Goal: Information Seeking & Learning: Learn about a topic

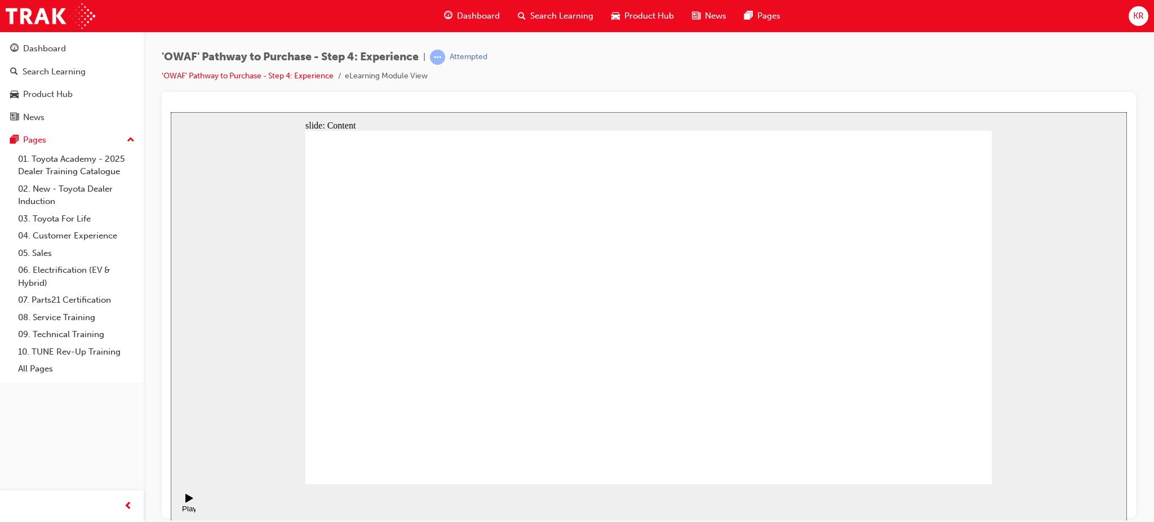
click at [1032, 348] on div "slide: Content Test Drive 4 Rectangle 2 3 5 50 7 60 6 80 2 100 Group 1 Rectangl…" at bounding box center [649, 316] width 956 height 408
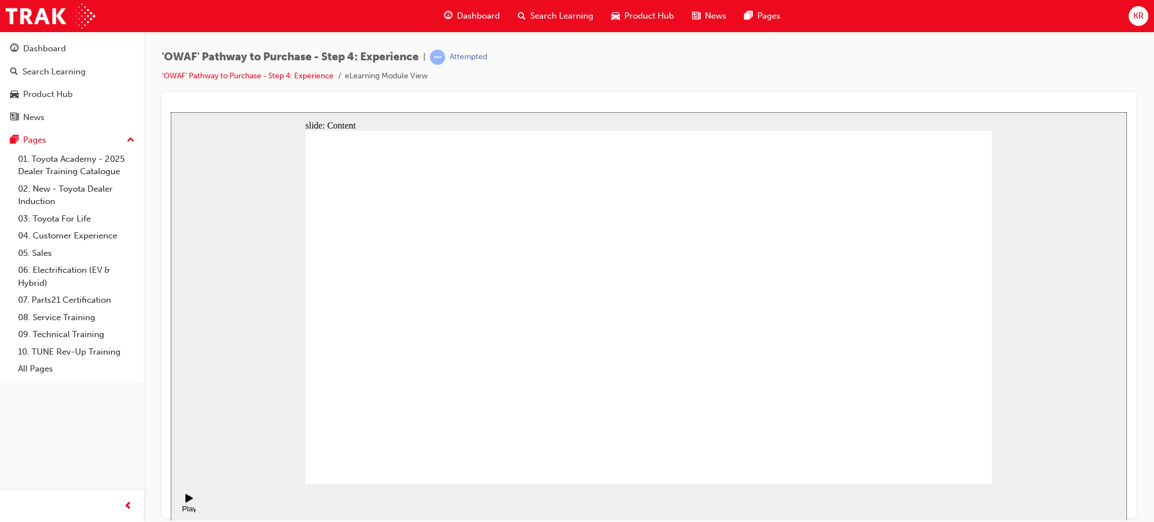
click at [627, 50] on div "'OWAF' Pathway to Purchase - Step 4: Experience | Attempted 'OWAF' Pathway to P…" at bounding box center [649, 71] width 974 height 42
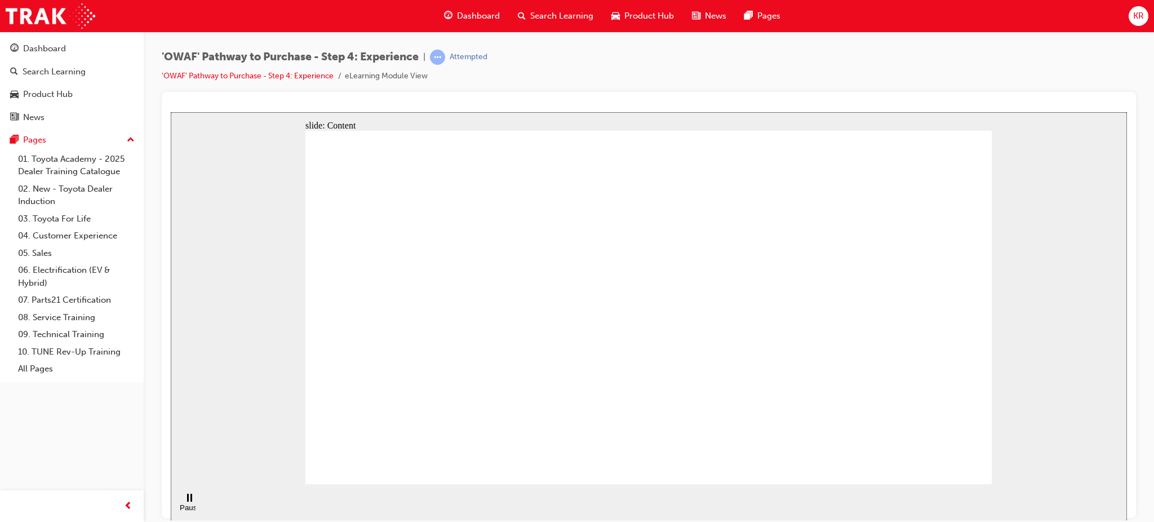
drag, startPoint x: 746, startPoint y: 349, endPoint x: 750, endPoint y: 373, distance: 24.5
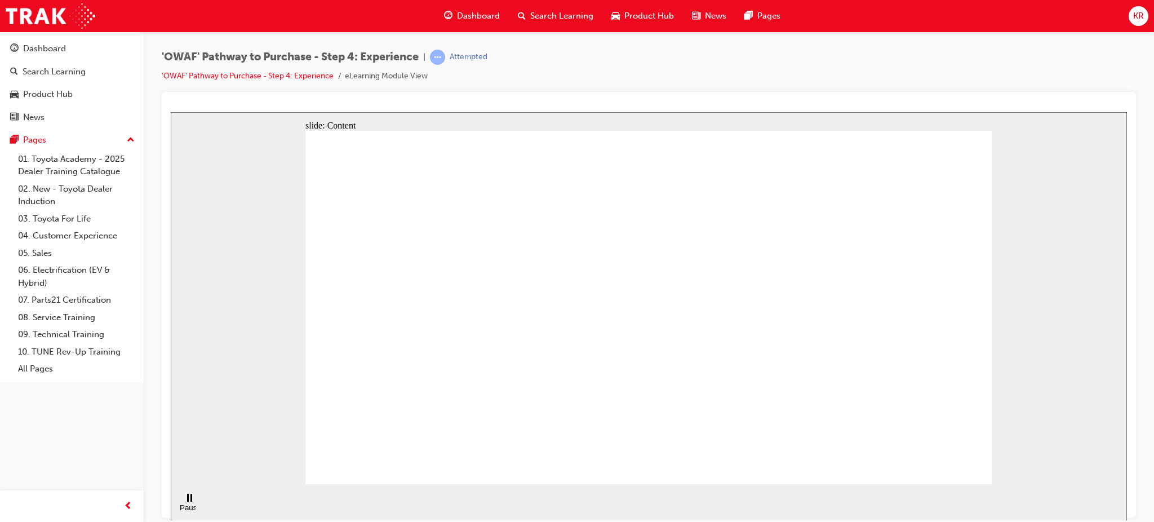
drag, startPoint x: 965, startPoint y: 453, endPoint x: 1322, endPoint y: 548, distance: 368.9
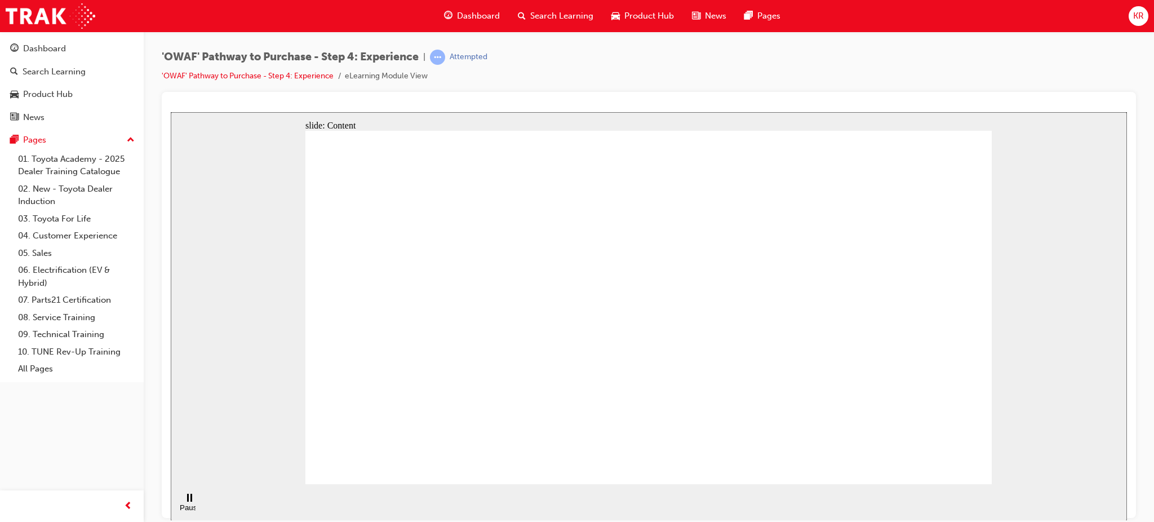
drag, startPoint x: 427, startPoint y: 198, endPoint x: 931, endPoint y: 122, distance: 509.3
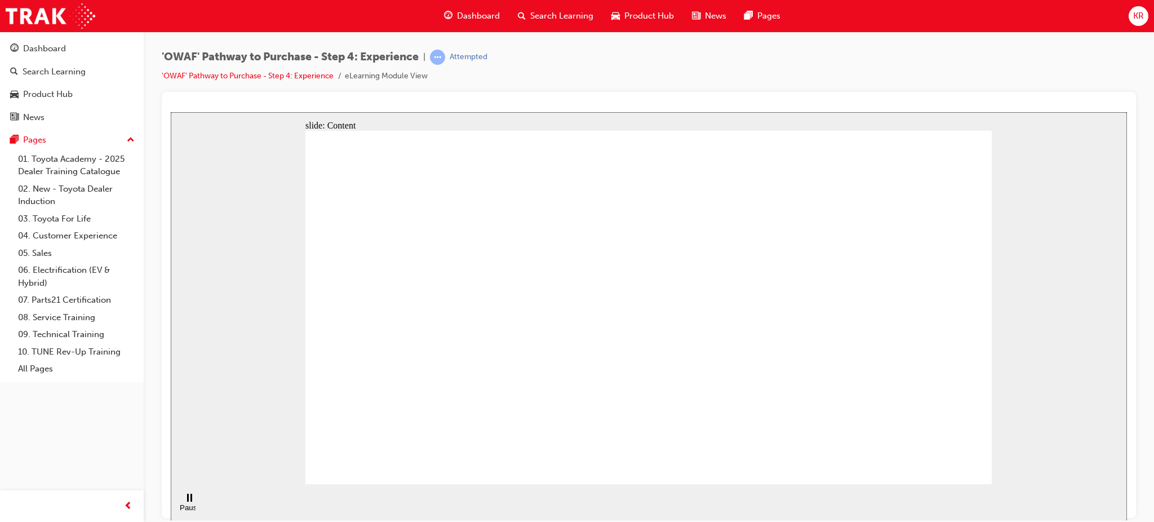
drag, startPoint x: 951, startPoint y: 122, endPoint x: 1079, endPoint y: 131, distance: 128.2
drag, startPoint x: 1079, startPoint y: 131, endPoint x: 955, endPoint y: 220, distance: 152.9
click at [1034, 184] on div "slide: Content Rectangle 1 Rectangle 1 Key messages to take away Rectangle 2 Th…" at bounding box center [649, 316] width 956 height 408
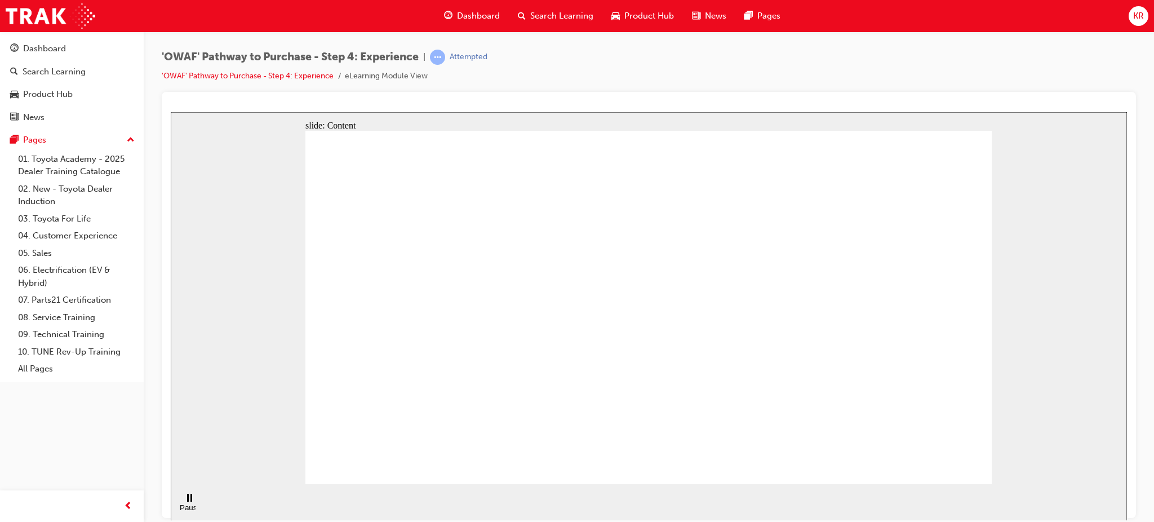
drag, startPoint x: 1042, startPoint y: 234, endPoint x: 1078, endPoint y: 235, distance: 35.5
click at [1069, 235] on div "slide: Content Rectangle 1 Rectangle 1 Key messages to take away Rectangle 2 Th…" at bounding box center [649, 316] width 956 height 408
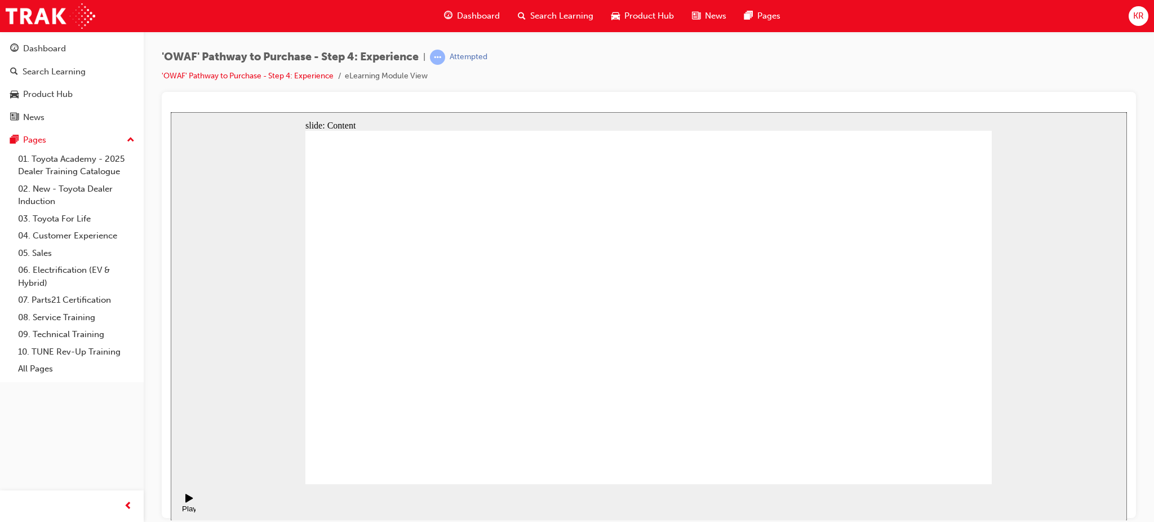
checkbox input "true"
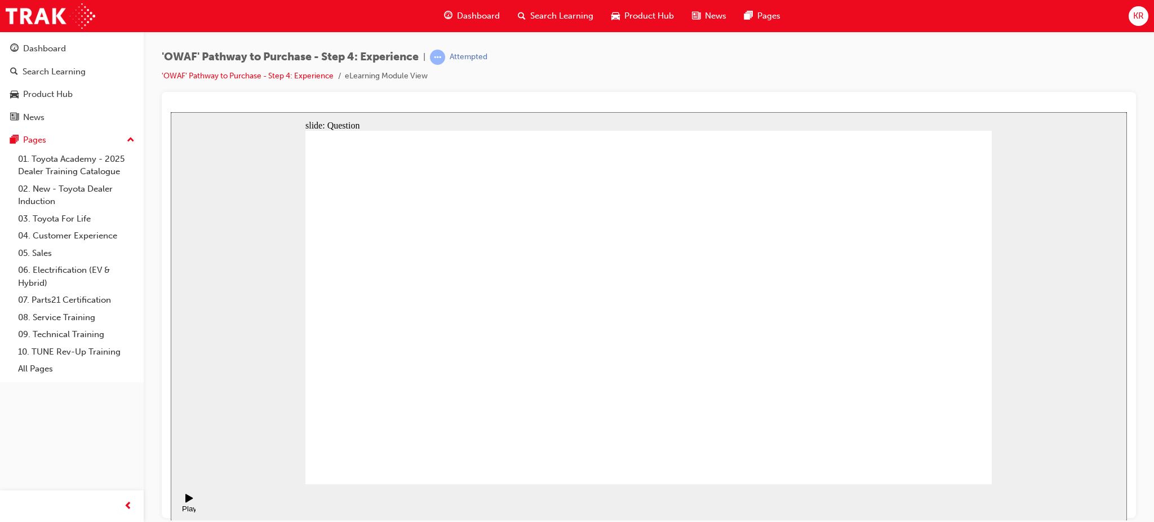
checkbox input "true"
click at [573, 335] on button "OK" at bounding box center [564, 332] width 20 height 12
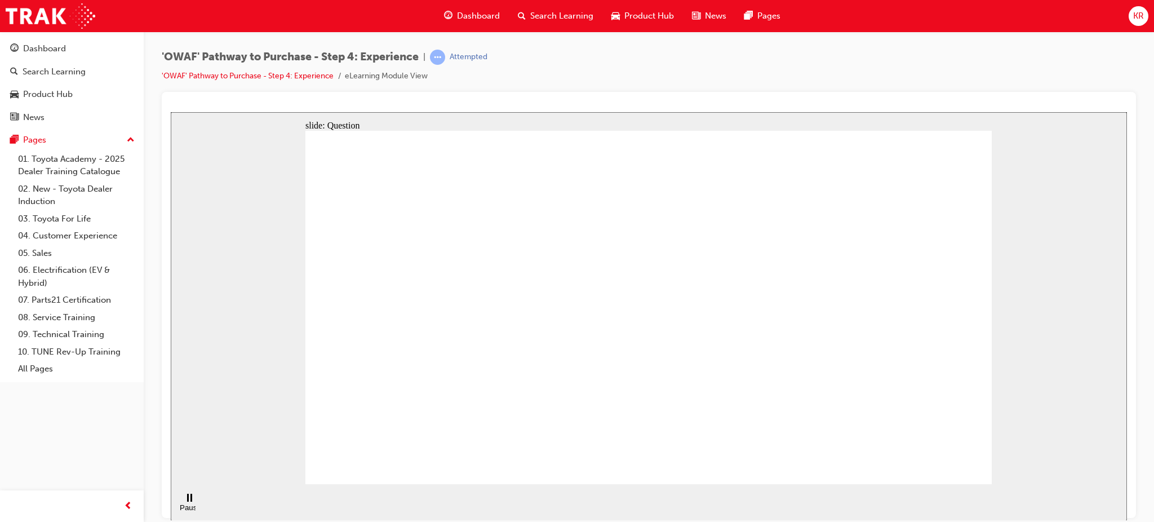
drag, startPoint x: 894, startPoint y: 333, endPoint x: 448, endPoint y: 359, distance: 446.9
drag, startPoint x: 888, startPoint y: 351, endPoint x: 443, endPoint y: 395, distance: 446.6
drag, startPoint x: 909, startPoint y: 351, endPoint x: 726, endPoint y: 372, distance: 184.2
drag, startPoint x: 897, startPoint y: 342, endPoint x: 422, endPoint y: 386, distance: 477.4
drag, startPoint x: 887, startPoint y: 352, endPoint x: 499, endPoint y: 380, distance: 389.1
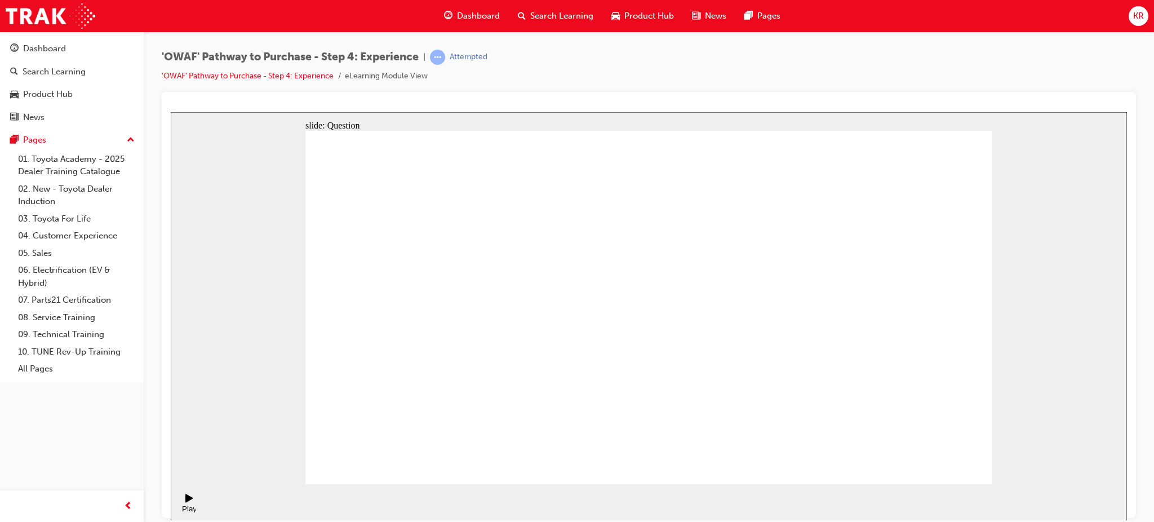
drag, startPoint x: 889, startPoint y: 359, endPoint x: 649, endPoint y: 391, distance: 242.7
drag, startPoint x: 379, startPoint y: 413, endPoint x: 497, endPoint y: 388, distance: 121.0
drag, startPoint x: 905, startPoint y: 362, endPoint x: 489, endPoint y: 404, distance: 418.5
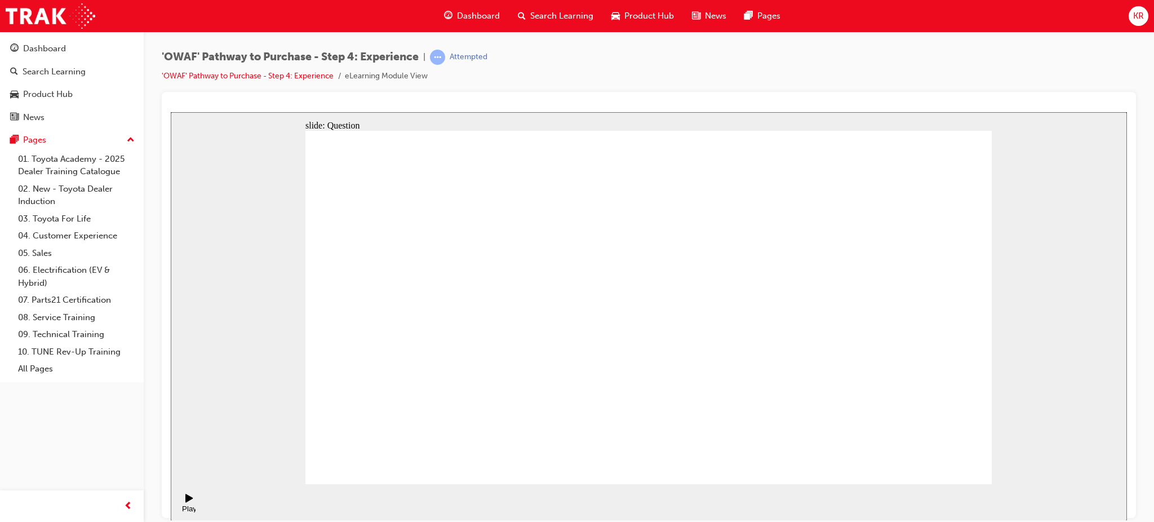
drag, startPoint x: 876, startPoint y: 357, endPoint x: 468, endPoint y: 399, distance: 410.6
drag, startPoint x: 885, startPoint y: 344, endPoint x: 482, endPoint y: 396, distance: 407.2
drag, startPoint x: 902, startPoint y: 341, endPoint x: 661, endPoint y: 388, distance: 245.1
drag, startPoint x: 835, startPoint y: 365, endPoint x: 516, endPoint y: 381, distance: 319.8
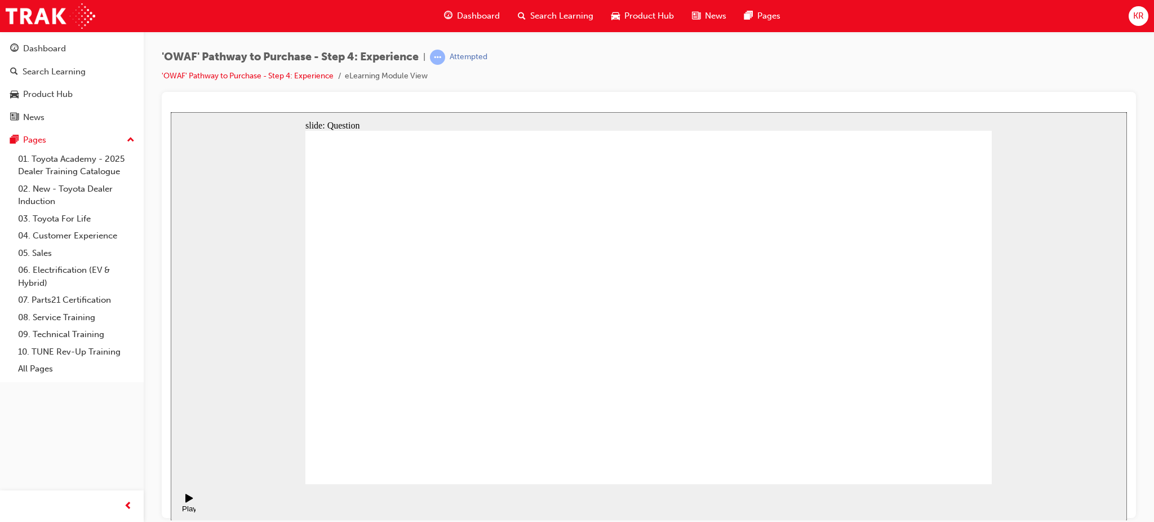
drag, startPoint x: 904, startPoint y: 359, endPoint x: 519, endPoint y: 397, distance: 387.1
drag, startPoint x: 900, startPoint y: 345, endPoint x: 726, endPoint y: 375, distance: 176.0
drag, startPoint x: 900, startPoint y: 354, endPoint x: 710, endPoint y: 386, distance: 191.9
drag, startPoint x: 843, startPoint y: 377, endPoint x: 696, endPoint y: 390, distance: 147.6
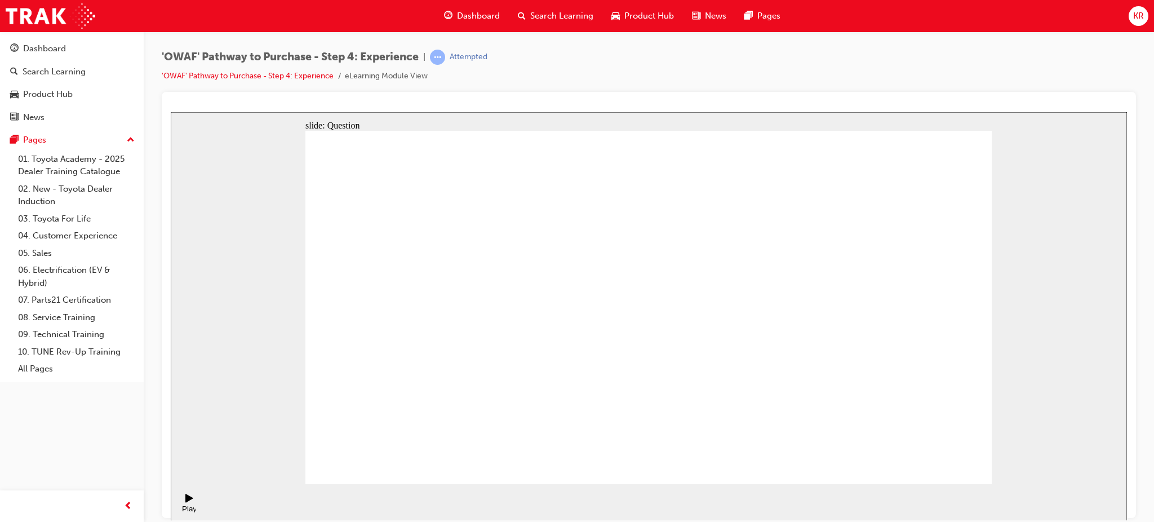
drag, startPoint x: 720, startPoint y: 407, endPoint x: 669, endPoint y: 295, distance: 123.3
drag, startPoint x: 807, startPoint y: 407, endPoint x: 728, endPoint y: 327, distance: 112.3
drag, startPoint x: 642, startPoint y: 416, endPoint x: 794, endPoint y: 314, distance: 183.3
drag, startPoint x: 866, startPoint y: 425, endPoint x: 864, endPoint y: 435, distance: 10.4
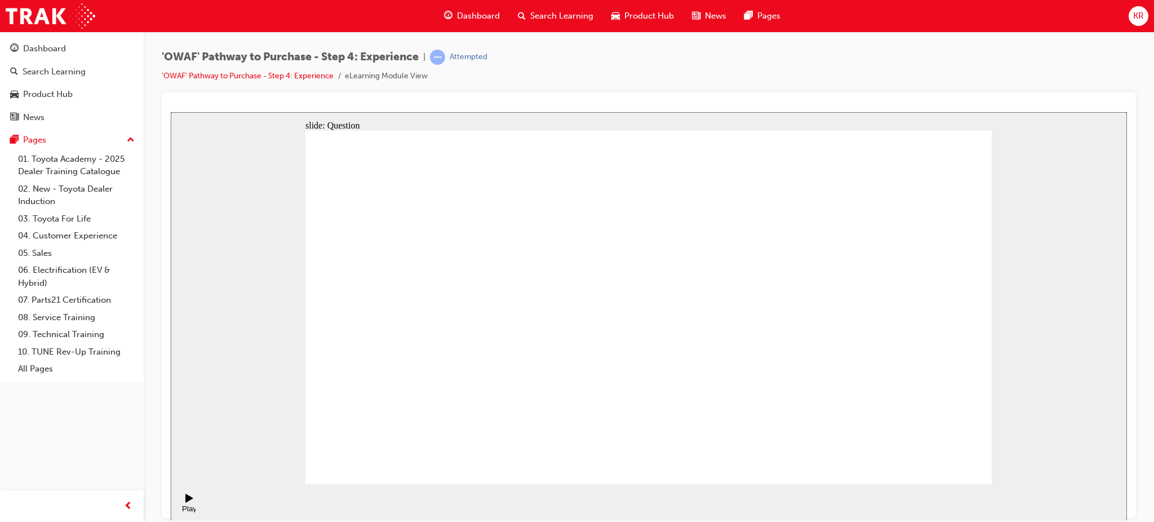
drag, startPoint x: 943, startPoint y: 400, endPoint x: 862, endPoint y: 283, distance: 142.5
drag, startPoint x: 858, startPoint y: 407, endPoint x: 947, endPoint y: 290, distance: 147.6
drag, startPoint x: 722, startPoint y: 341, endPoint x: 736, endPoint y: 415, distance: 75.6
drag, startPoint x: 933, startPoint y: 288, endPoint x: 900, endPoint y: 397, distance: 114.4
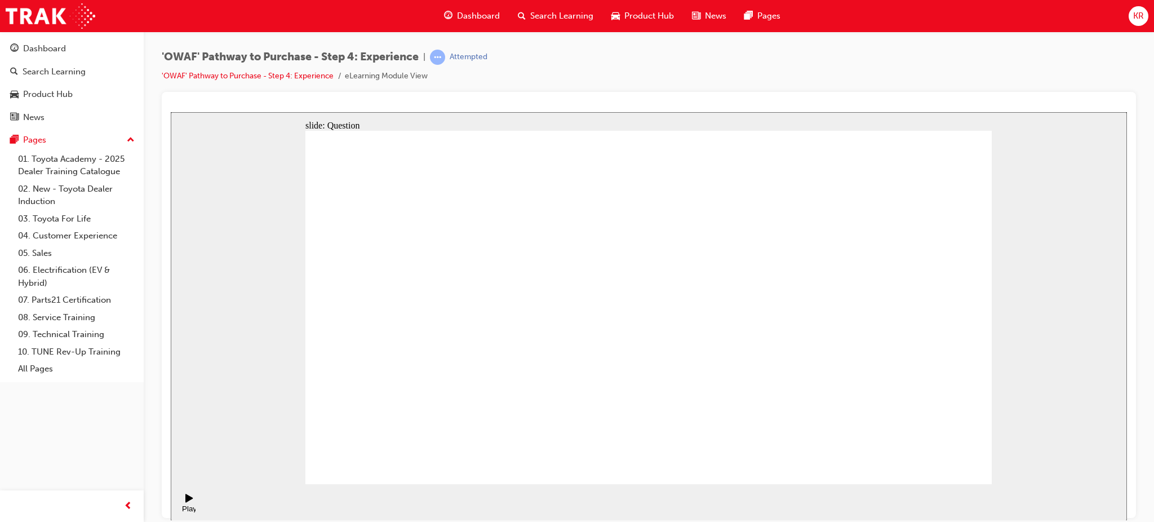
drag, startPoint x: 628, startPoint y: 297, endPoint x: 629, endPoint y: 431, distance: 134.1
drag, startPoint x: 775, startPoint y: 282, endPoint x: 564, endPoint y: 411, distance: 246.7
drag, startPoint x: 871, startPoint y: 280, endPoint x: 947, endPoint y: 426, distance: 165.0
drag, startPoint x: 647, startPoint y: 422, endPoint x: 804, endPoint y: 323, distance: 185.3
drag, startPoint x: 934, startPoint y: 402, endPoint x: 864, endPoint y: 289, distance: 133.6
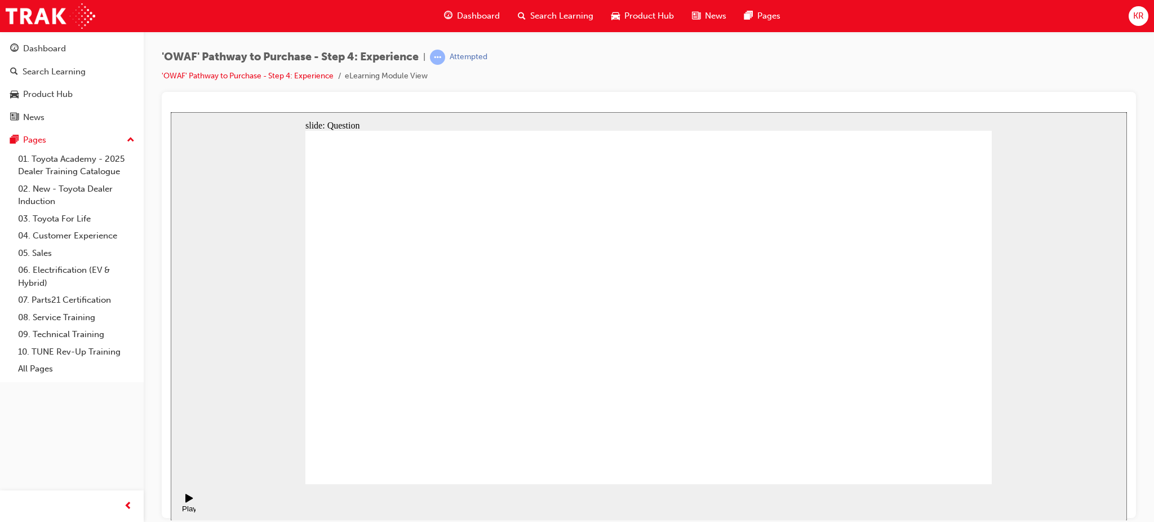
drag, startPoint x: 864, startPoint y: 420, endPoint x: 722, endPoint y: 304, distance: 183.7
drag, startPoint x: 719, startPoint y: 424, endPoint x: 649, endPoint y: 333, distance: 114.5
drag, startPoint x: 722, startPoint y: 292, endPoint x: 723, endPoint y: 301, distance: 9.7
drag, startPoint x: 778, startPoint y: 414, endPoint x: 927, endPoint y: 317, distance: 177.8
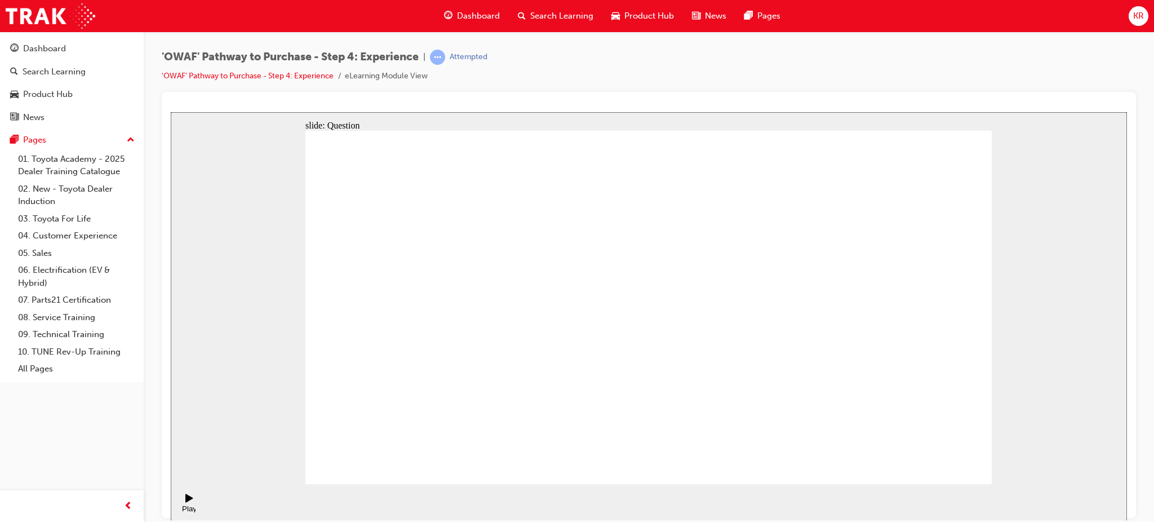
click at [573, 338] on button "OK" at bounding box center [564, 332] width 20 height 12
drag, startPoint x: 536, startPoint y: 424, endPoint x: 631, endPoint y: 279, distance: 173.6
drag, startPoint x: 660, startPoint y: 380, endPoint x: 848, endPoint y: 269, distance: 217.6
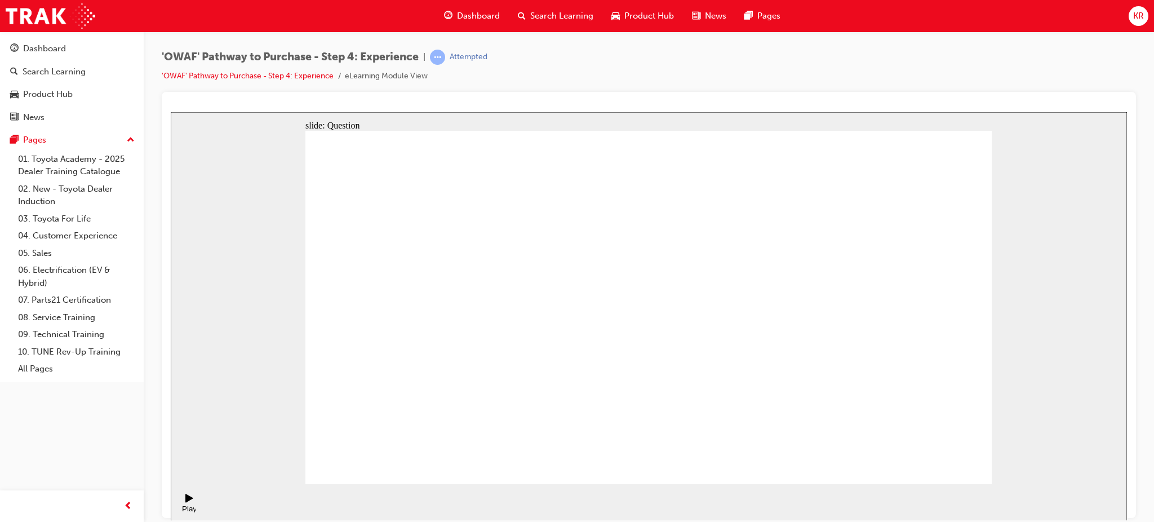
drag, startPoint x: 786, startPoint y: 416, endPoint x: 813, endPoint y: 306, distance: 113.0
radio input "true"
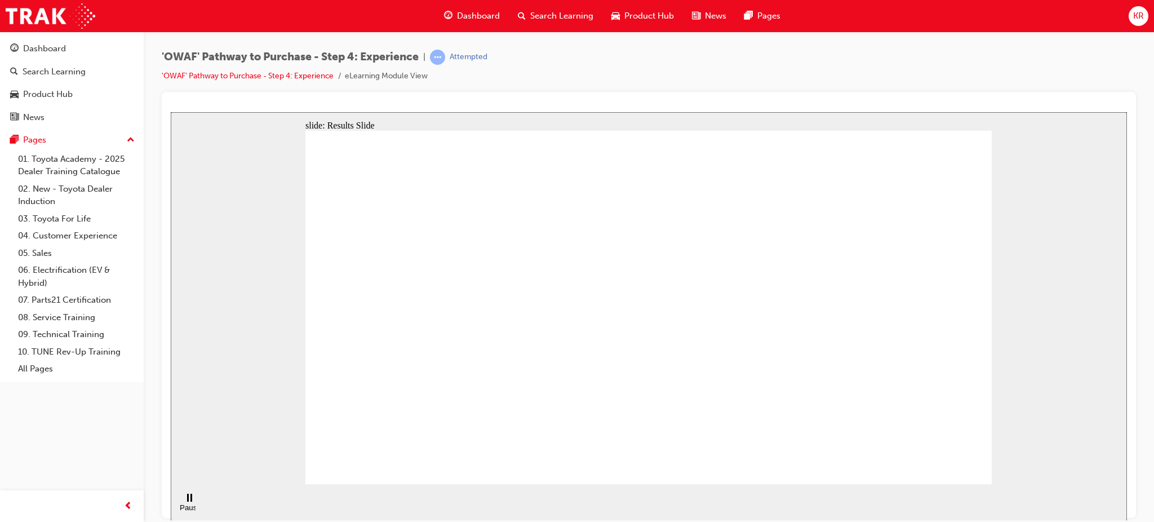
click at [560, 8] on div "Search Learning" at bounding box center [556, 16] width 94 height 23
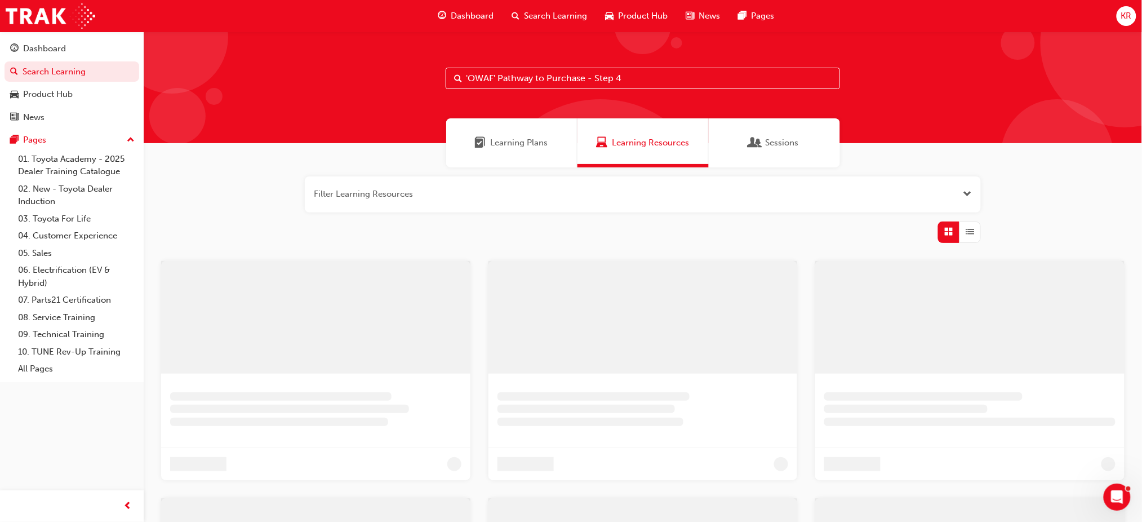
click at [628, 85] on input "'OWAF' Pathway to Purchase - Step 4" at bounding box center [643, 78] width 394 height 21
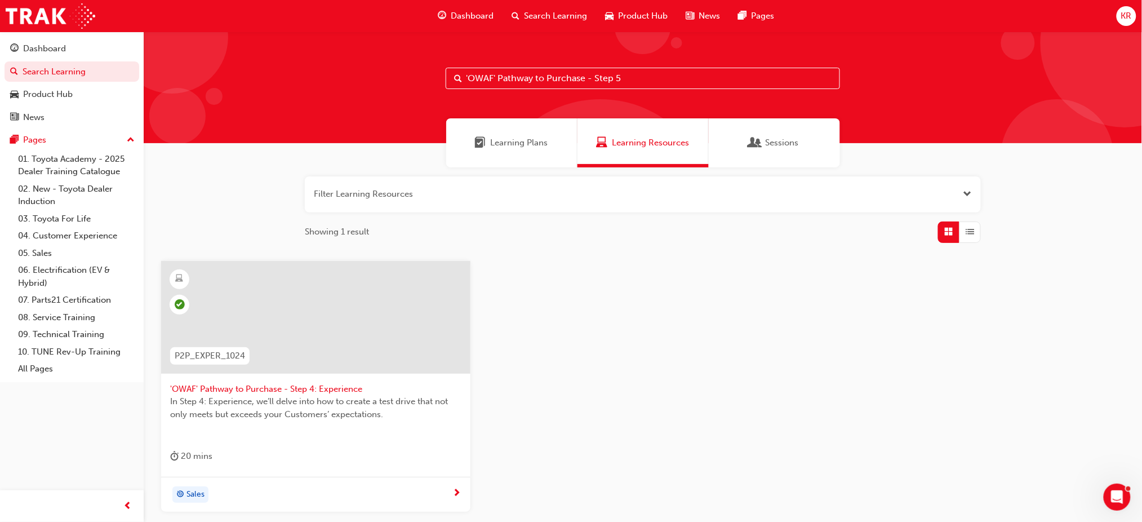
type input "'OWAF' Pathway to Purchase - Step 5"
click at [388, 460] on div "20 mins" at bounding box center [315, 458] width 291 height 19
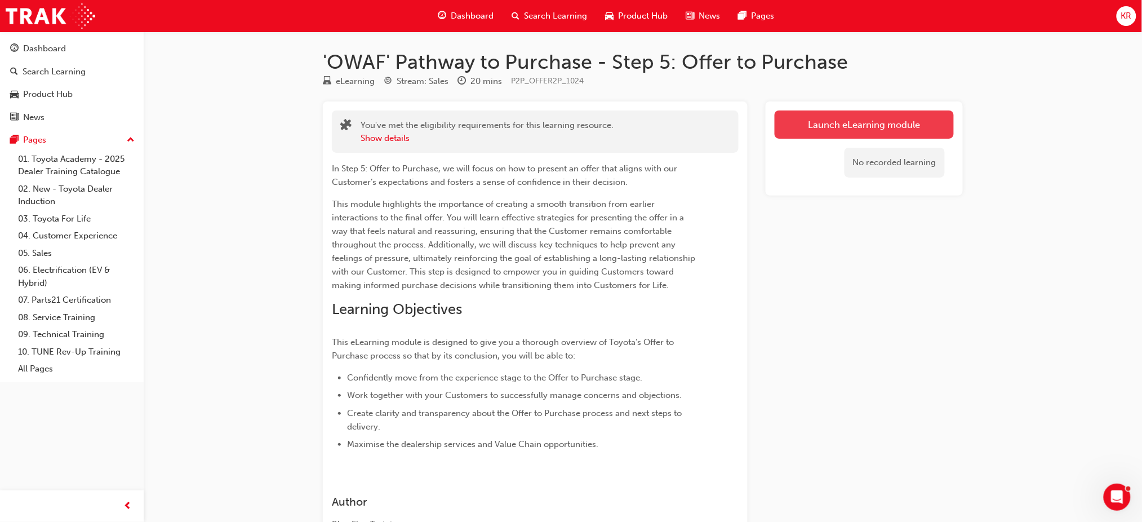
click at [897, 118] on link "Launch eLearning module" at bounding box center [864, 124] width 179 height 28
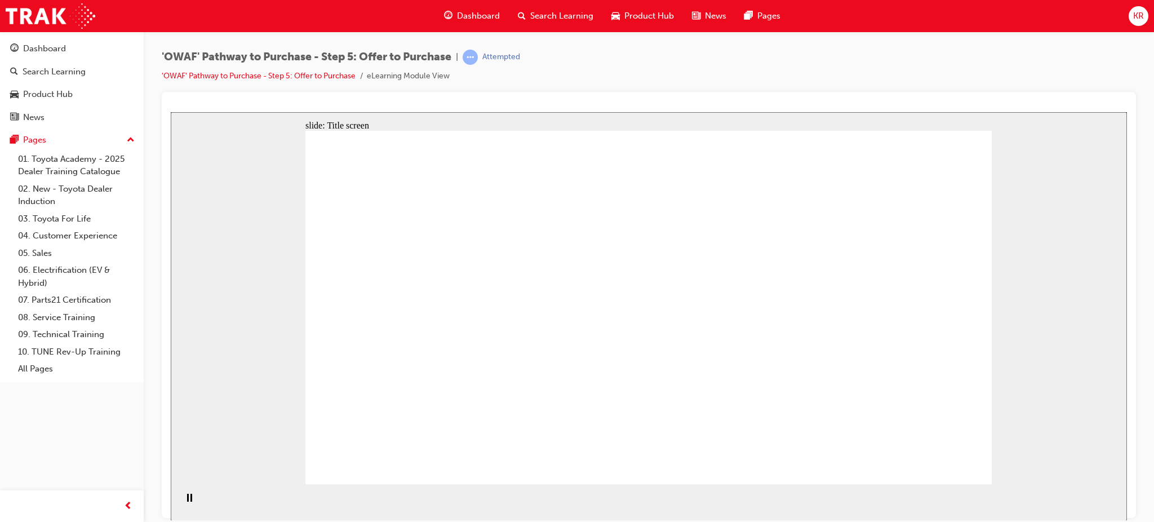
drag, startPoint x: 592, startPoint y: 318, endPoint x: 584, endPoint y: 300, distance: 19.4
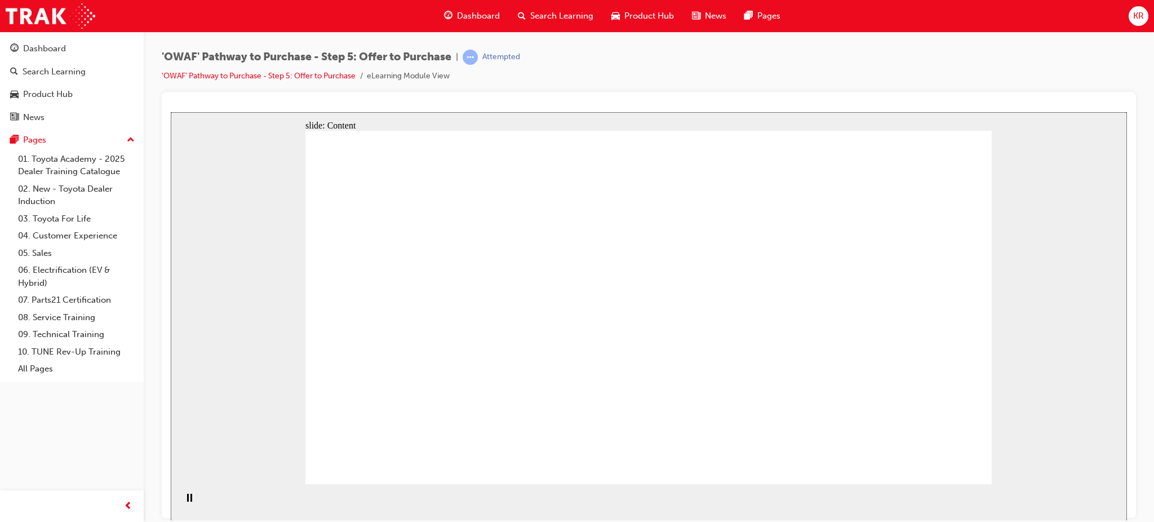
drag, startPoint x: 717, startPoint y: 282, endPoint x: 730, endPoint y: 286, distance: 13.5
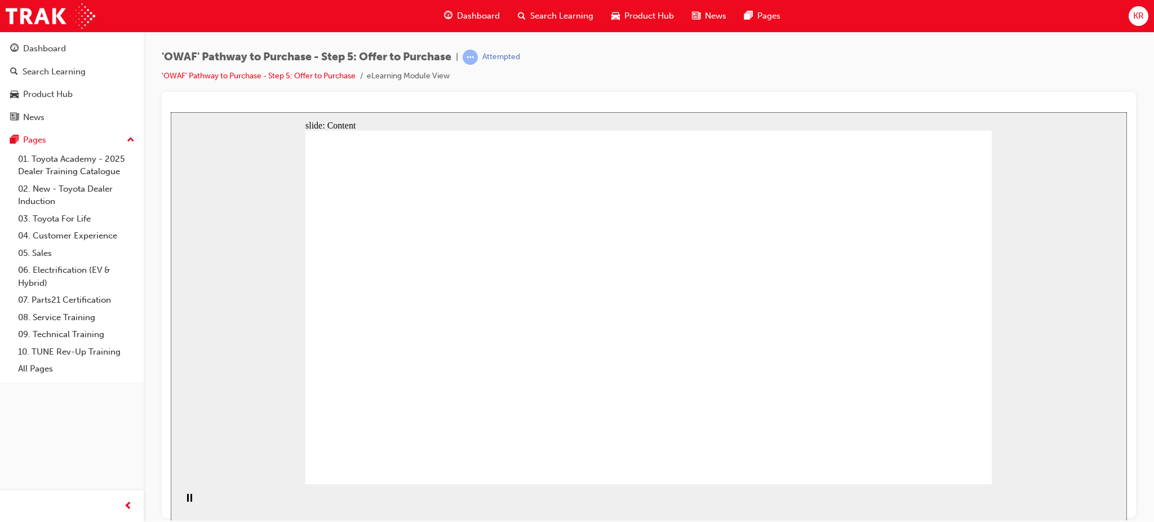
drag, startPoint x: 878, startPoint y: 360, endPoint x: 883, endPoint y: 368, distance: 9.7
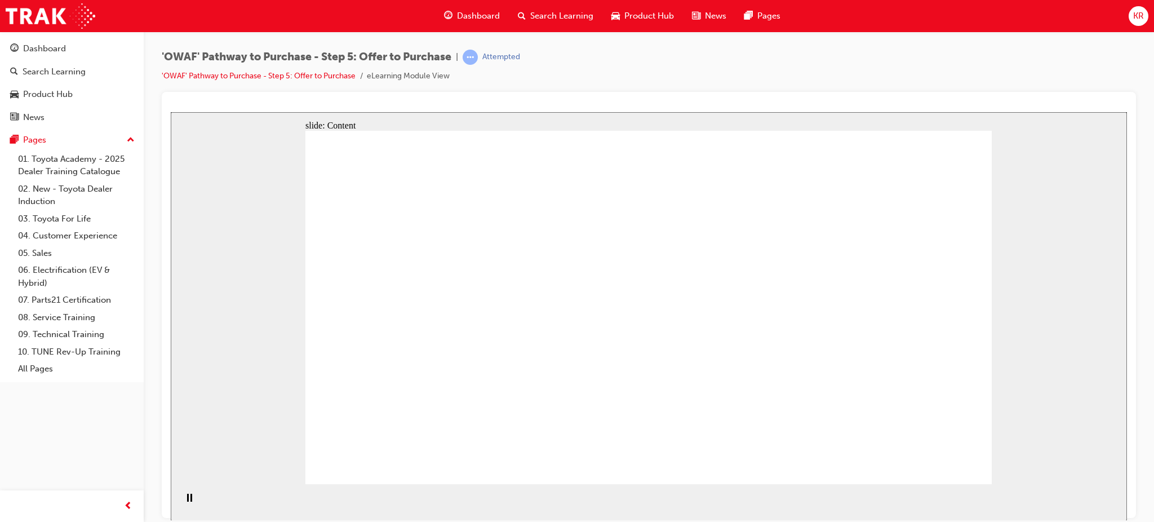
drag, startPoint x: 873, startPoint y: 411, endPoint x: 852, endPoint y: 408, distance: 21.6
drag, startPoint x: 850, startPoint y: 406, endPoint x: 953, endPoint y: 395, distance: 103.6
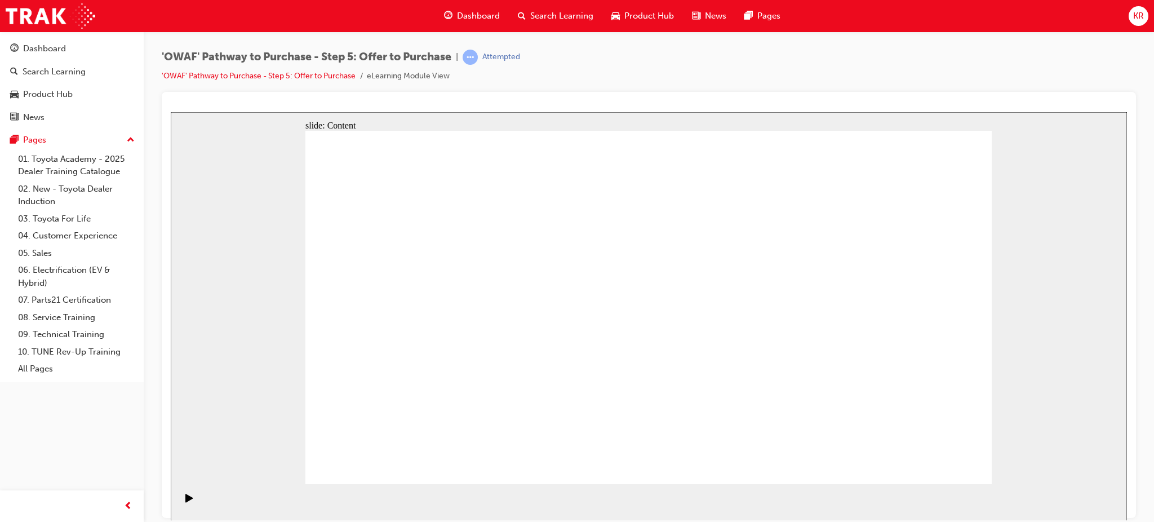
drag, startPoint x: 676, startPoint y: 360, endPoint x: 679, endPoint y: 367, distance: 6.8
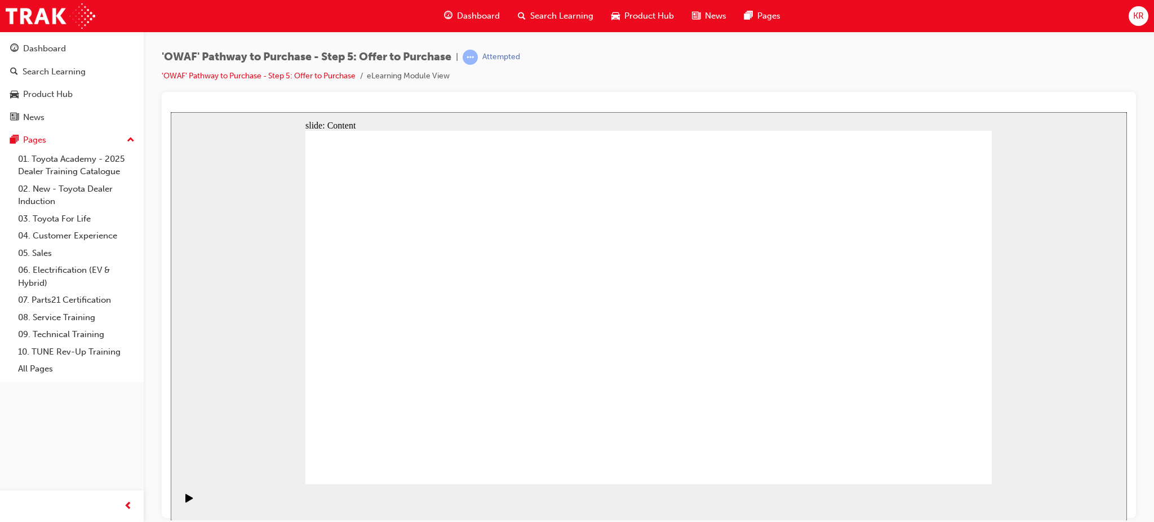
drag, startPoint x: 1006, startPoint y: 456, endPoint x: 906, endPoint y: 455, distance: 99.7
click at [1004, 456] on div "slide: Content Rectangle 1 • When Customers have a good experience and built tr…" at bounding box center [649, 316] width 956 height 408
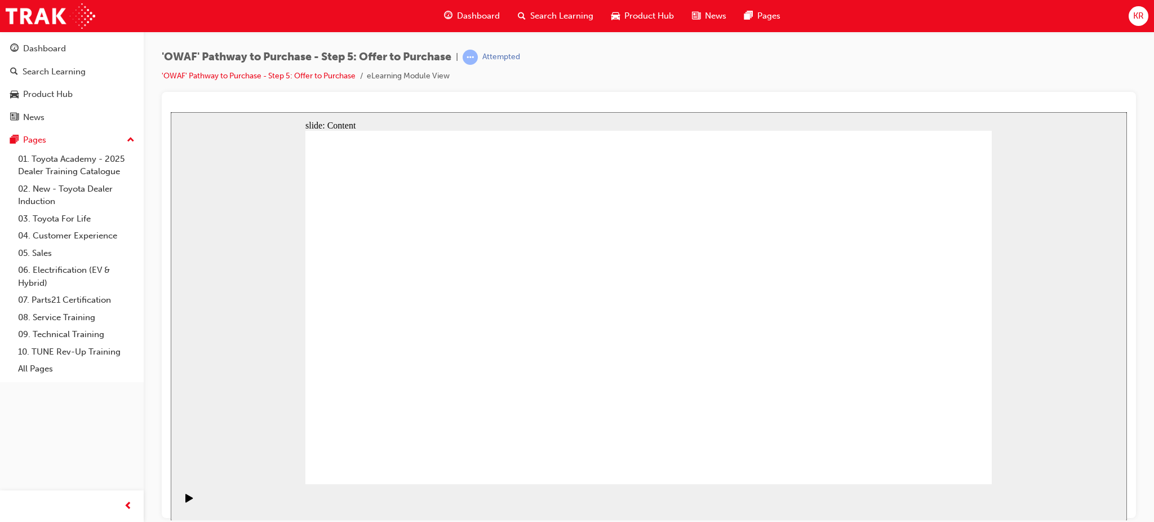
drag, startPoint x: 675, startPoint y: 262, endPoint x: 592, endPoint y: 249, distance: 83.8
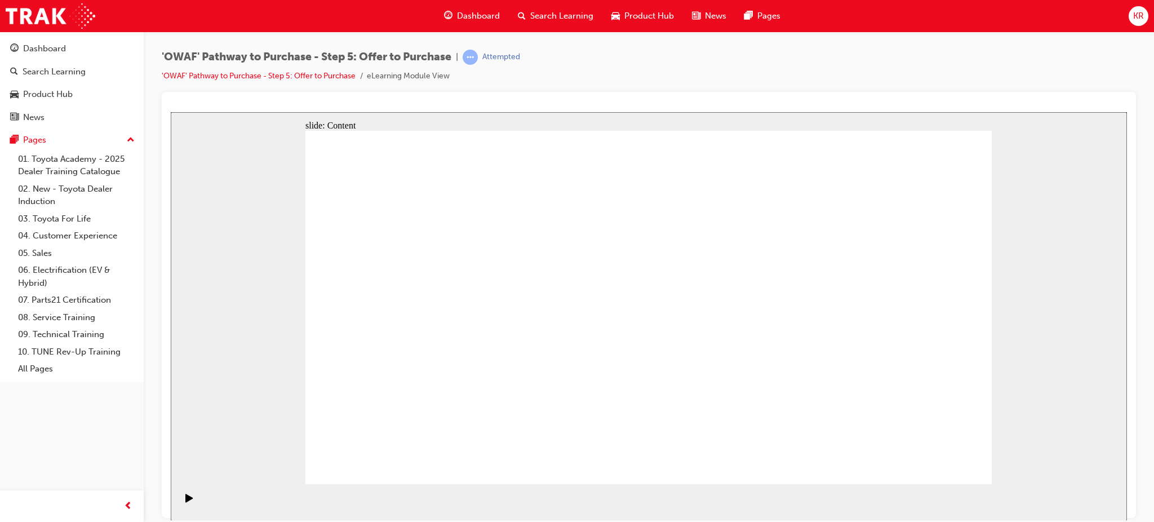
drag, startPoint x: 430, startPoint y: 252, endPoint x: 430, endPoint y: 307, distance: 55.2
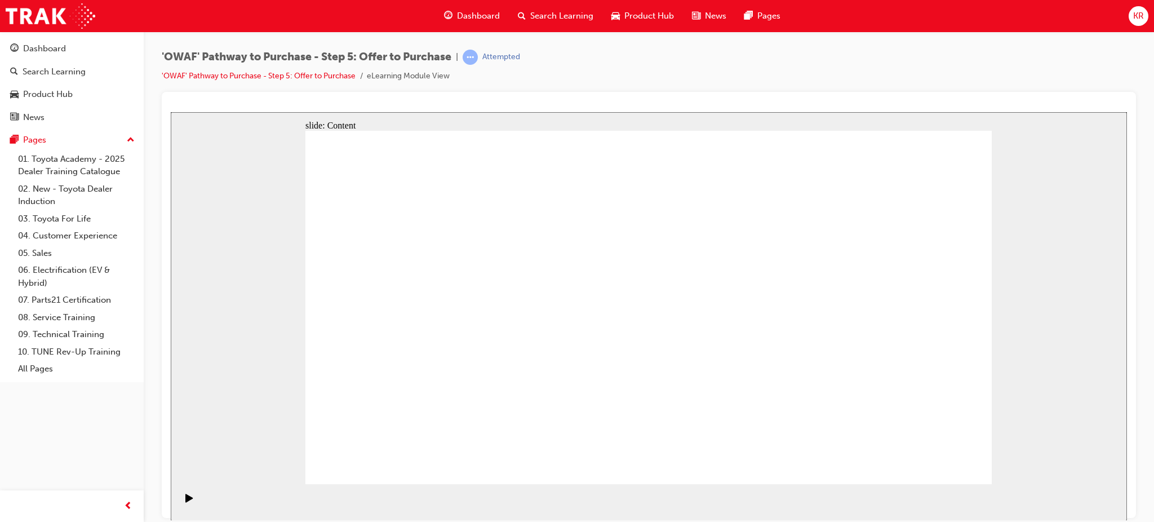
drag, startPoint x: 740, startPoint y: 353, endPoint x: 731, endPoint y: 346, distance: 11.6
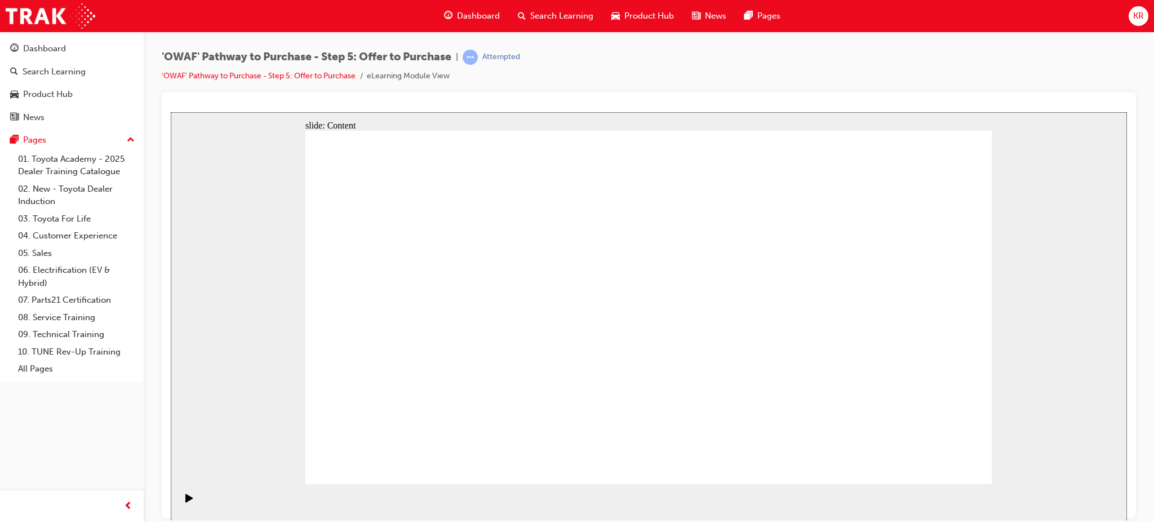
drag, startPoint x: 744, startPoint y: 358, endPoint x: 733, endPoint y: 350, distance: 13.3
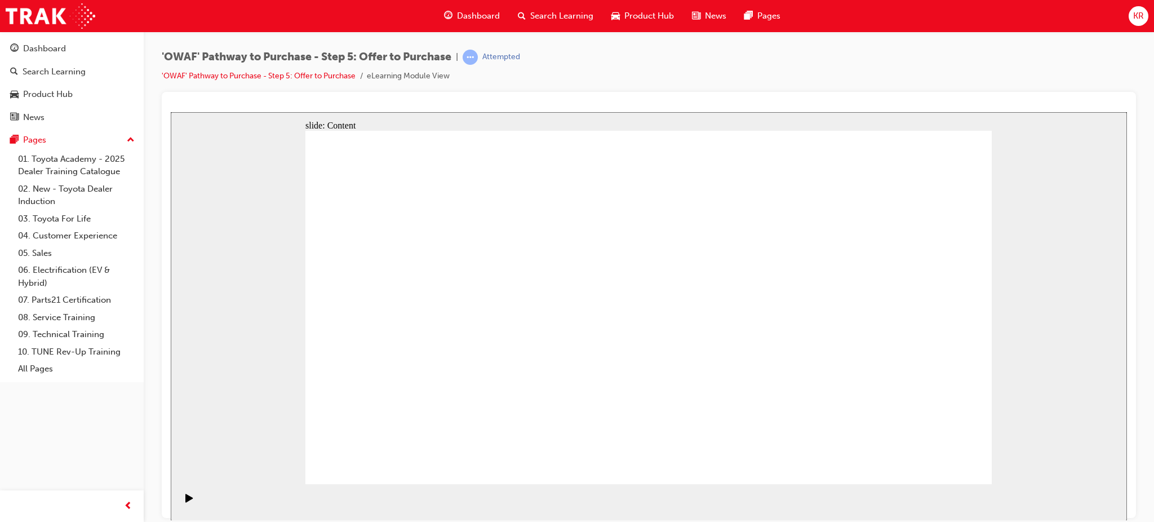
drag, startPoint x: 438, startPoint y: 365, endPoint x: 443, endPoint y: 357, distance: 9.9
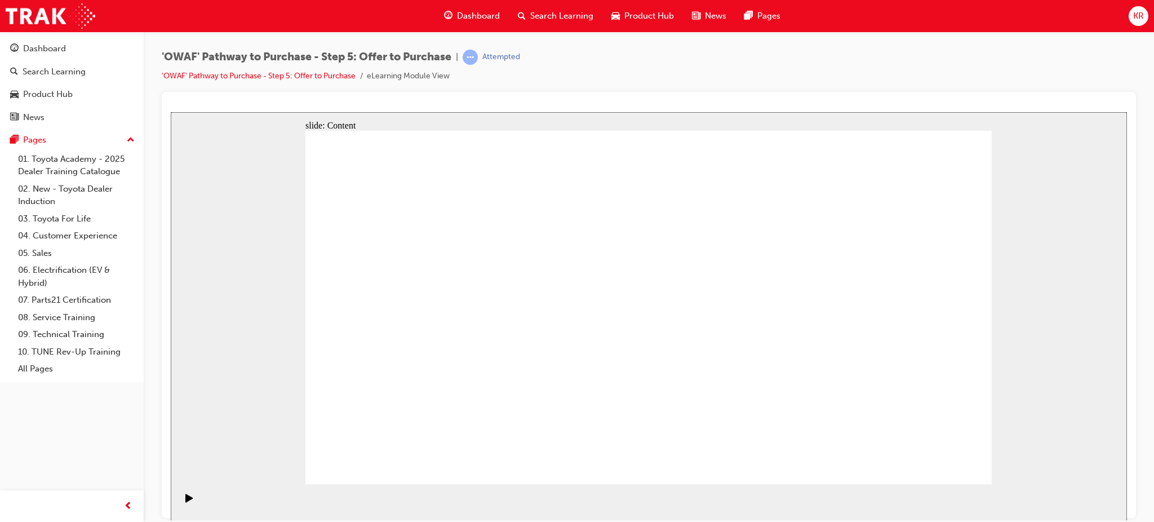
drag, startPoint x: 477, startPoint y: 330, endPoint x: 694, endPoint y: 339, distance: 217.6
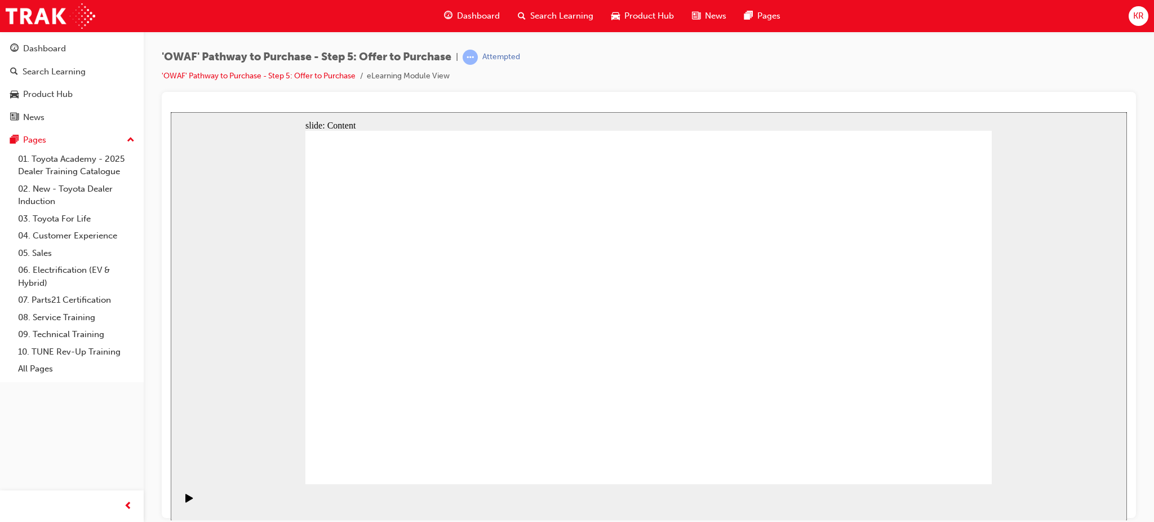
drag, startPoint x: 838, startPoint y: 318, endPoint x: 770, endPoint y: 324, distance: 68.5
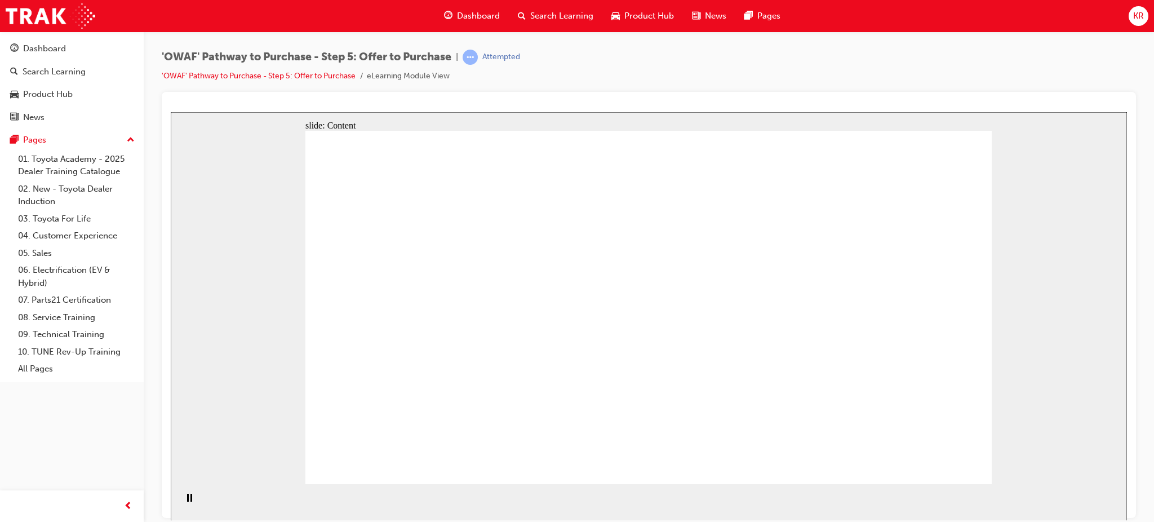
drag, startPoint x: 588, startPoint y: 368, endPoint x: 589, endPoint y: 375, distance: 6.3
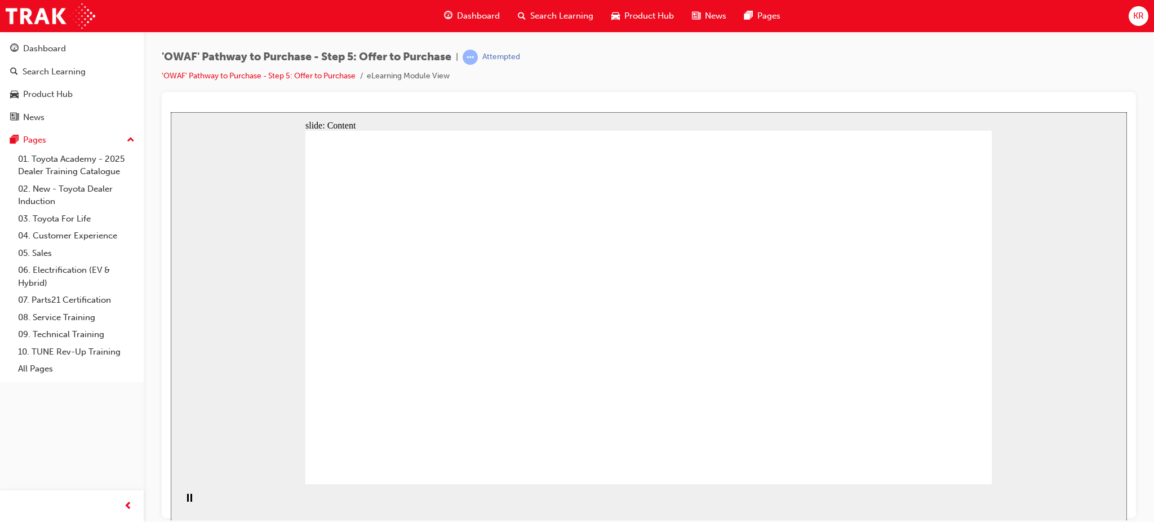
drag, startPoint x: 737, startPoint y: 141, endPoint x: 741, endPoint y: 216, distance: 75.0
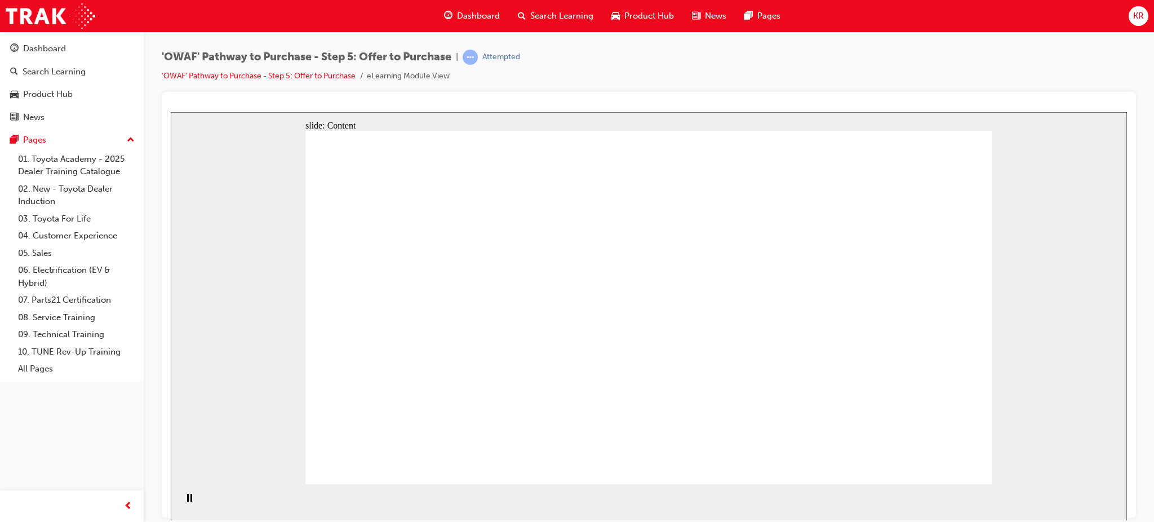
drag, startPoint x: 687, startPoint y: 252, endPoint x: 653, endPoint y: 245, distance: 34.0
drag, startPoint x: 1134, startPoint y: 265, endPoint x: 227, endPoint y: 284, distance: 907.6
click at [253, 284] on div "slide: Content Rectangle 1 Group 1 “I will train consistently to ensure my skil…" at bounding box center [649, 316] width 956 height 408
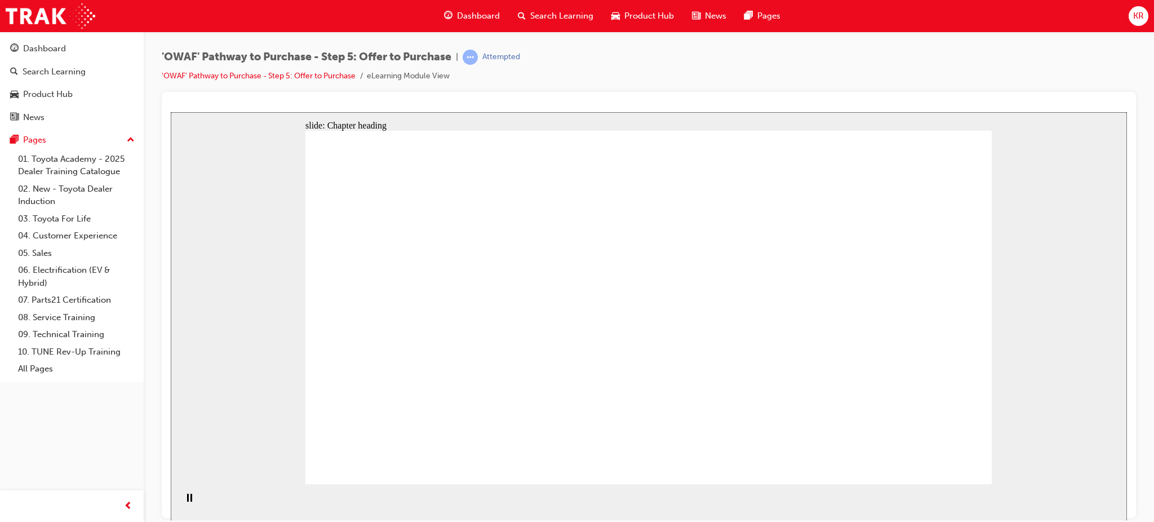
drag, startPoint x: 372, startPoint y: 251, endPoint x: 449, endPoint y: 248, distance: 77.2
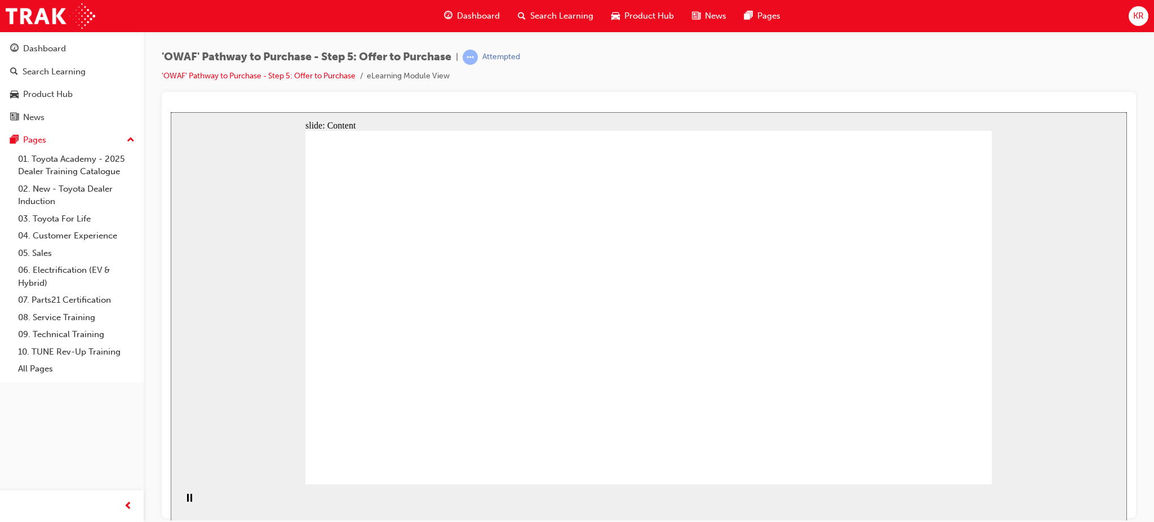
drag, startPoint x: 602, startPoint y: 287, endPoint x: 603, endPoint y: 307, distance: 20.3
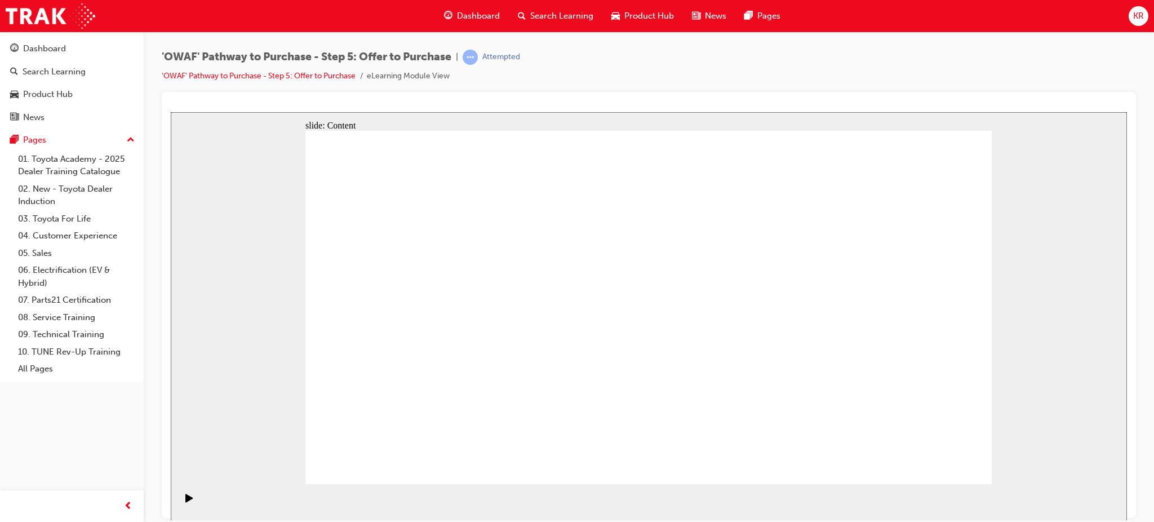
drag, startPoint x: 927, startPoint y: 449, endPoint x: 942, endPoint y: 470, distance: 25.7
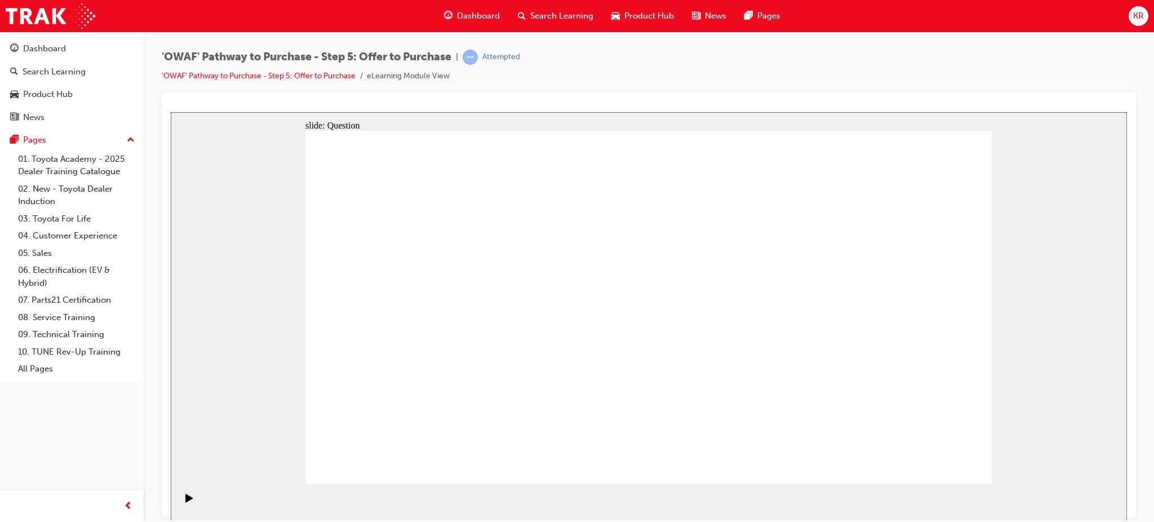
radio input "true"
drag, startPoint x: 906, startPoint y: 292, endPoint x: 440, endPoint y: 383, distance: 474.7
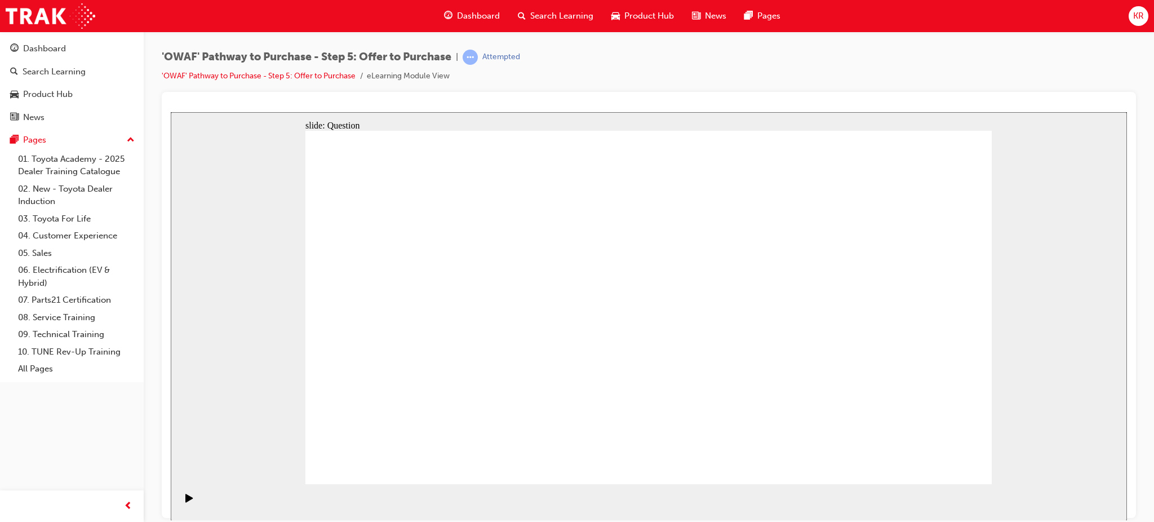
drag, startPoint x: 809, startPoint y: 290, endPoint x: 593, endPoint y: 381, distance: 235.1
drag, startPoint x: 407, startPoint y: 291, endPoint x: 735, endPoint y: 382, distance: 339.6
drag, startPoint x: 710, startPoint y: 380, endPoint x: 816, endPoint y: 357, distance: 108.4
drag, startPoint x: 595, startPoint y: 289, endPoint x: 733, endPoint y: 391, distance: 171.6
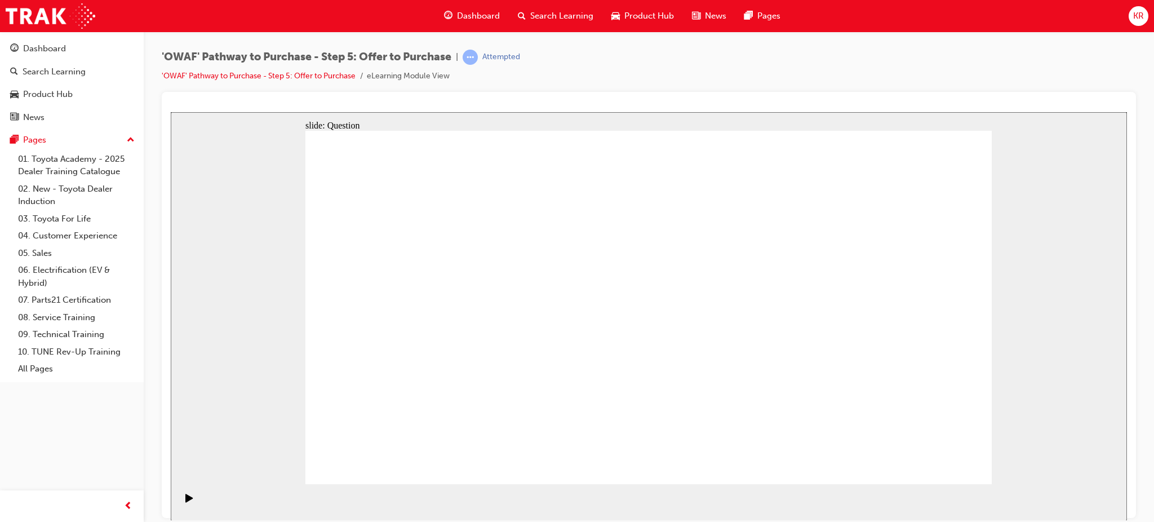
drag, startPoint x: 602, startPoint y: 300, endPoint x: 714, endPoint y: 382, distance: 139.0
drag, startPoint x: 707, startPoint y: 380, endPoint x: 573, endPoint y: 291, distance: 160.9
drag, startPoint x: 425, startPoint y: 293, endPoint x: 759, endPoint y: 389, distance: 347.5
drag, startPoint x: 600, startPoint y: 292, endPoint x: 884, endPoint y: 373, distance: 294.6
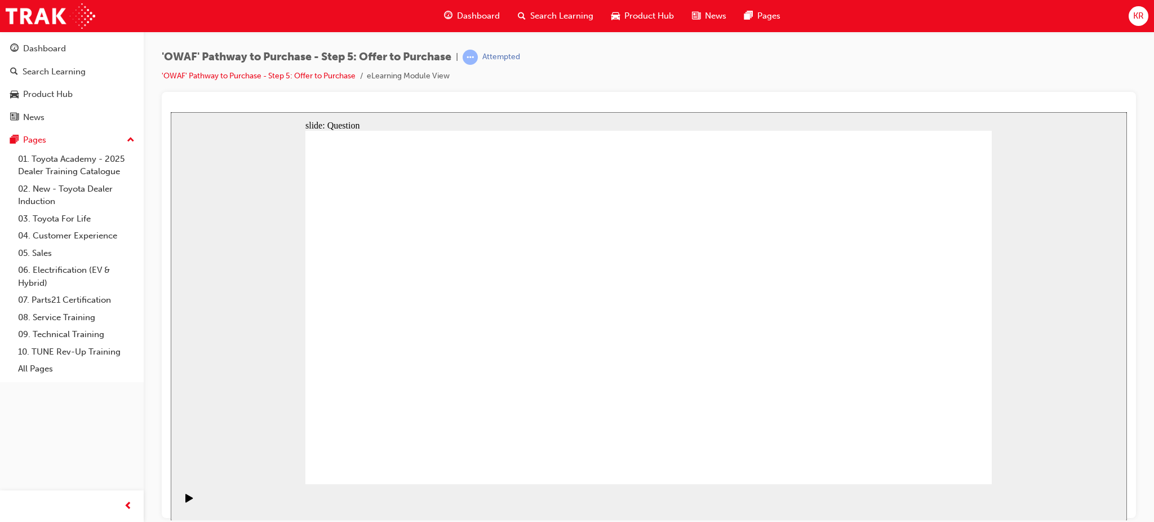
drag, startPoint x: 792, startPoint y: 286, endPoint x: 488, endPoint y: 302, distance: 304.0
drag, startPoint x: 456, startPoint y: 305, endPoint x: 394, endPoint y: 279, distance: 67.4
drag, startPoint x: 811, startPoint y: 406, endPoint x: 617, endPoint y: 295, distance: 224.1
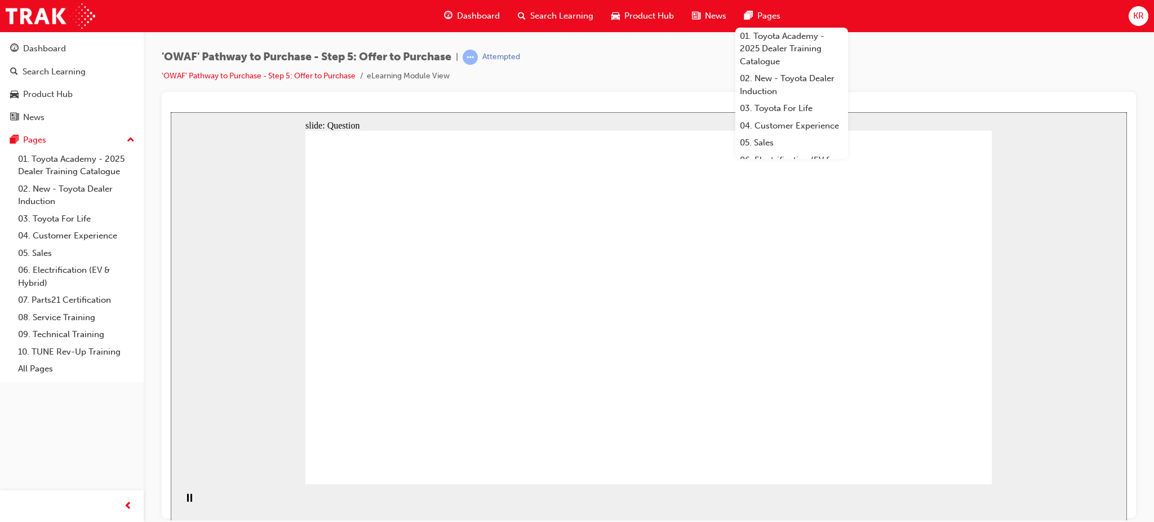
drag, startPoint x: 658, startPoint y: 350, endPoint x: 453, endPoint y: 337, distance: 205.4
drag, startPoint x: 925, startPoint y: 293, endPoint x: 449, endPoint y: 379, distance: 483.7
drag, startPoint x: 924, startPoint y: 343, endPoint x: 652, endPoint y: 337, distance: 272.7
drag, startPoint x: 449, startPoint y: 330, endPoint x: 443, endPoint y: 318, distance: 13.4
drag, startPoint x: 923, startPoint y: 393, endPoint x: 662, endPoint y: 388, distance: 260.8
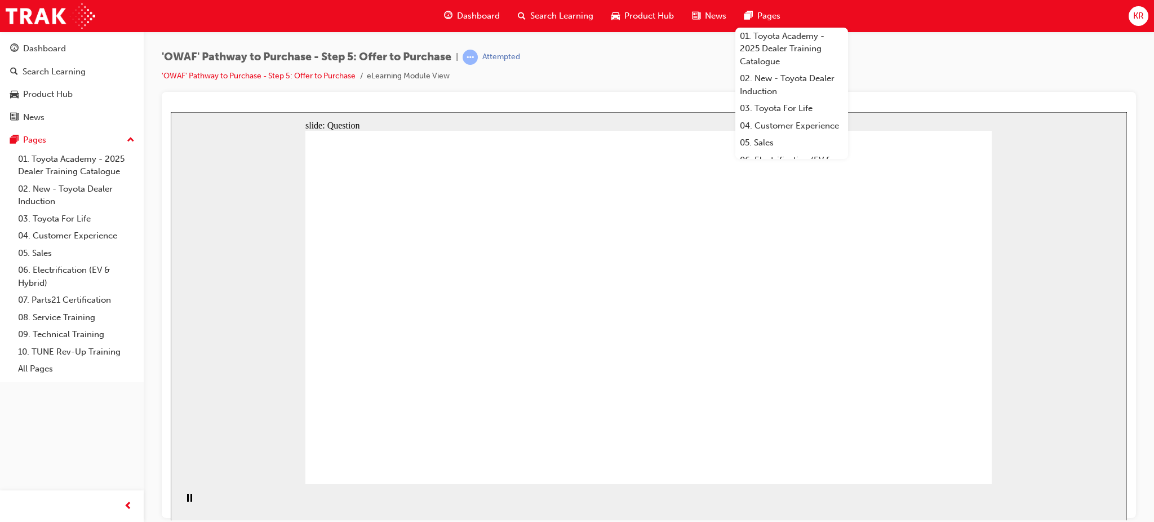
drag, startPoint x: 459, startPoint y: 366, endPoint x: 455, endPoint y: 360, distance: 7.3
drag, startPoint x: 646, startPoint y: 388, endPoint x: 652, endPoint y: 400, distance: 14.1
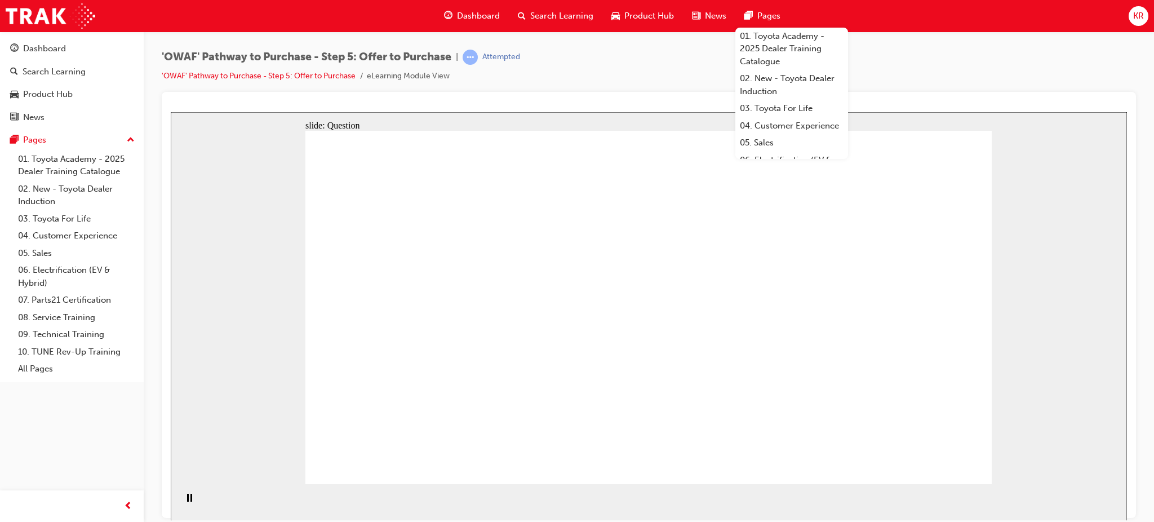
checkbox input "true"
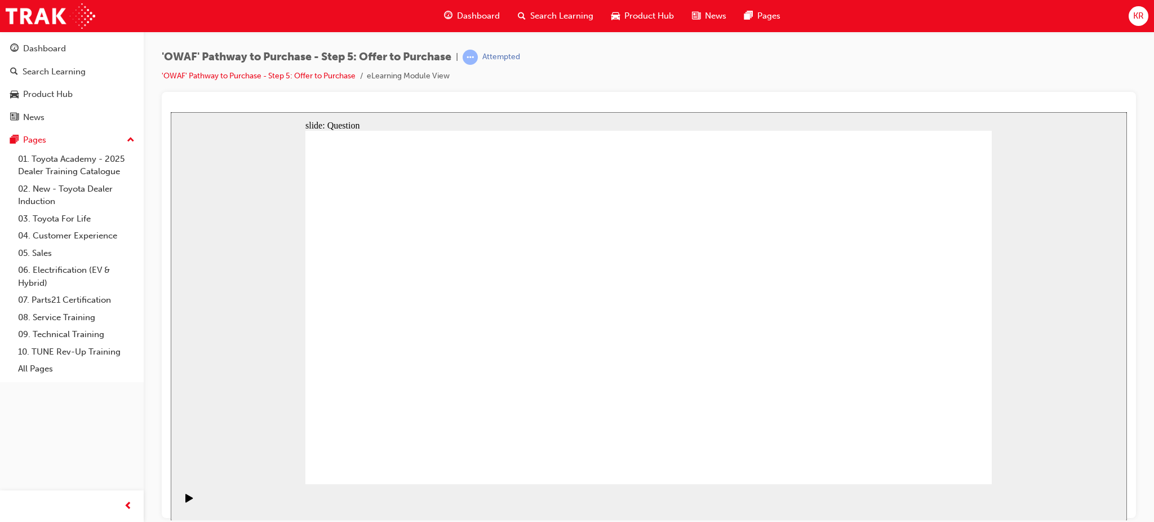
checkbox input "true"
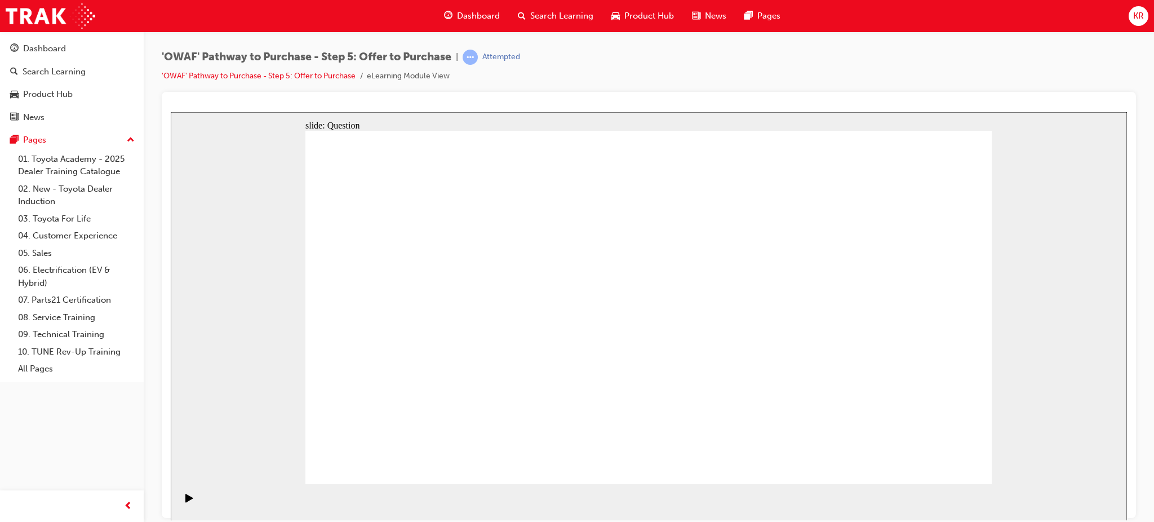
radio input "false"
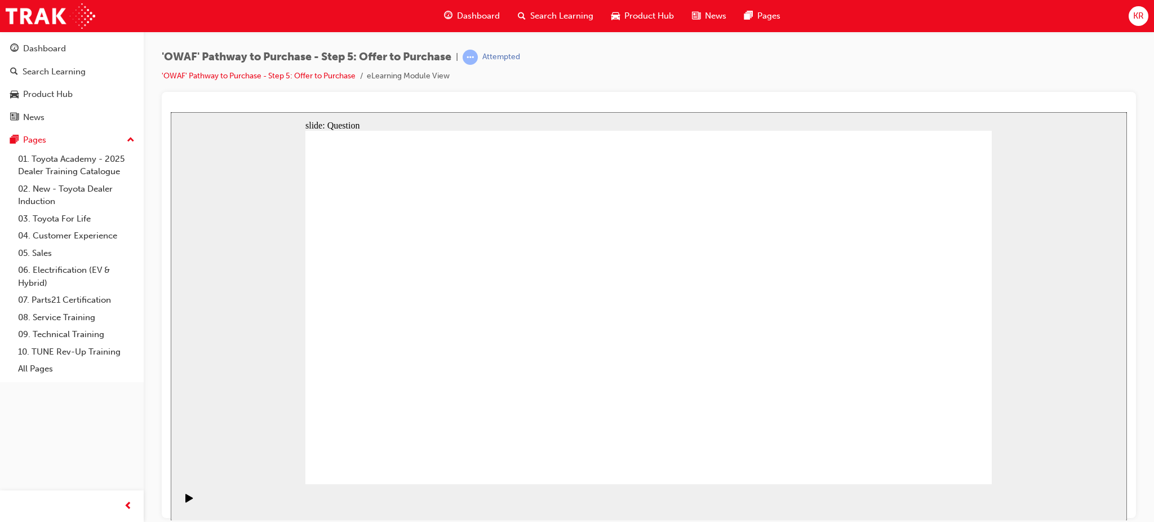
radio input "false"
radio input "true"
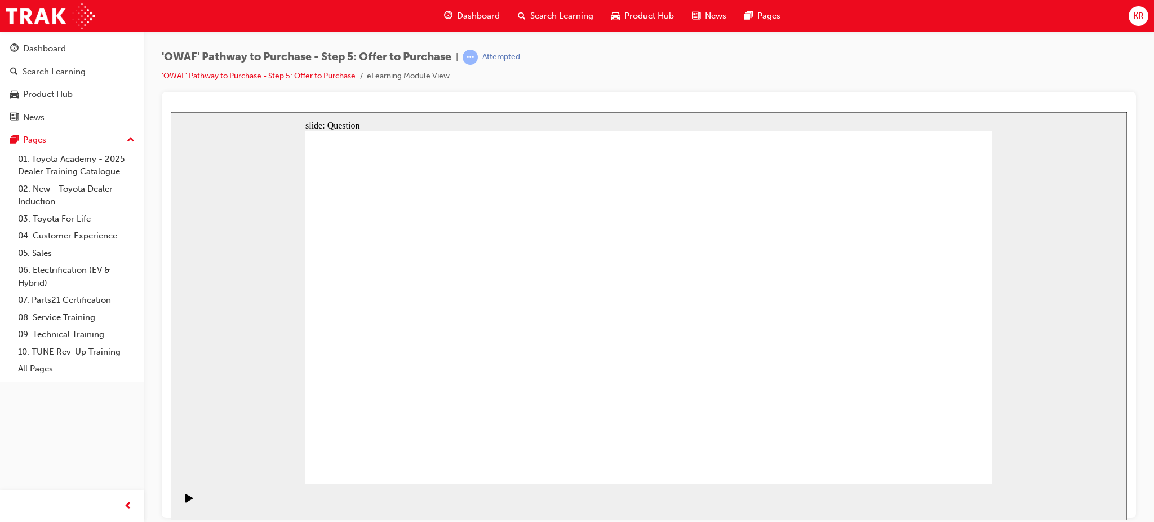
radio input "true"
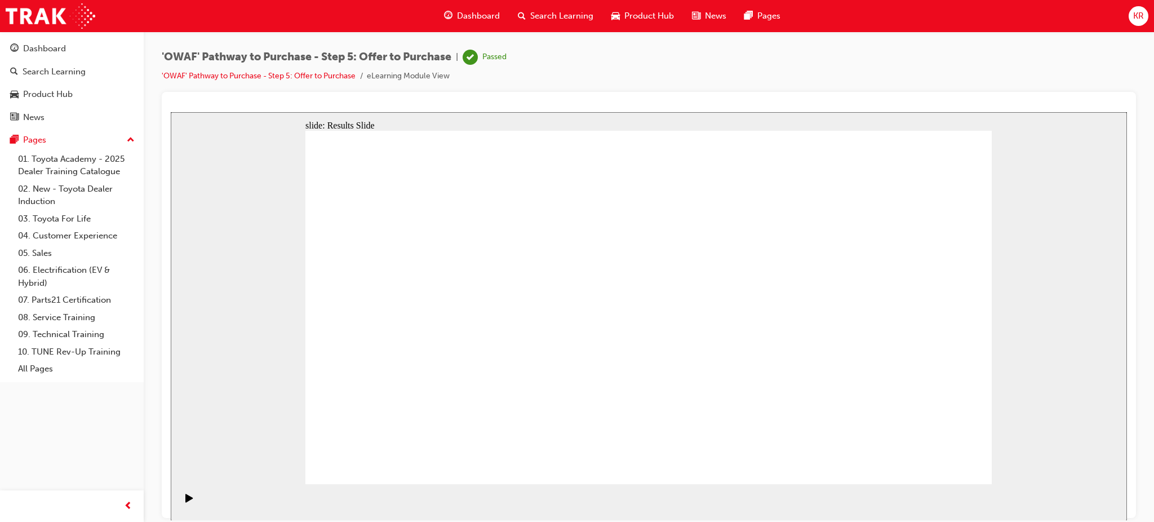
click at [583, 21] on span "Search Learning" at bounding box center [561, 16] width 63 height 13
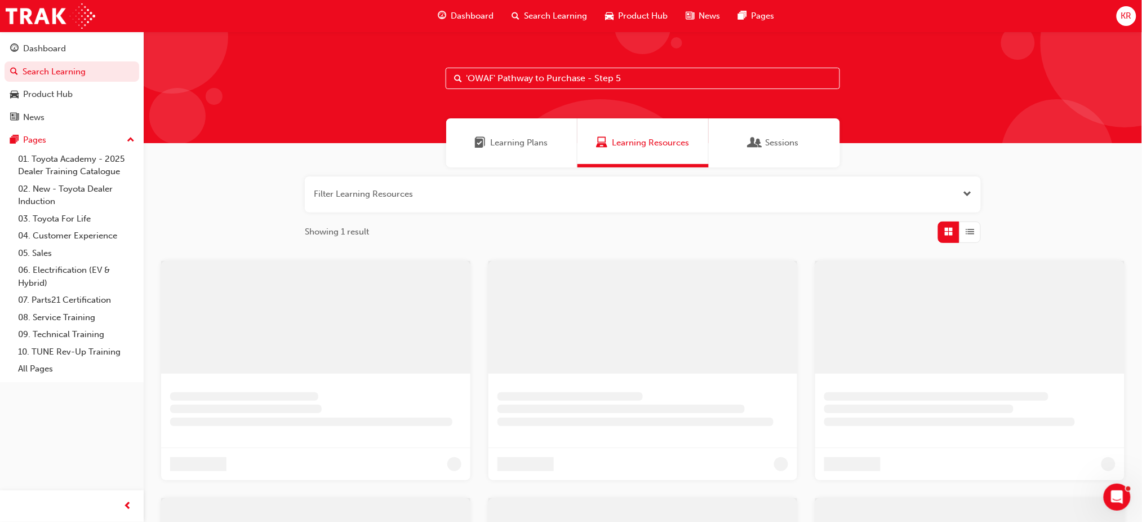
click at [631, 72] on input "'OWAF' Pathway to Purchase - Step 5" at bounding box center [643, 78] width 394 height 21
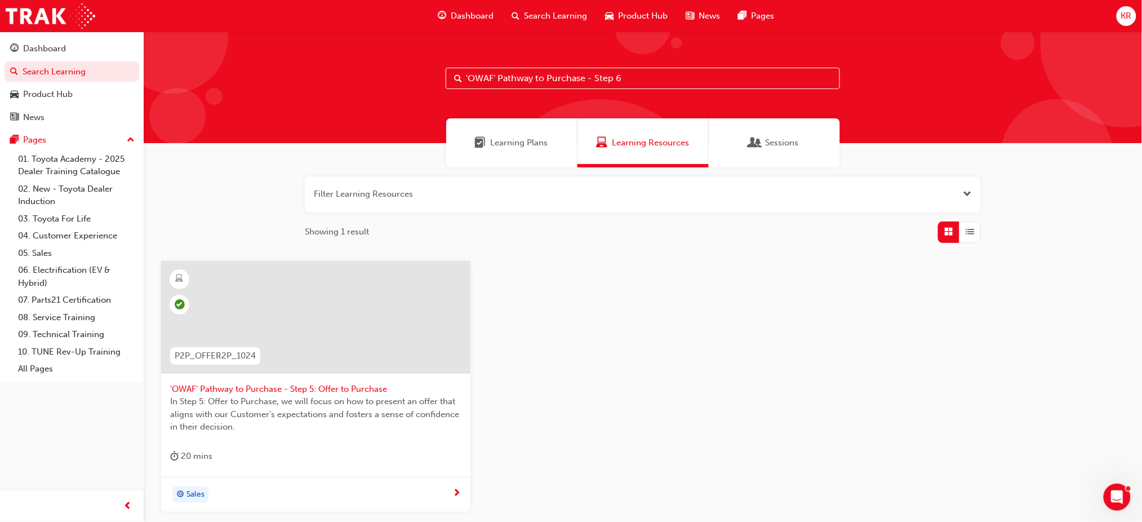
type input "'OWAF' Pathway to Purchase - Step 6"
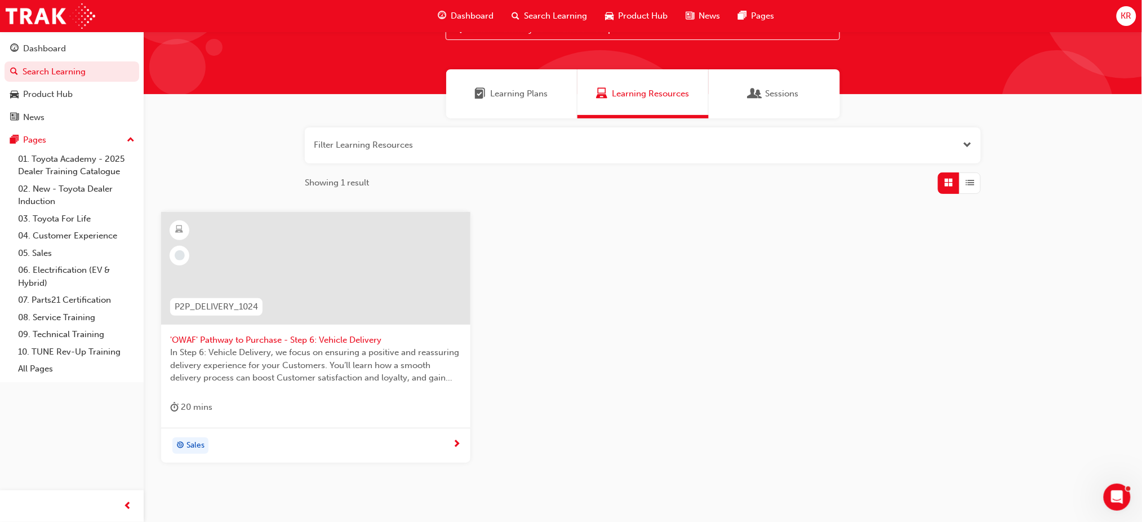
scroll to position [98, 0]
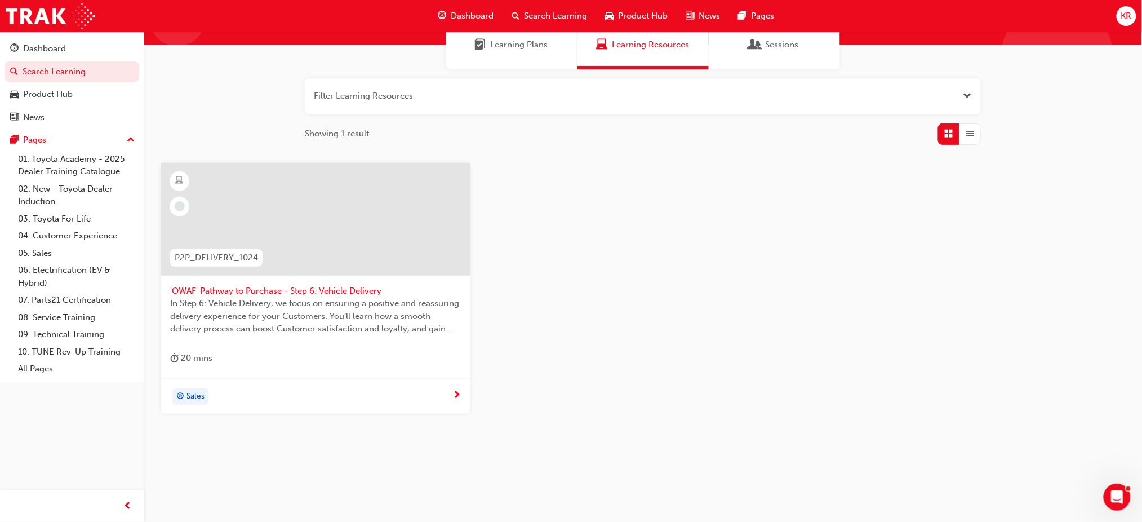
click at [366, 289] on span "'OWAF' Pathway to Purchase - Step 6: Vehicle Delivery" at bounding box center [315, 290] width 291 height 13
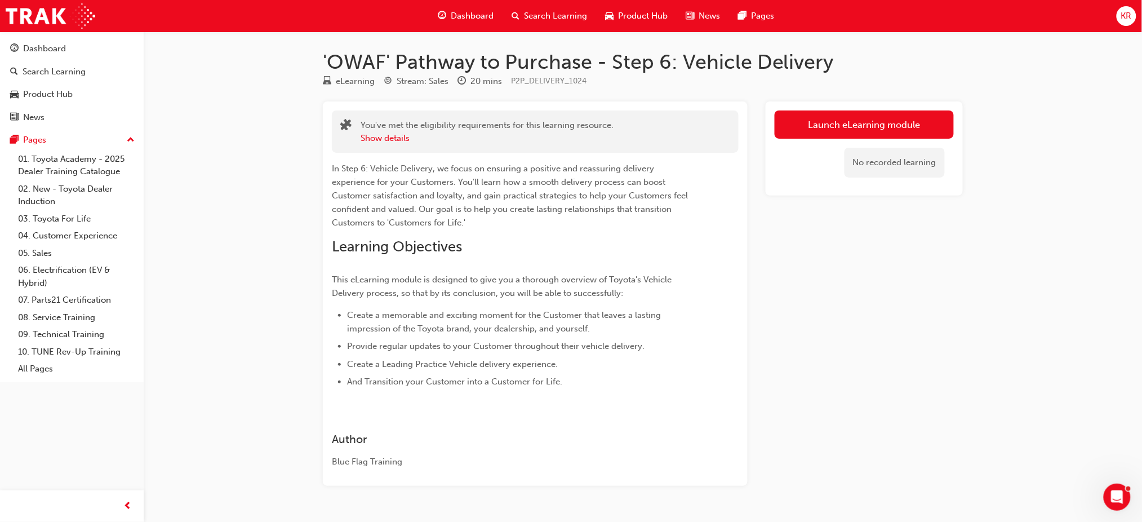
click at [867, 114] on link "Launch eLearning module" at bounding box center [864, 124] width 179 height 28
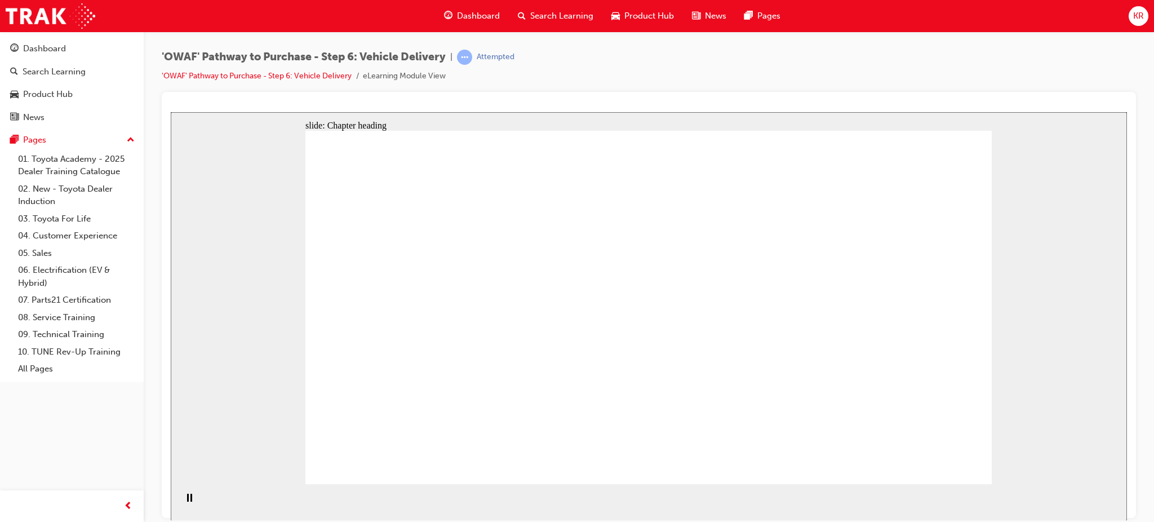
drag, startPoint x: 579, startPoint y: 368, endPoint x: 595, endPoint y: 373, distance: 16.6
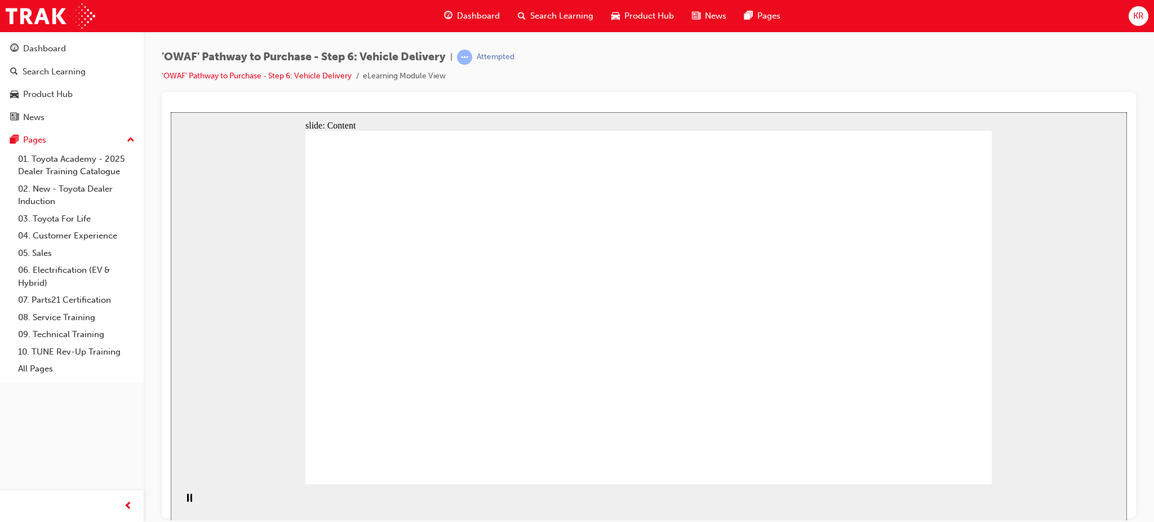
drag, startPoint x: 898, startPoint y: 389, endPoint x: 924, endPoint y: 450, distance: 66.9
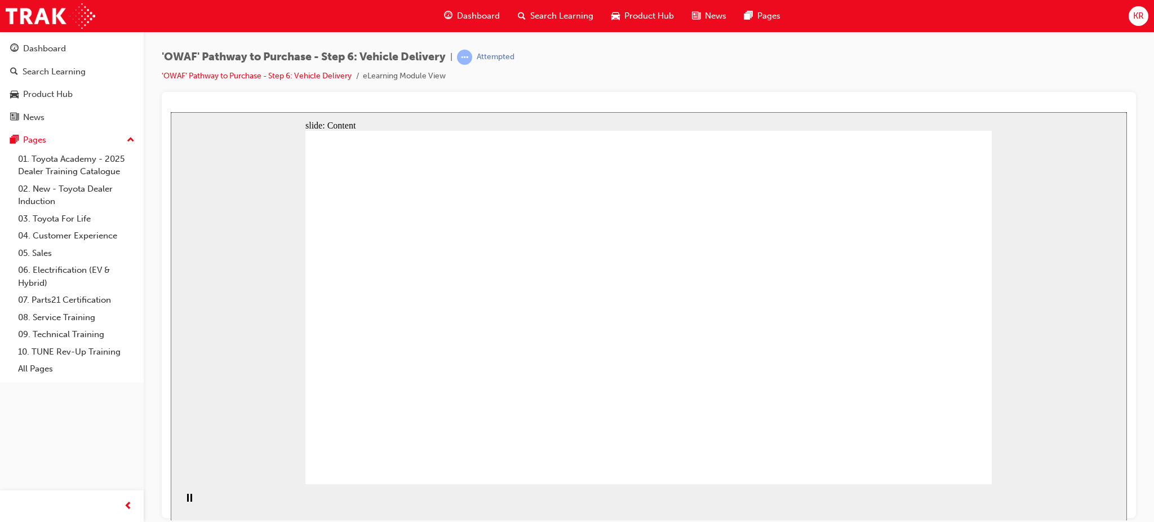
click at [1127, 420] on html "slide: Content Rectangle 1 Vehicle Delivery Date Confirmed Vehicle Delivery Dat…" at bounding box center [649, 316] width 956 height 408
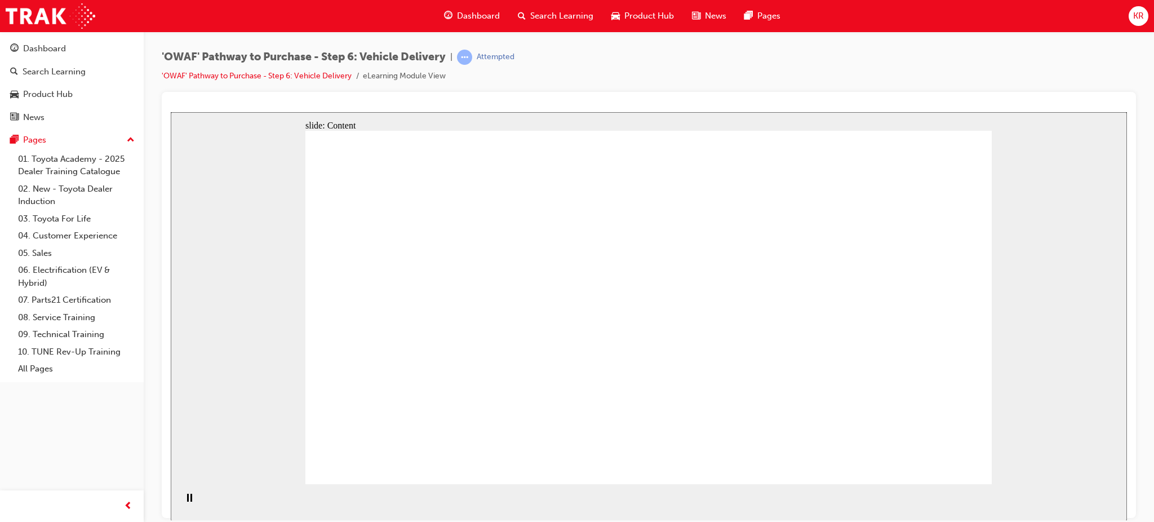
click at [853, 483] on div "slide: Content Rectangle 1 Vehicle Delivery Date Confirmed Vehicle Delivery Dat…" at bounding box center [649, 316] width 956 height 408
drag, startPoint x: 820, startPoint y: 495, endPoint x: 724, endPoint y: 422, distance: 119.9
click at [923, 416] on div "slide: Content Rectangle 1 Vehicle Delivery Date Confirmed Vehicle Delivery Dat…" at bounding box center [649, 316] width 956 height 408
drag, startPoint x: 883, startPoint y: 417, endPoint x: 864, endPoint y: 420, distance: 20.0
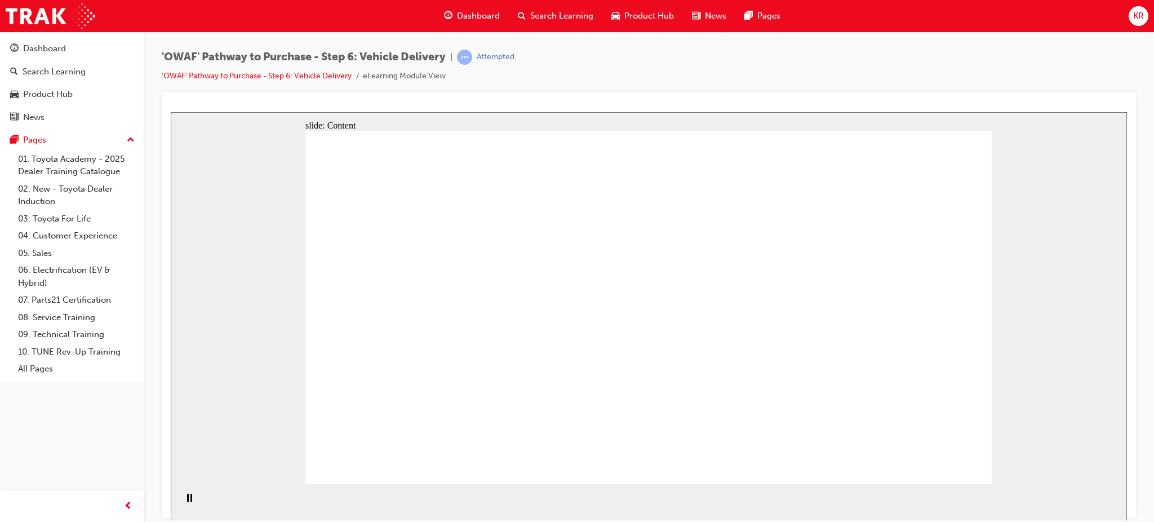
drag, startPoint x: 864, startPoint y: 420, endPoint x: 842, endPoint y: 411, distance: 24.0
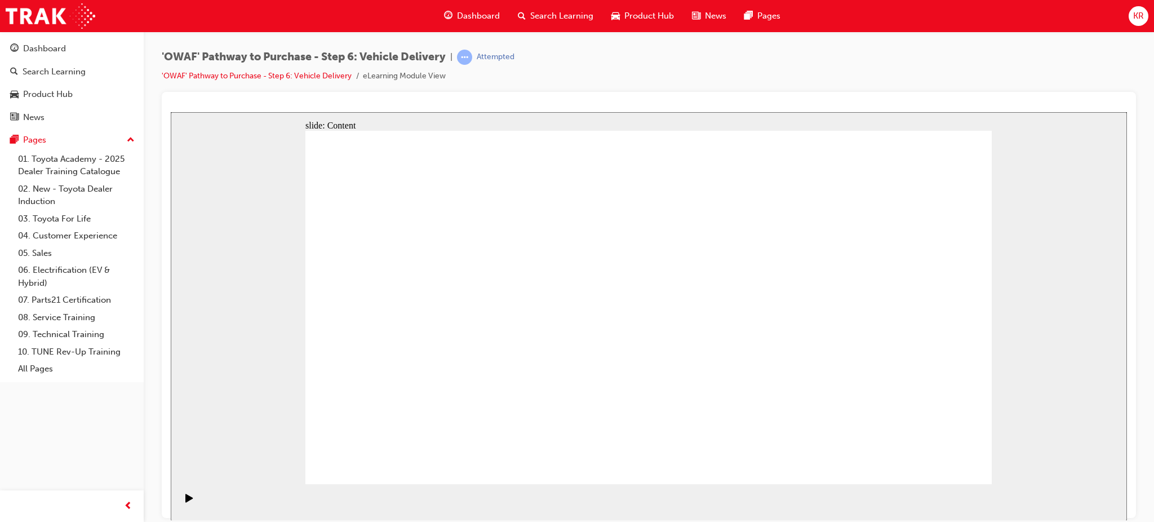
drag, startPoint x: 659, startPoint y: 242, endPoint x: 678, endPoint y: 243, distance: 19.2
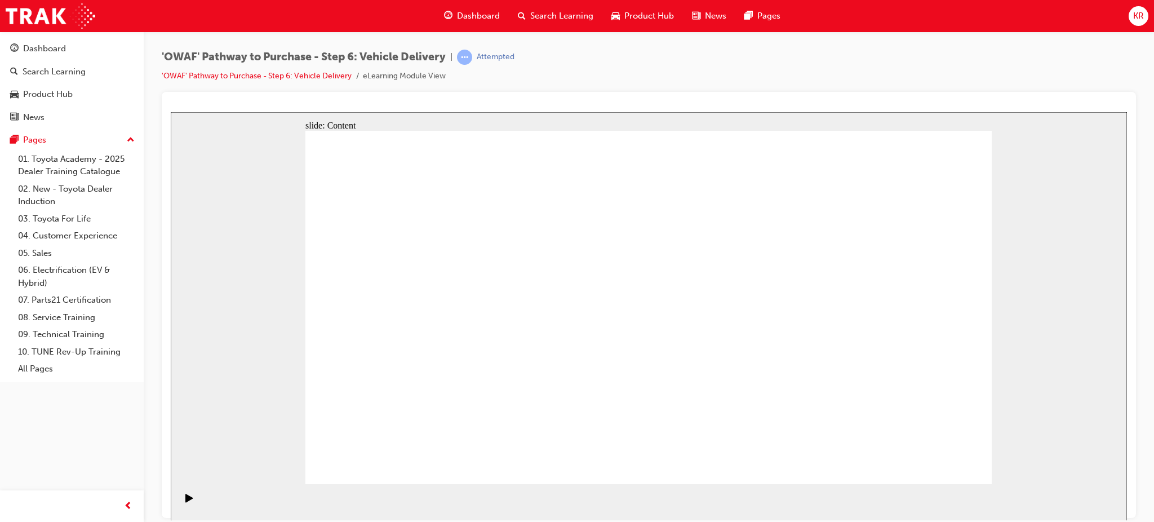
click at [286, 327] on div "slide: Content Rectangle 1 Vehicle Preparation Vehicle Preparation Check the Cu…" at bounding box center [649, 316] width 956 height 408
drag, startPoint x: 697, startPoint y: 265, endPoint x: 714, endPoint y: 264, distance: 16.9
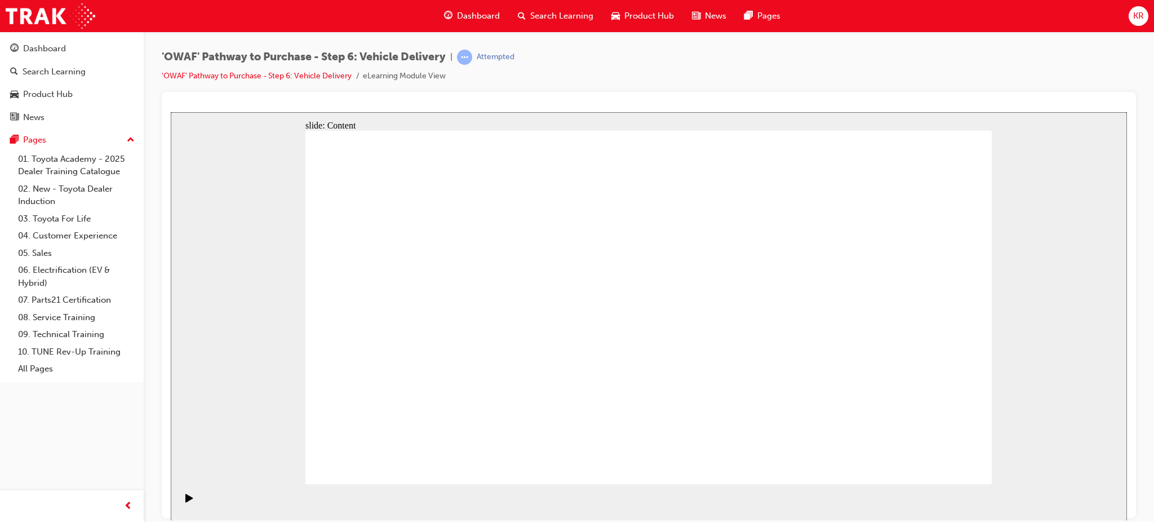
drag, startPoint x: 731, startPoint y: 268, endPoint x: 843, endPoint y: 271, distance: 111.6
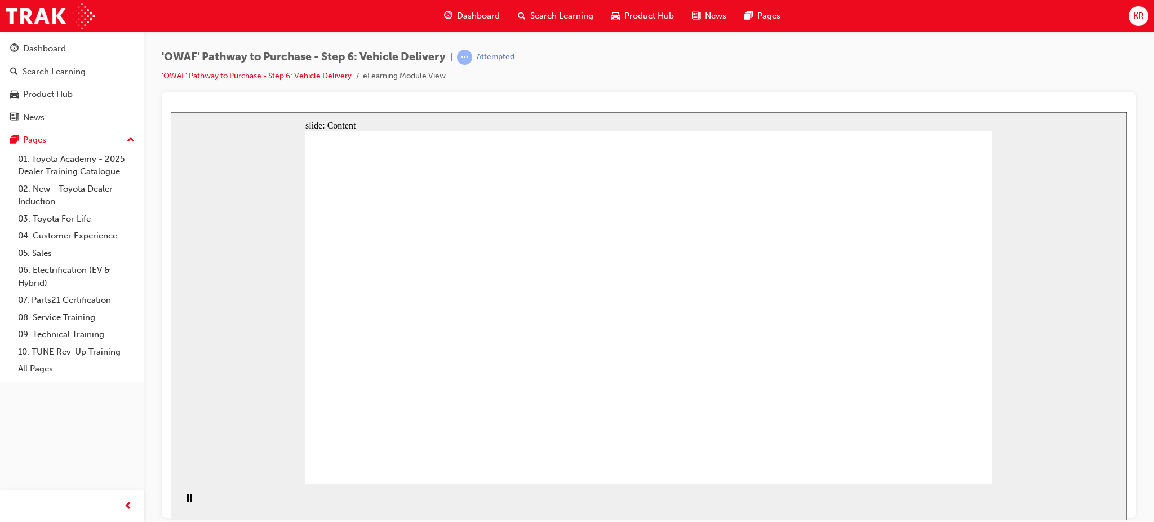
drag, startPoint x: 411, startPoint y: 364, endPoint x: 451, endPoint y: 358, distance: 41.0
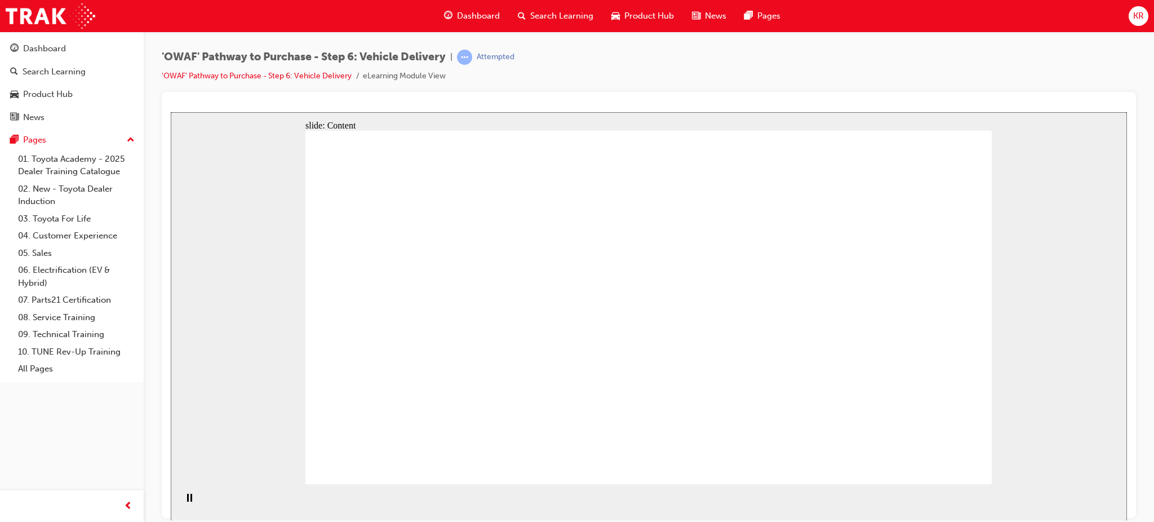
drag, startPoint x: 573, startPoint y: 274, endPoint x: 625, endPoint y: 282, distance: 51.9
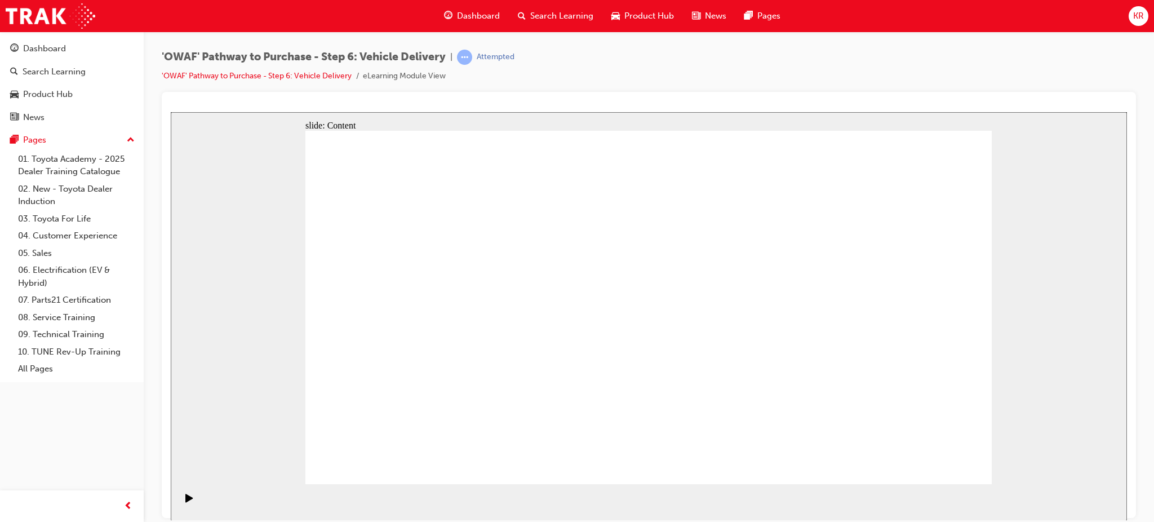
drag, startPoint x: 171, startPoint y: 112, endPoint x: 537, endPoint y: 373, distance: 450.3
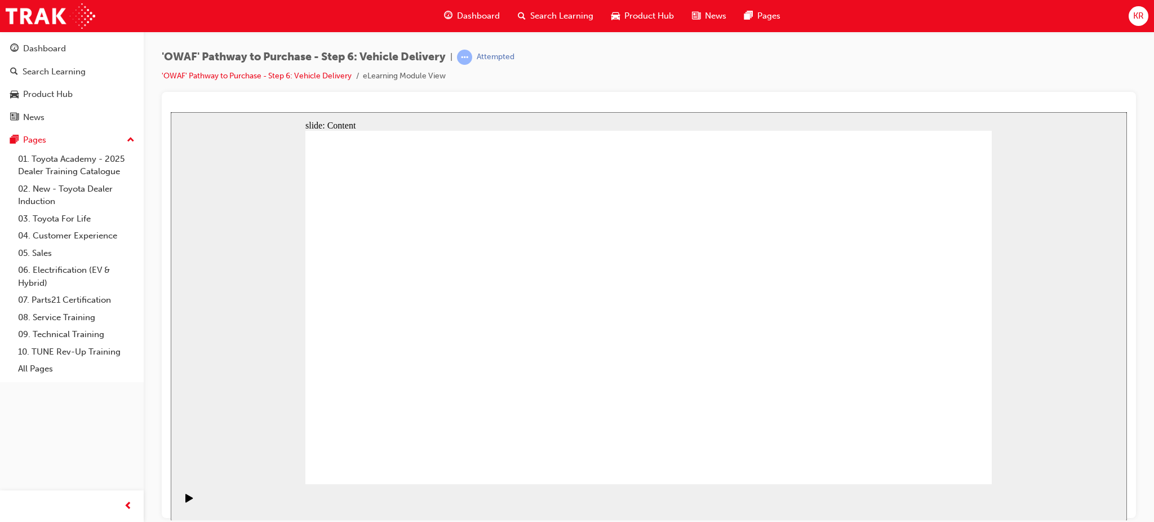
click at [1088, 377] on div "slide: Content Customer Delivery Vehicle Delivery Check Sheet Oval 3 Oval 6 5 R…" at bounding box center [649, 316] width 956 height 408
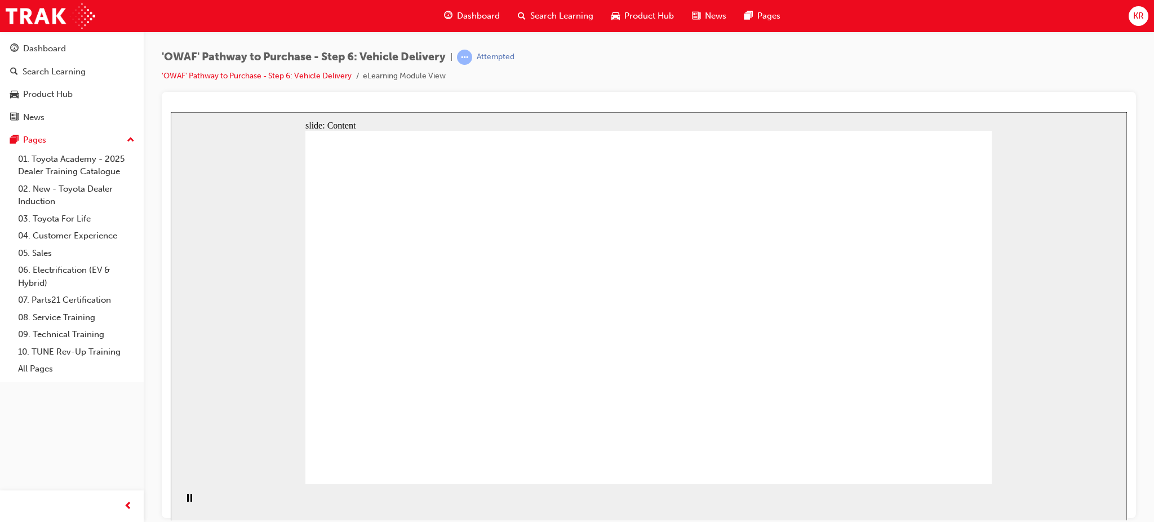
drag, startPoint x: 950, startPoint y: 338, endPoint x: 944, endPoint y: 336, distance: 6.6
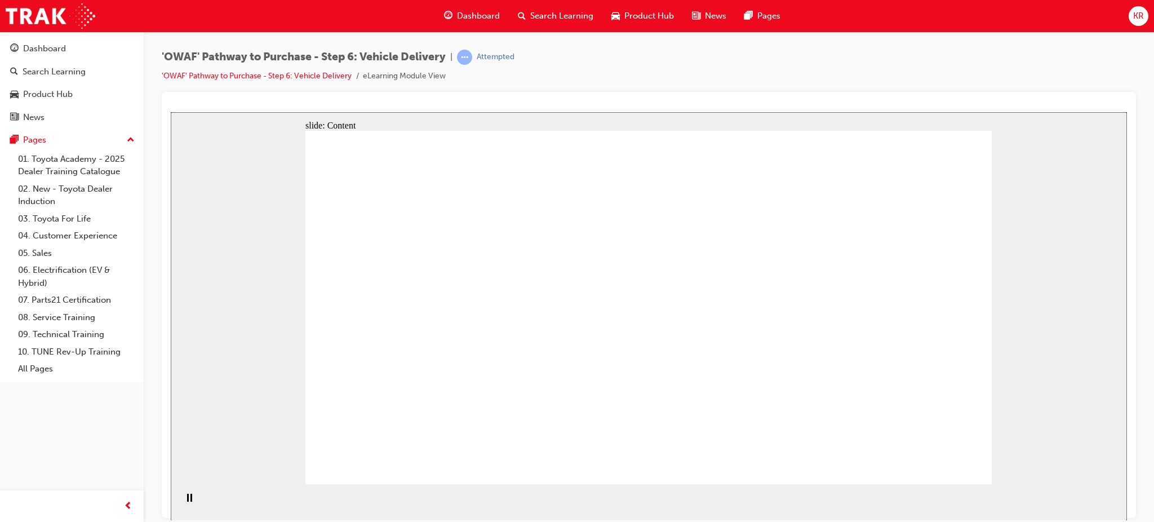
drag, startPoint x: 605, startPoint y: 181, endPoint x: 585, endPoint y: 180, distance: 20.3
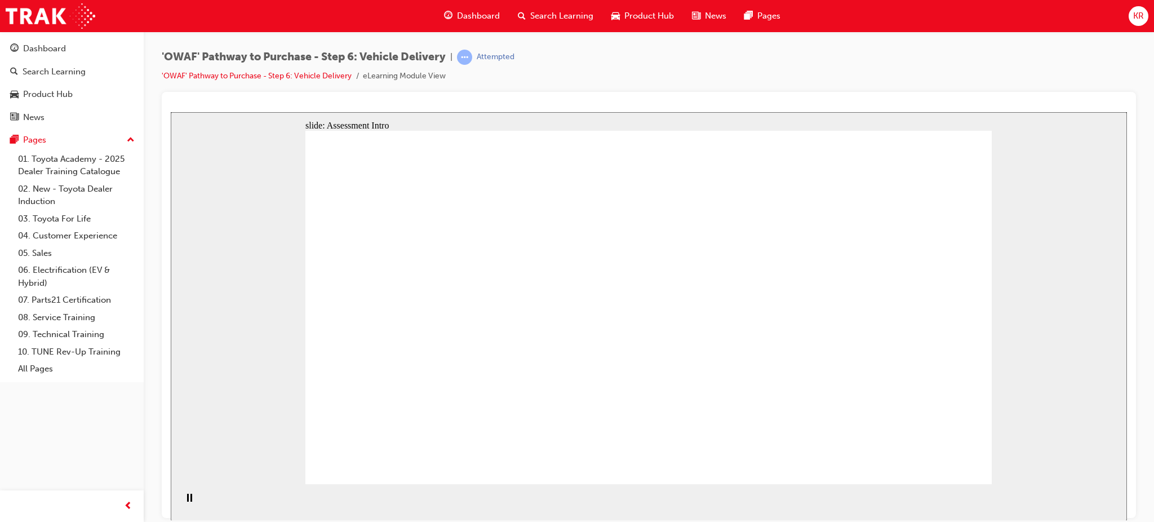
radio input "true"
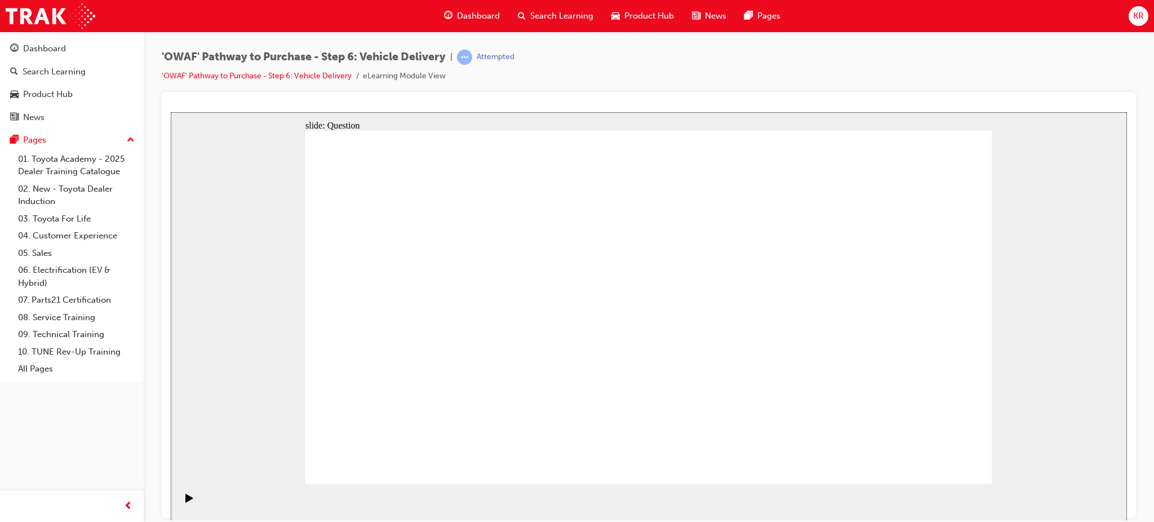
drag, startPoint x: 643, startPoint y: 392, endPoint x: 566, endPoint y: 275, distance: 140.3
drag, startPoint x: 566, startPoint y: 286, endPoint x: 780, endPoint y: 279, distance: 214.7
drag, startPoint x: 784, startPoint y: 368, endPoint x: 762, endPoint y: 373, distance: 22.5
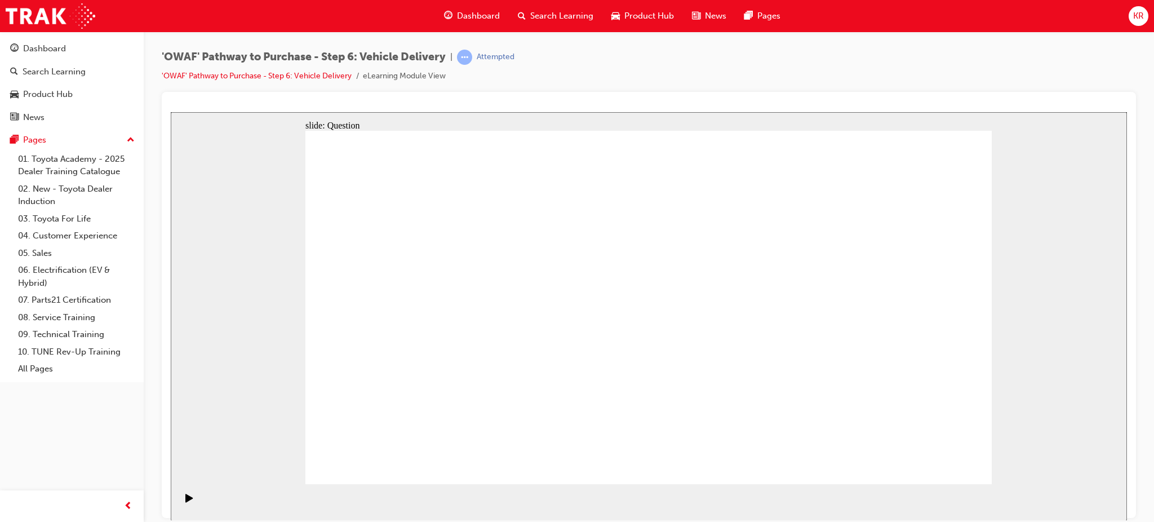
drag, startPoint x: 775, startPoint y: 381, endPoint x: 456, endPoint y: 332, distance: 323.1
drag, startPoint x: 524, startPoint y: 430, endPoint x: 555, endPoint y: 279, distance: 154.0
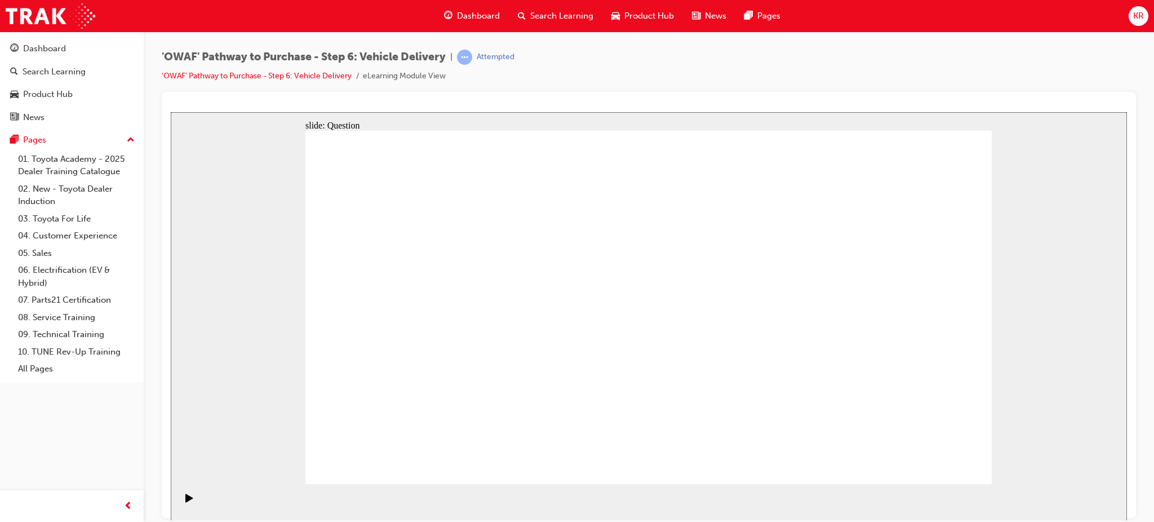
drag, startPoint x: 558, startPoint y: 281, endPoint x: 537, endPoint y: 431, distance: 151.2
drag, startPoint x: 544, startPoint y: 353, endPoint x: 560, endPoint y: 296, distance: 59.0
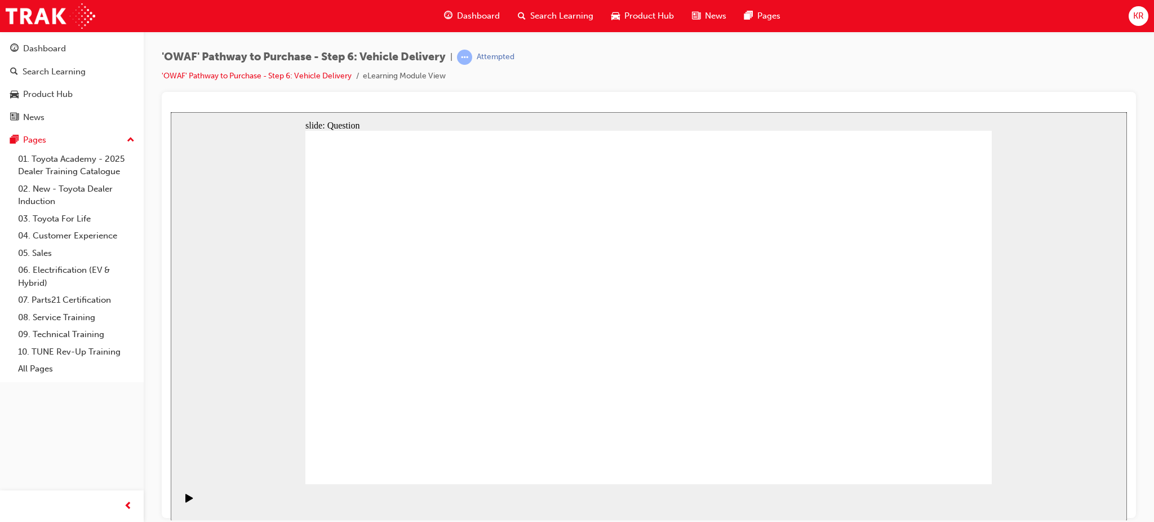
drag, startPoint x: 833, startPoint y: 323, endPoint x: 843, endPoint y: 311, distance: 15.6
checkbox input "true"
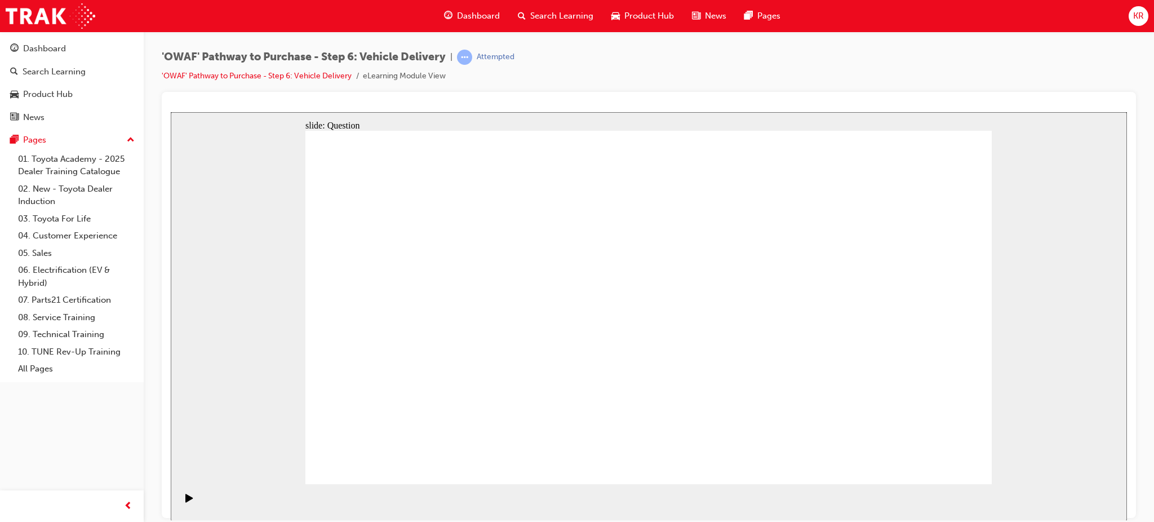
checkbox input "true"
checkbox input "false"
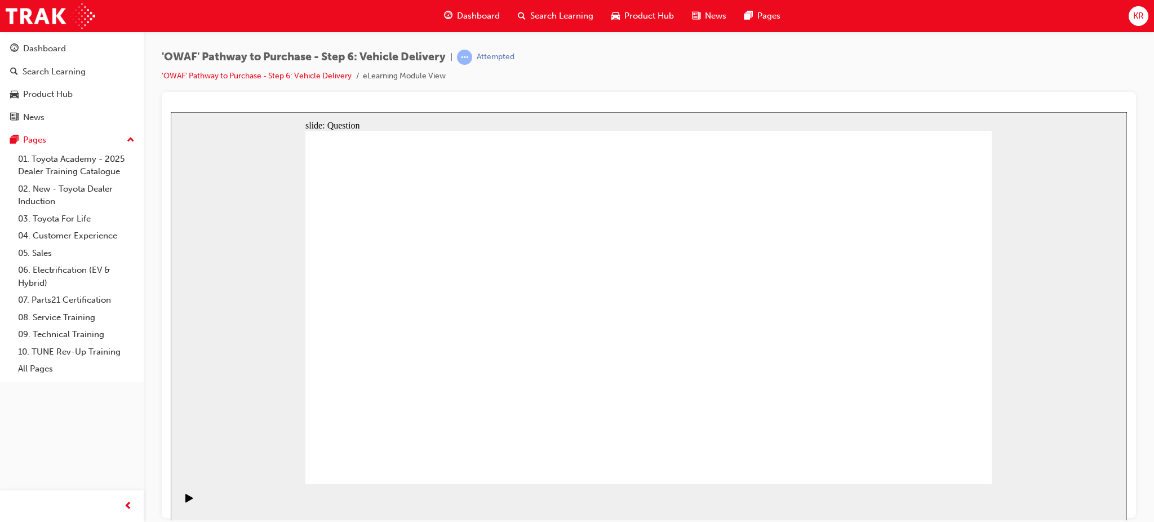
drag, startPoint x: 883, startPoint y: 339, endPoint x: 392, endPoint y: 392, distance: 494.0
drag, startPoint x: 773, startPoint y: 353, endPoint x: 460, endPoint y: 365, distance: 313.4
drag, startPoint x: 881, startPoint y: 351, endPoint x: 680, endPoint y: 383, distance: 203.5
drag, startPoint x: 505, startPoint y: 385, endPoint x: 459, endPoint y: 401, distance: 49.5
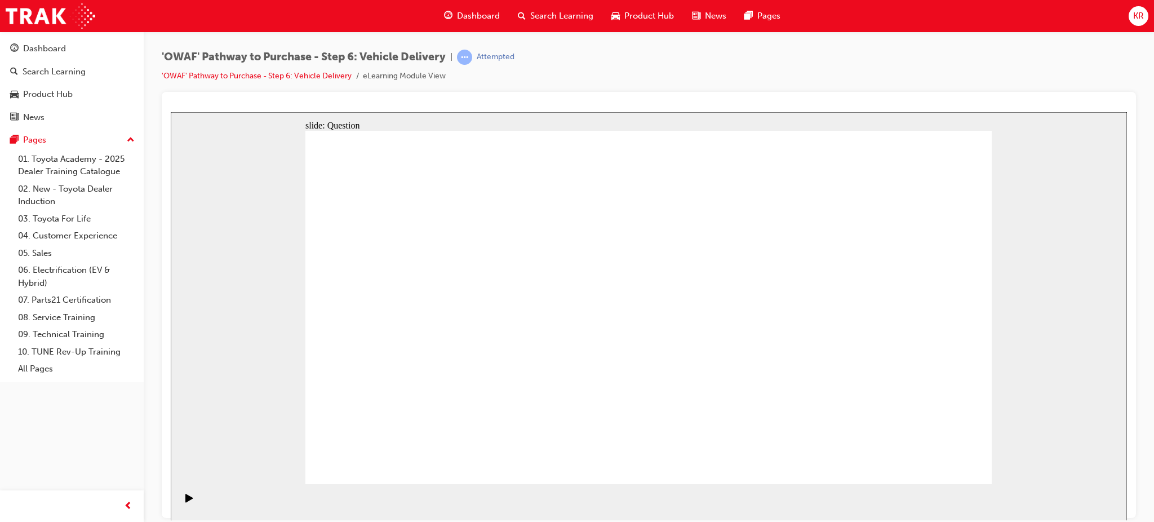
drag, startPoint x: 479, startPoint y: 378, endPoint x: 460, endPoint y: 381, distance: 19.4
drag, startPoint x: 889, startPoint y: 354, endPoint x: 612, endPoint y: 398, distance: 281.1
drag, startPoint x: 885, startPoint y: 360, endPoint x: 470, endPoint y: 413, distance: 418.6
drag, startPoint x: 885, startPoint y: 365, endPoint x: 421, endPoint y: 412, distance: 466.5
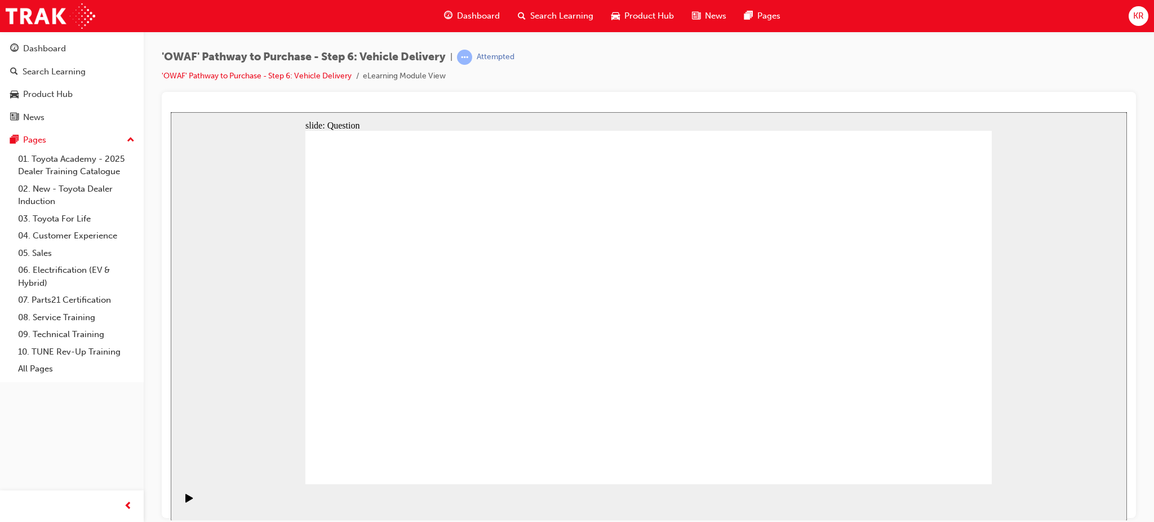
radio input "true"
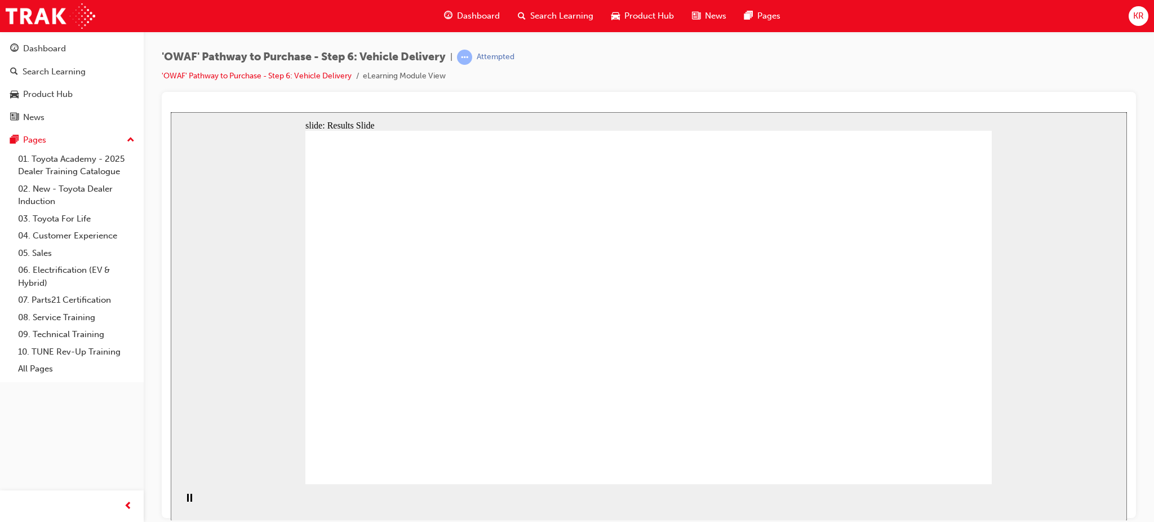
click at [551, 10] on span "Search Learning" at bounding box center [561, 16] width 63 height 13
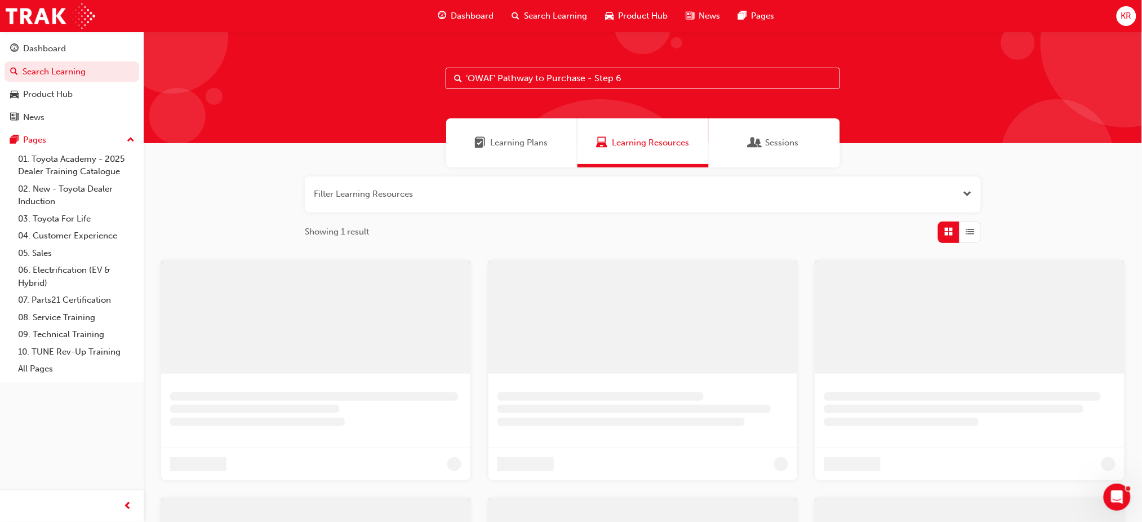
click at [624, 78] on input "'OWAF' Pathway to Purchase - Step 6" at bounding box center [643, 78] width 394 height 21
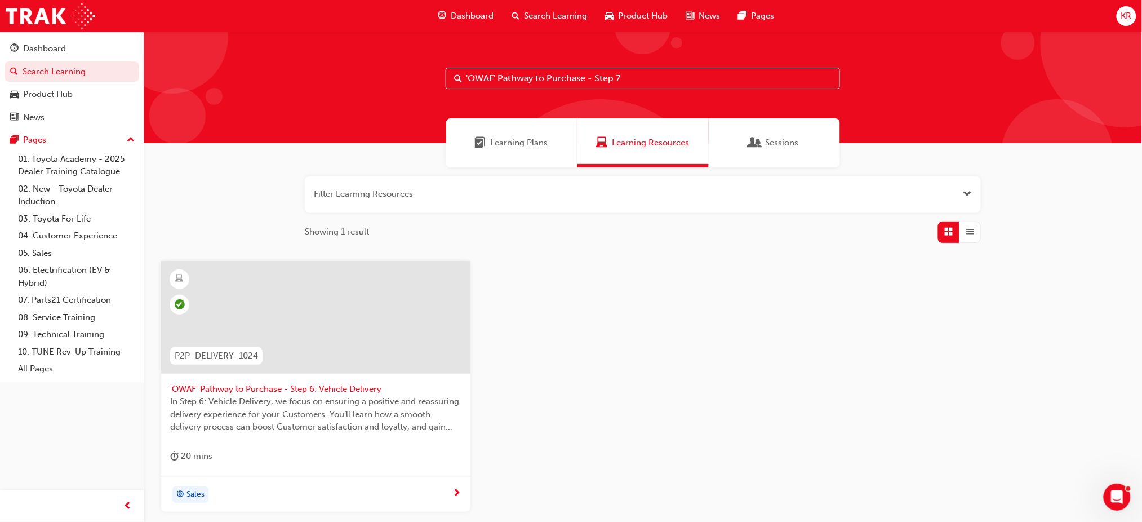
type input "'OWAF' Pathway to Purchase - Step 7"
click at [392, 467] on div "15 mins" at bounding box center [315, 458] width 291 height 19
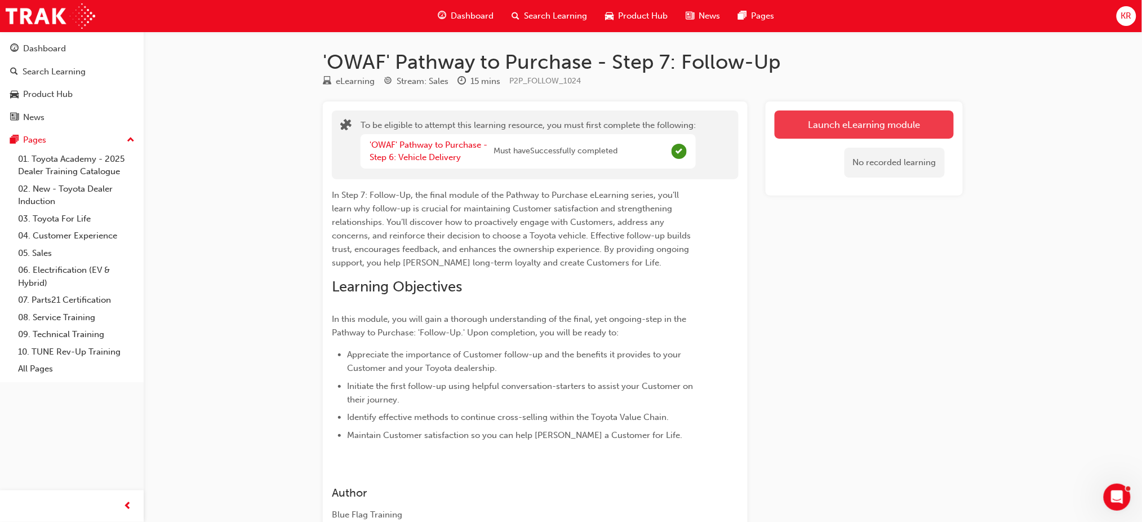
click at [881, 118] on button "Launch eLearning module" at bounding box center [864, 124] width 179 height 28
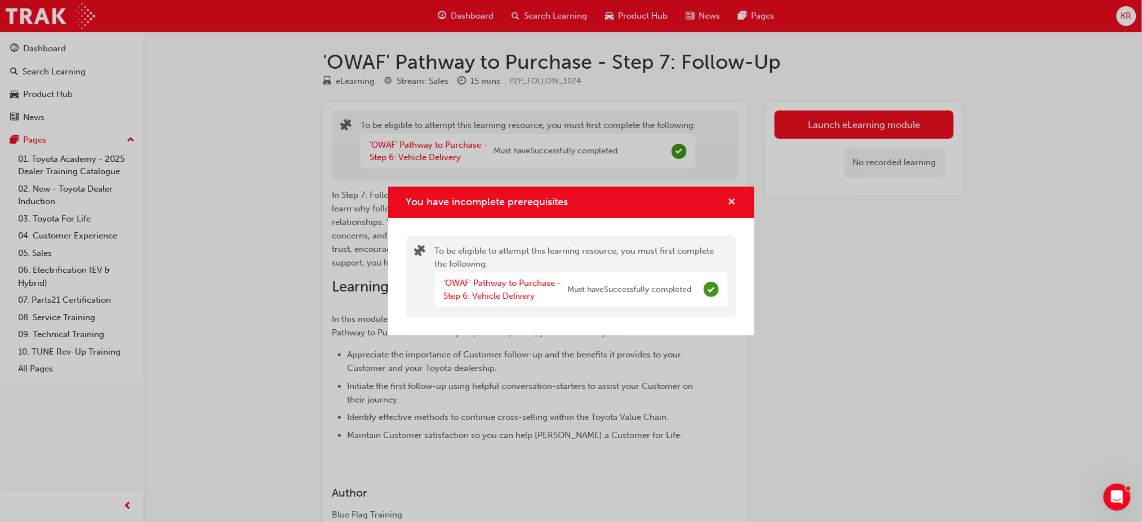
click at [736, 206] on button "You have incomplete prerequisites" at bounding box center [732, 202] width 8 height 14
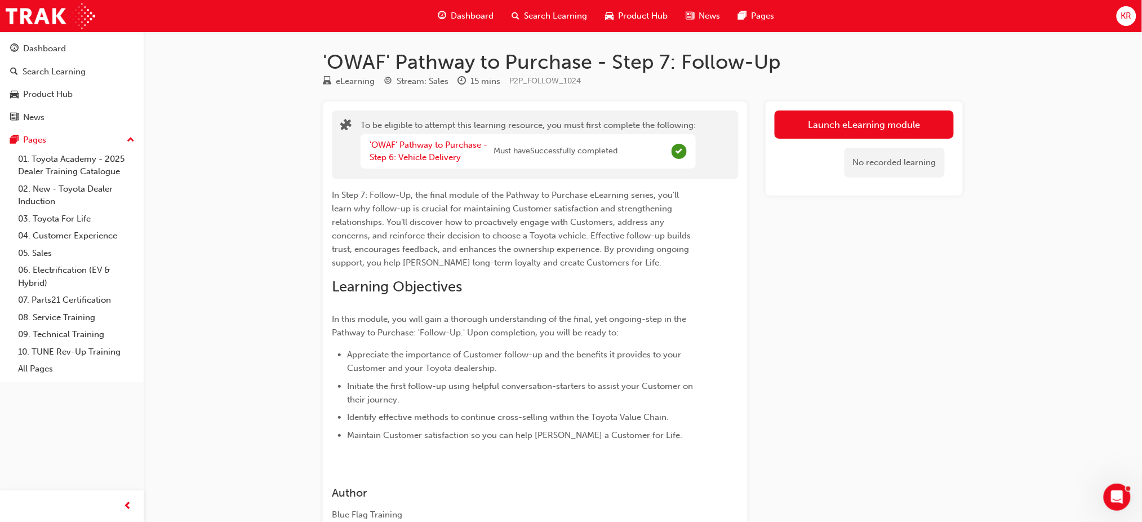
click at [569, 14] on span "Search Learning" at bounding box center [555, 16] width 63 height 13
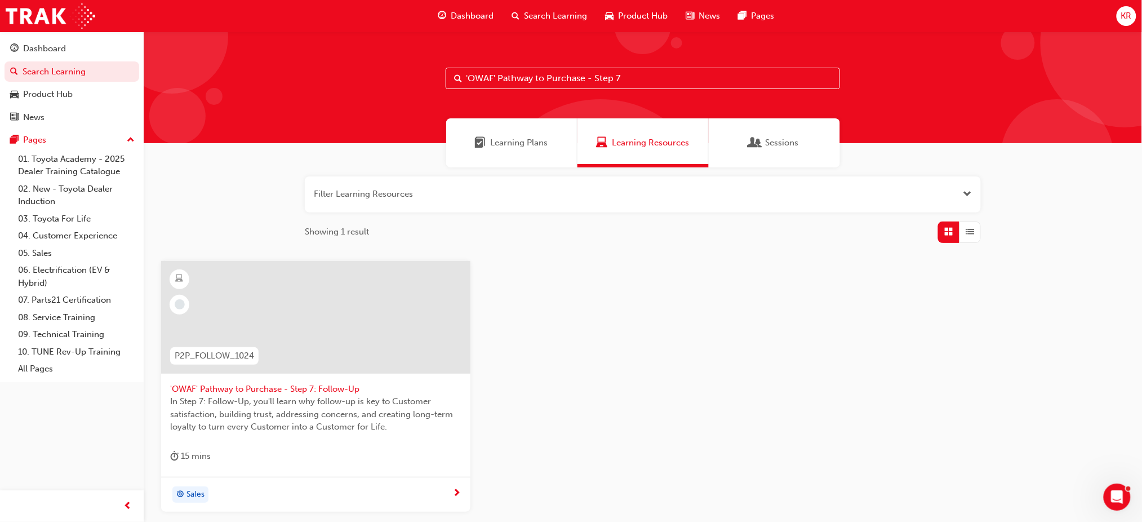
click at [424, 487] on div "Sales" at bounding box center [311, 494] width 283 height 17
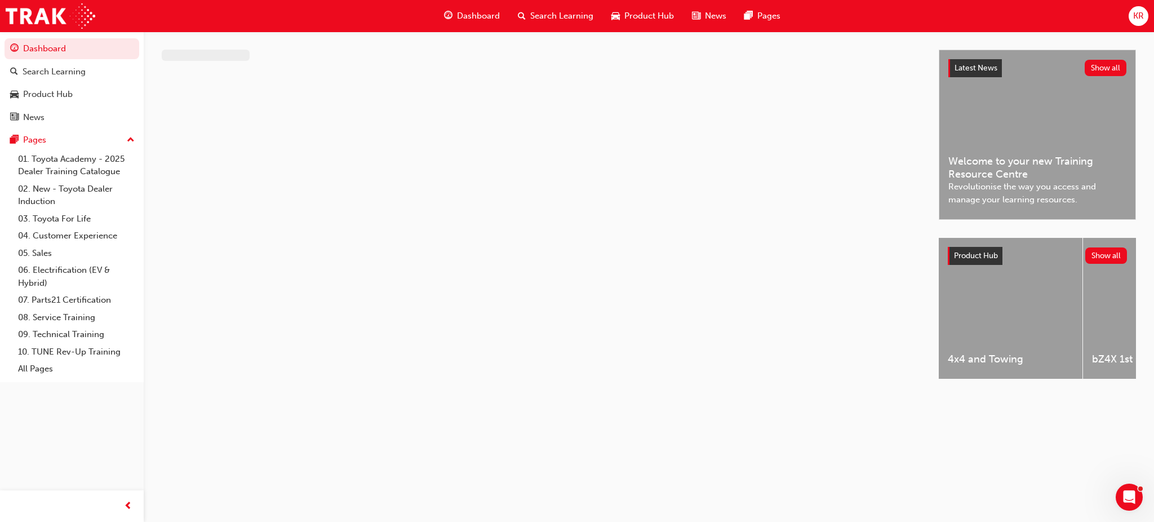
click at [567, 19] on span "Search Learning" at bounding box center [561, 16] width 63 height 13
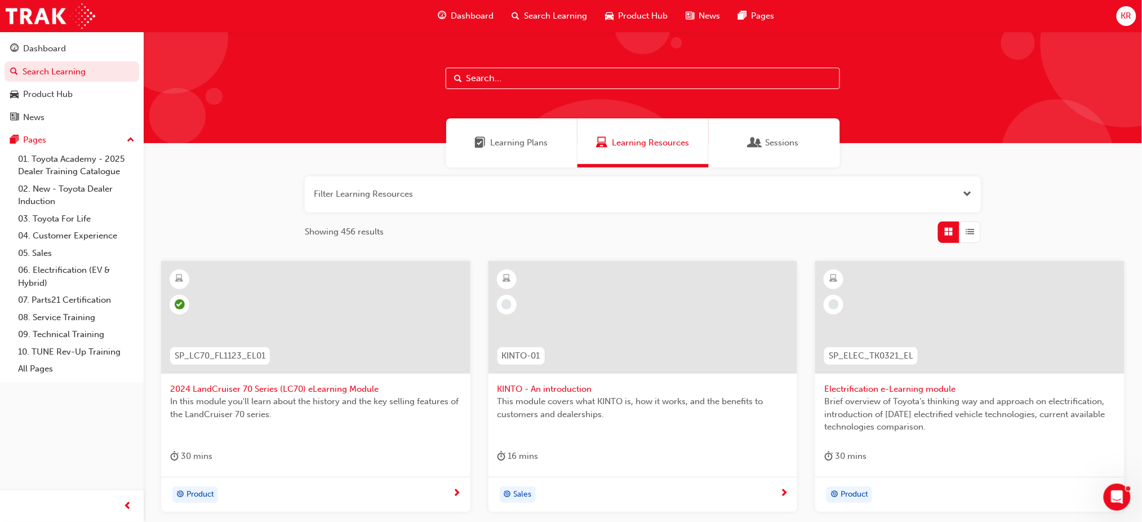
click at [537, 81] on input "text" at bounding box center [643, 78] width 394 height 21
paste input "'OWAF' Pathway to Purchase - Step 7: Follow-Up"
type input "'OWAF' Pathway to Purchase - Step 7: Follow-Up"
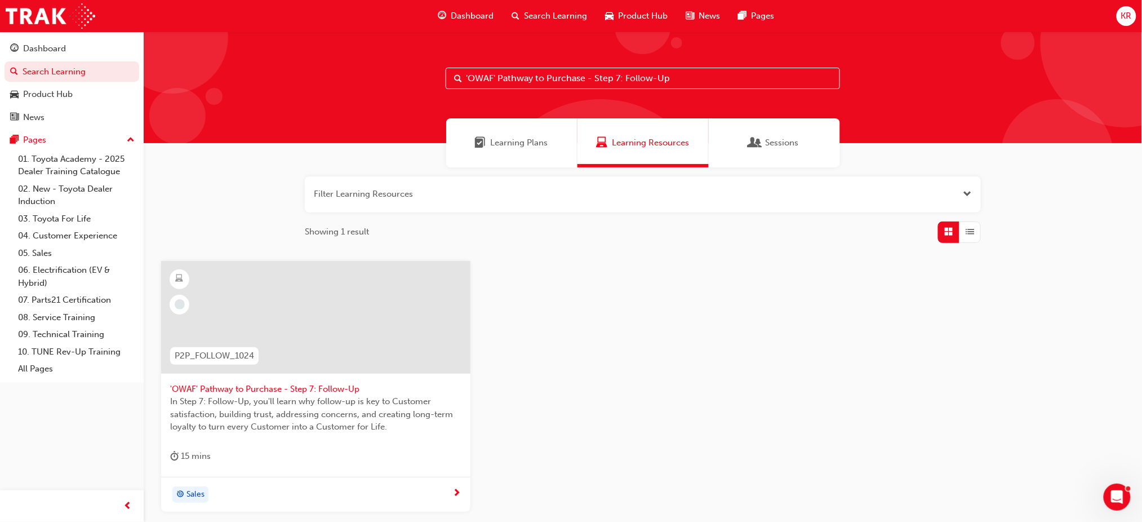
click at [407, 490] on div "Sales" at bounding box center [311, 494] width 283 height 17
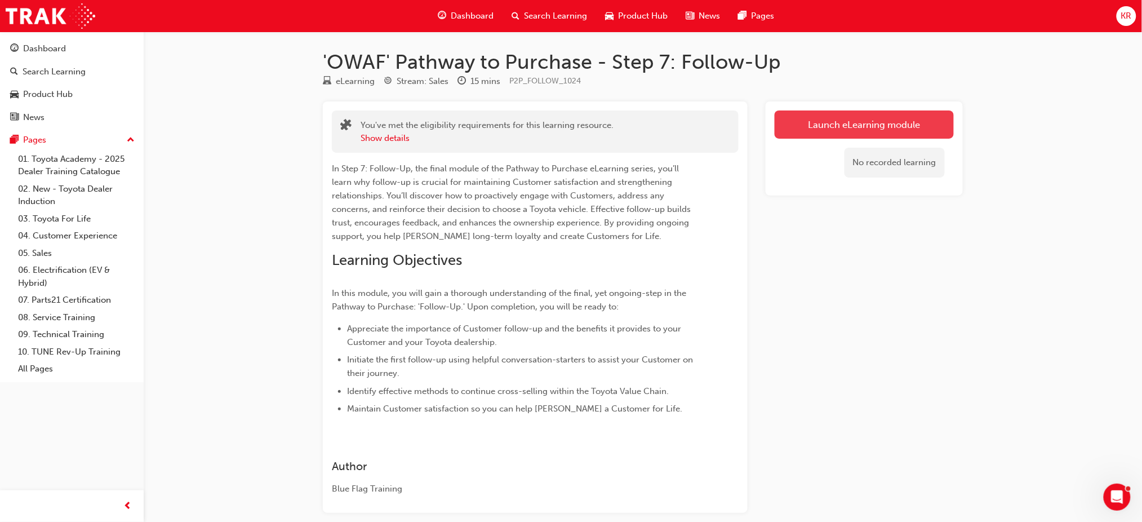
click at [907, 125] on link "Launch eLearning module" at bounding box center [864, 124] width 179 height 28
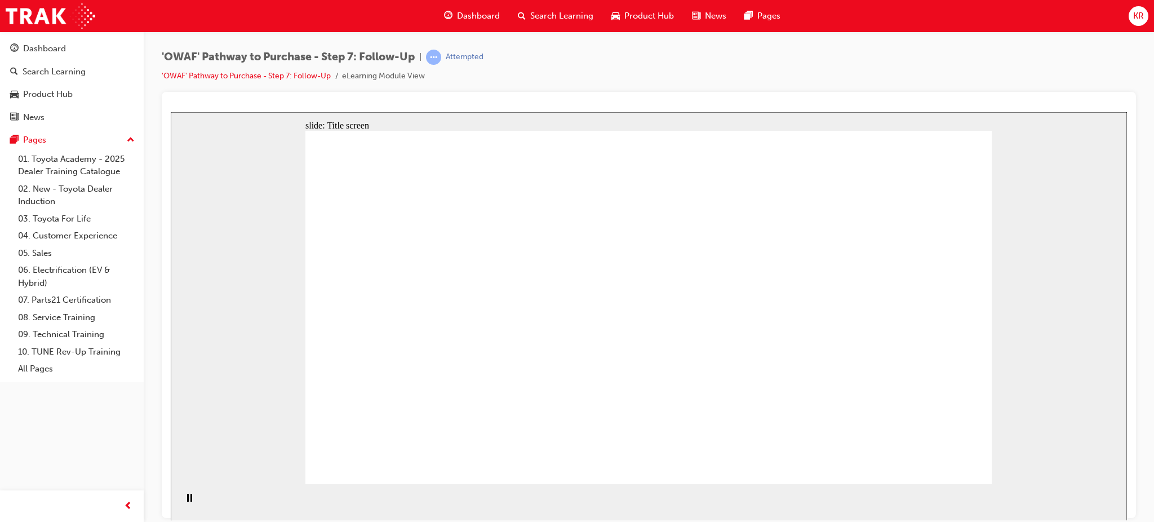
click at [607, 81] on div "'OWAF' Pathway to Purchase - Step 7: Follow-Up | Attempted 'OWAF' Pathway to Pu…" at bounding box center [649, 71] width 974 height 42
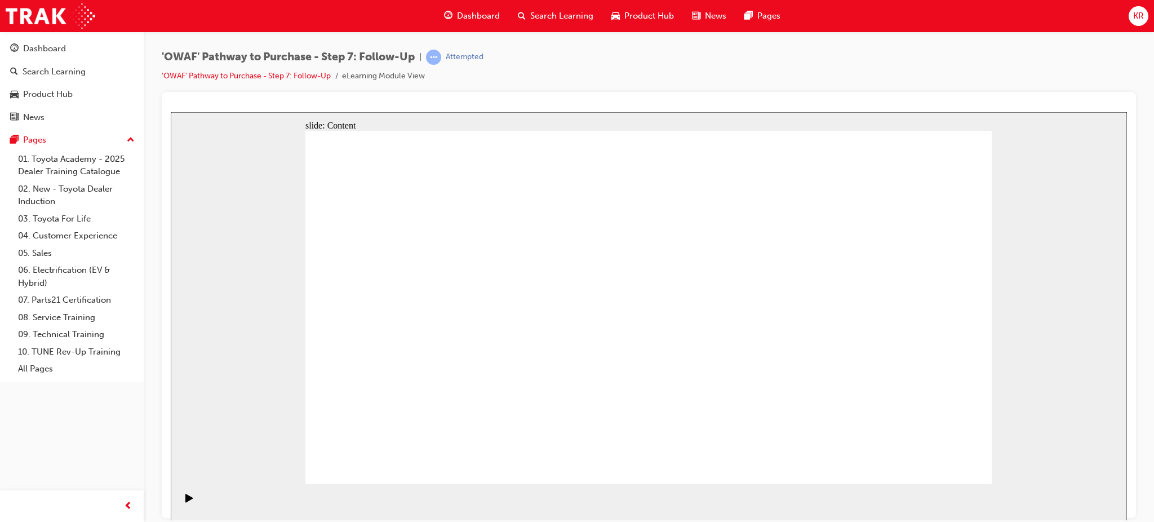
drag, startPoint x: 960, startPoint y: 449, endPoint x: 959, endPoint y: 462, distance: 13.0
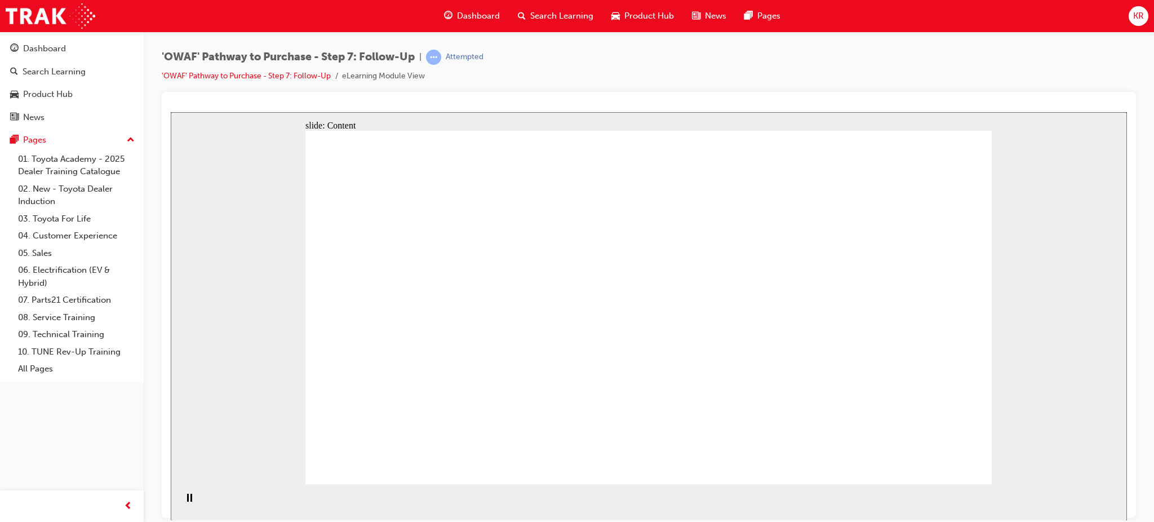
drag, startPoint x: 627, startPoint y: 354, endPoint x: 713, endPoint y: 360, distance: 85.3
drag, startPoint x: 805, startPoint y: 377, endPoint x: 718, endPoint y: 381, distance: 87.4
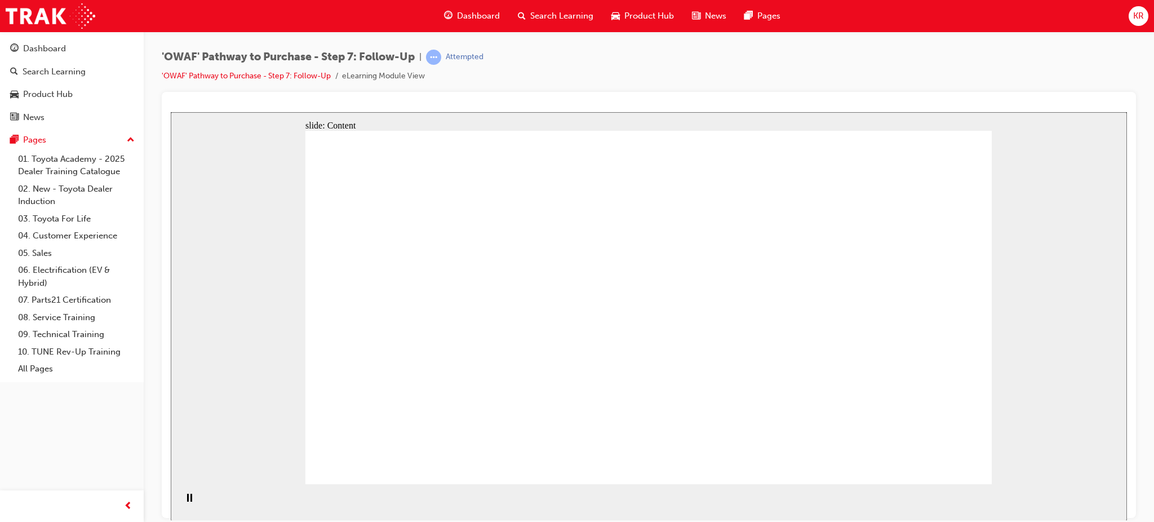
drag, startPoint x: 807, startPoint y: 392, endPoint x: 704, endPoint y: 396, distance: 103.2
drag, startPoint x: 554, startPoint y: 398, endPoint x: 643, endPoint y: 398, distance: 88.4
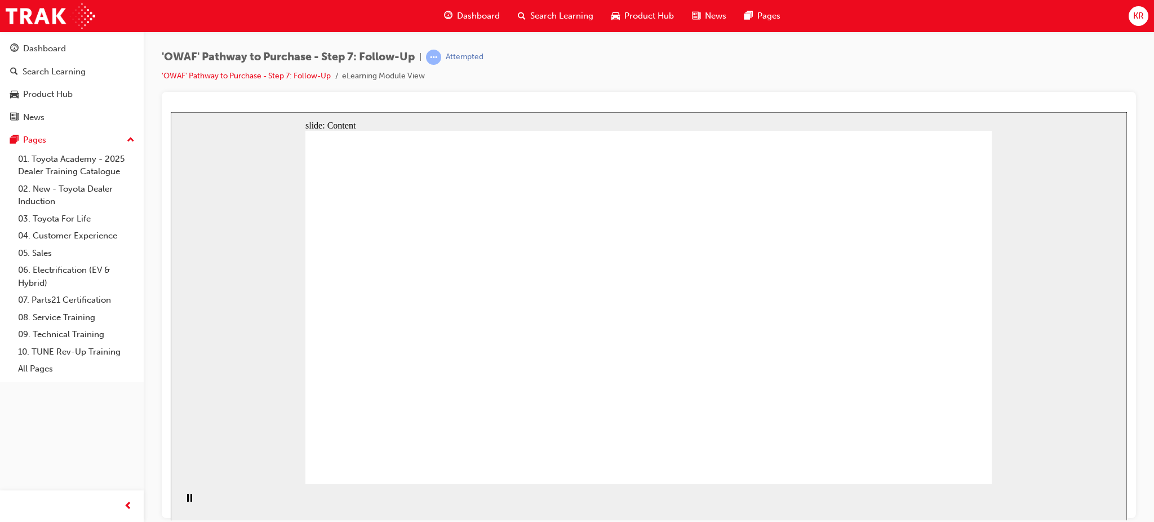
drag, startPoint x: 714, startPoint y: 399, endPoint x: 606, endPoint y: 402, distance: 108.2
drag, startPoint x: 903, startPoint y: 400, endPoint x: 557, endPoint y: 408, distance: 347.1
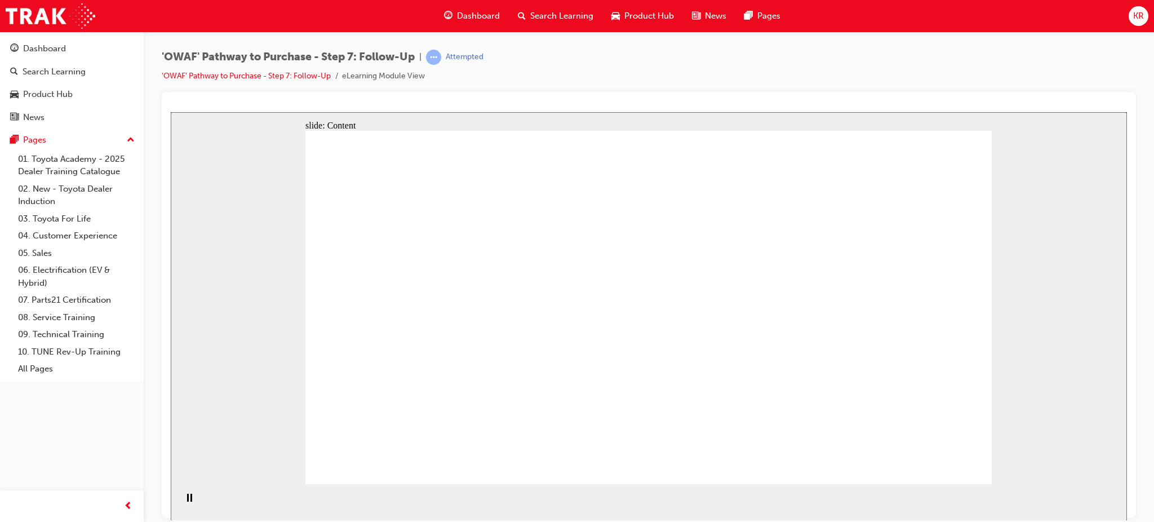
drag, startPoint x: 402, startPoint y: 371, endPoint x: 839, endPoint y: 371, distance: 437.1
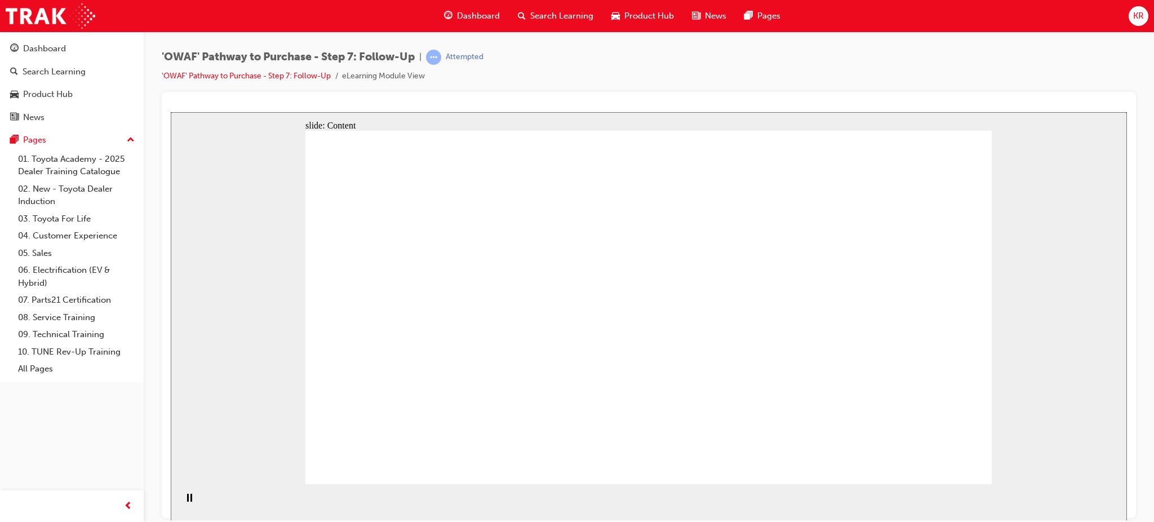
drag, startPoint x: 492, startPoint y: 376, endPoint x: 567, endPoint y: 373, distance: 74.9
drag, startPoint x: 828, startPoint y: 373, endPoint x: 420, endPoint y: 366, distance: 408.4
drag, startPoint x: 420, startPoint y: 366, endPoint x: 608, endPoint y: 370, distance: 188.7
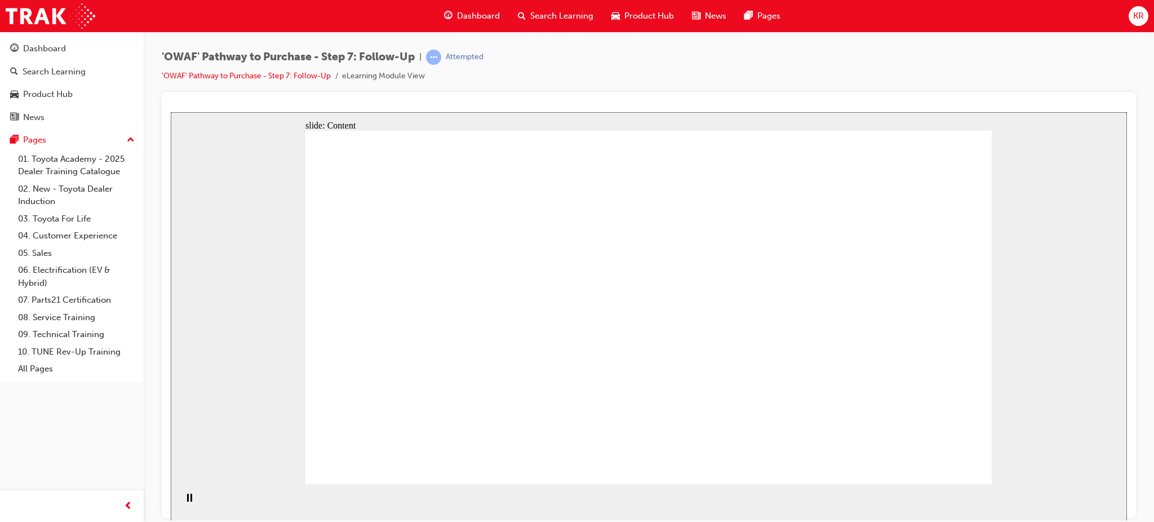
drag, startPoint x: 545, startPoint y: 375, endPoint x: 551, endPoint y: 375, distance: 5.7
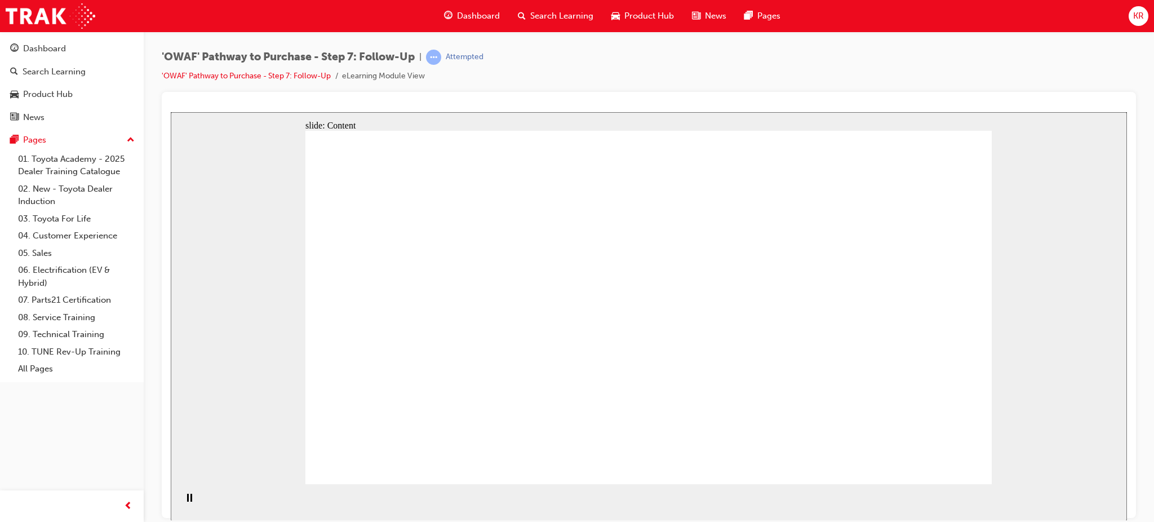
drag, startPoint x: 542, startPoint y: 208, endPoint x: 600, endPoint y: 209, distance: 58.0
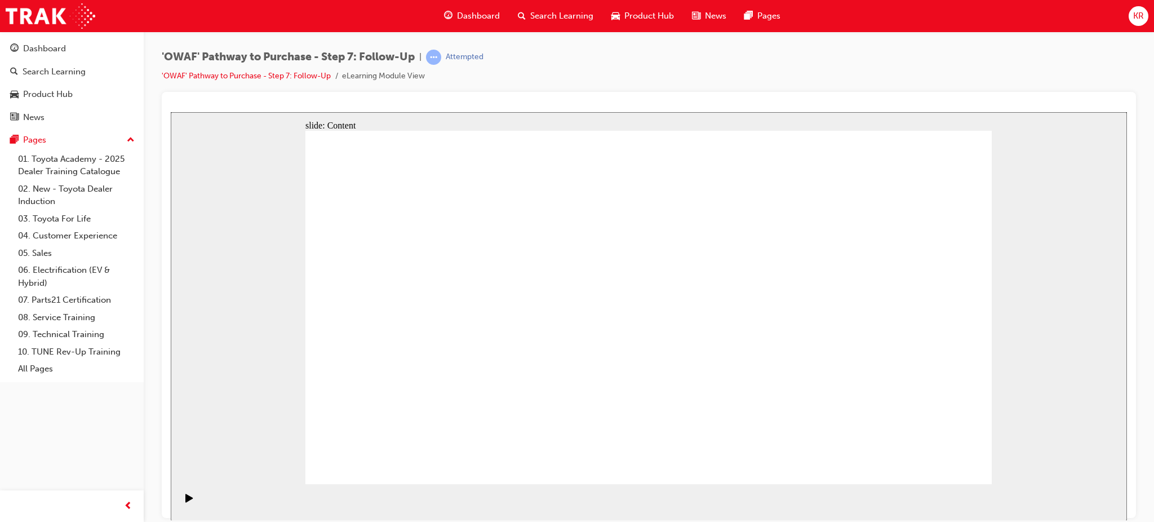
radio input "true"
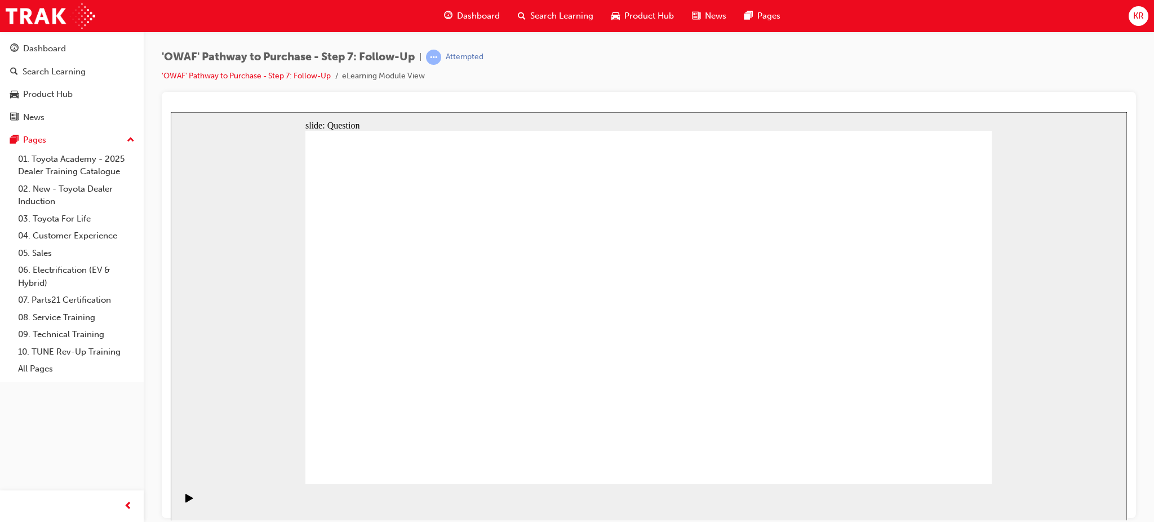
drag, startPoint x: 553, startPoint y: 403, endPoint x: 656, endPoint y: 257, distance: 179.0
drag, startPoint x: 688, startPoint y: 433, endPoint x: 520, endPoint y: 292, distance: 219.1
drag, startPoint x: 691, startPoint y: 364, endPoint x: 581, endPoint y: 332, distance: 114.4
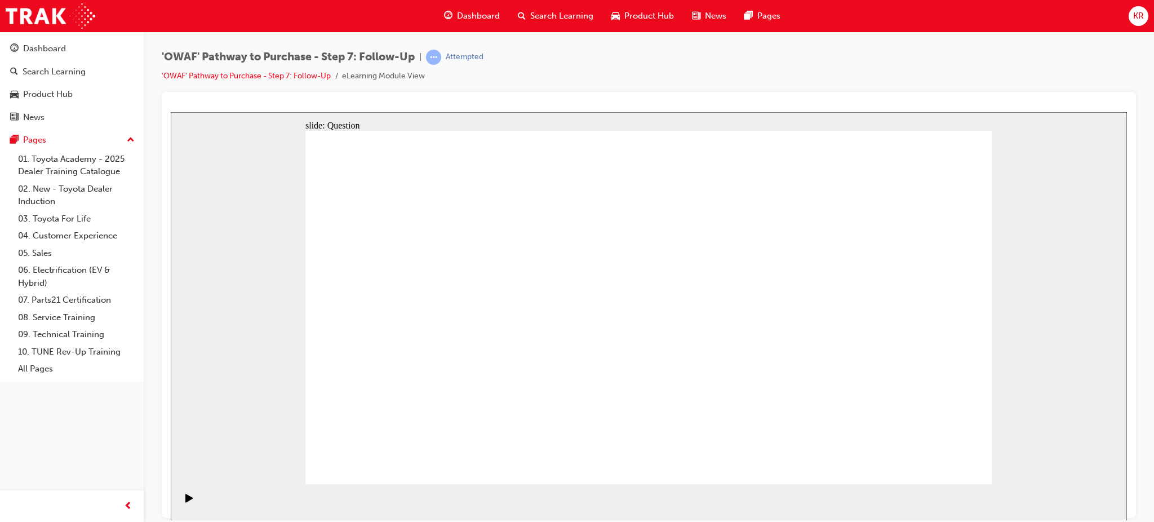
radio input "true"
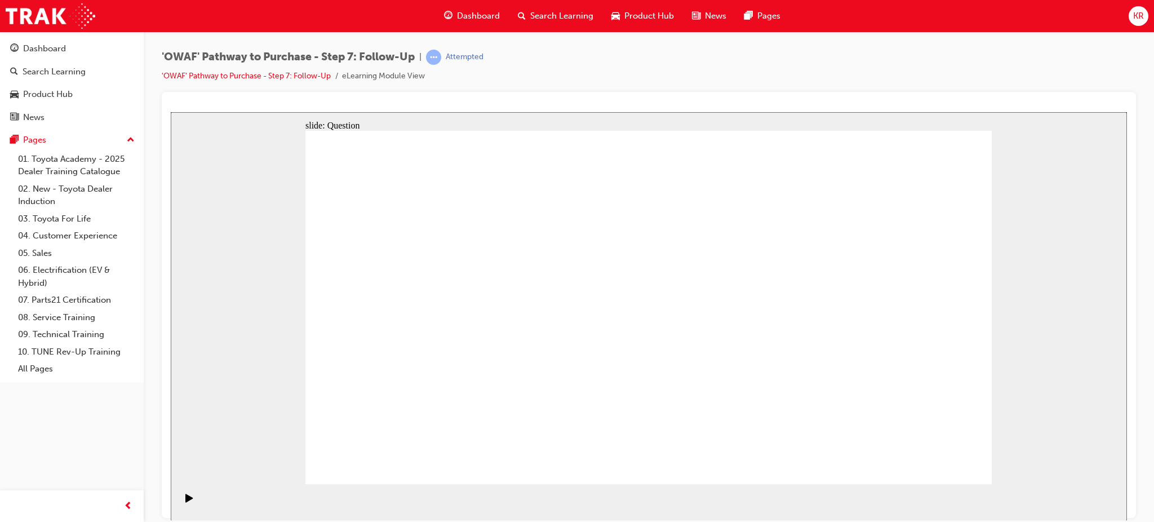
radio input "true"
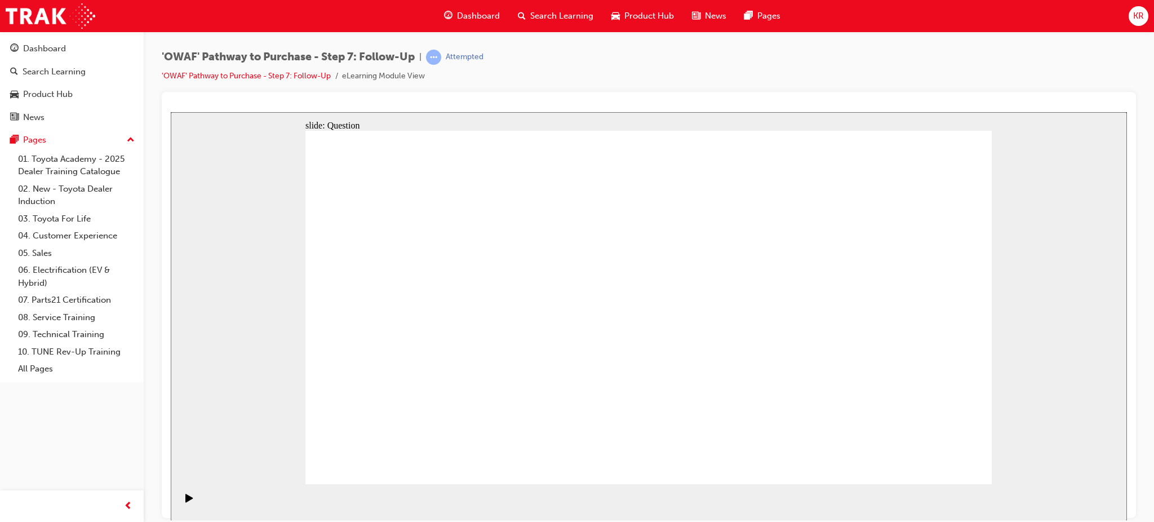
radio input "false"
radio input "true"
drag, startPoint x: 933, startPoint y: 449, endPoint x: 940, endPoint y: 458, distance: 10.5
